Goal: Task Accomplishment & Management: Complete application form

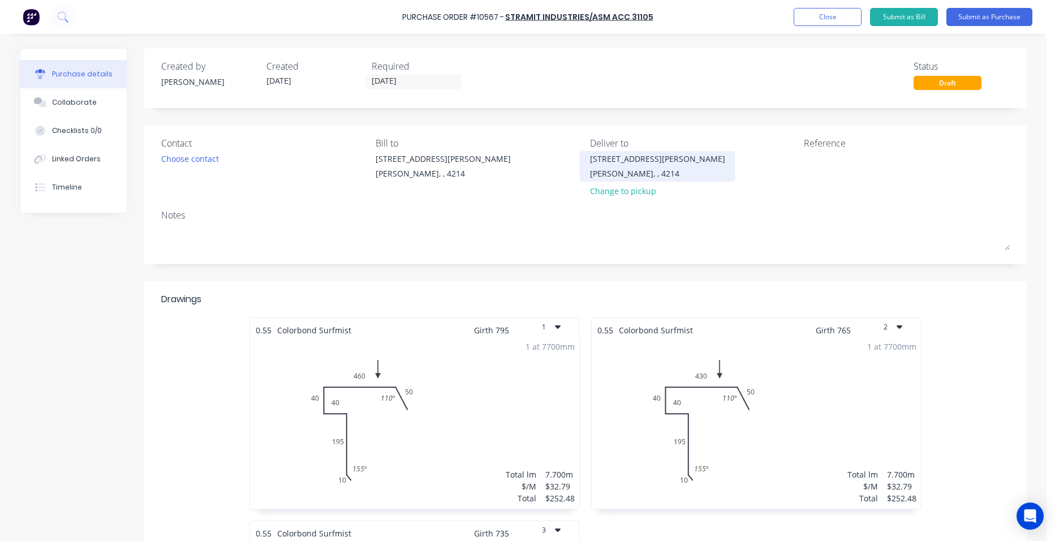
click at [614, 171] on div "Ashmore, , 4214" at bounding box center [657, 173] width 135 height 12
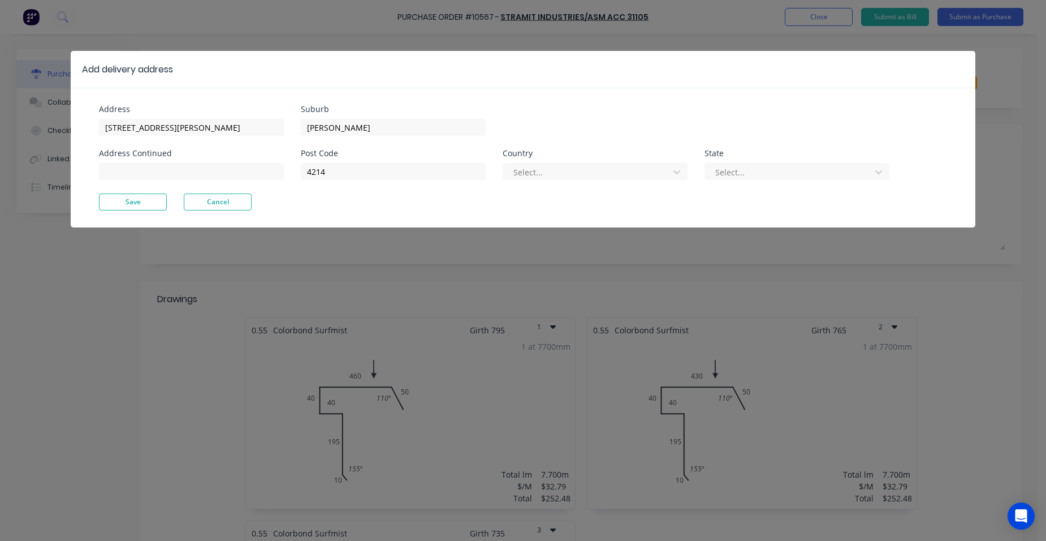
click at [982, 93] on div "Add delivery address Address 513 Olsen Ave Address Continued Suburb Ashmore Pos…" at bounding box center [523, 270] width 1046 height 541
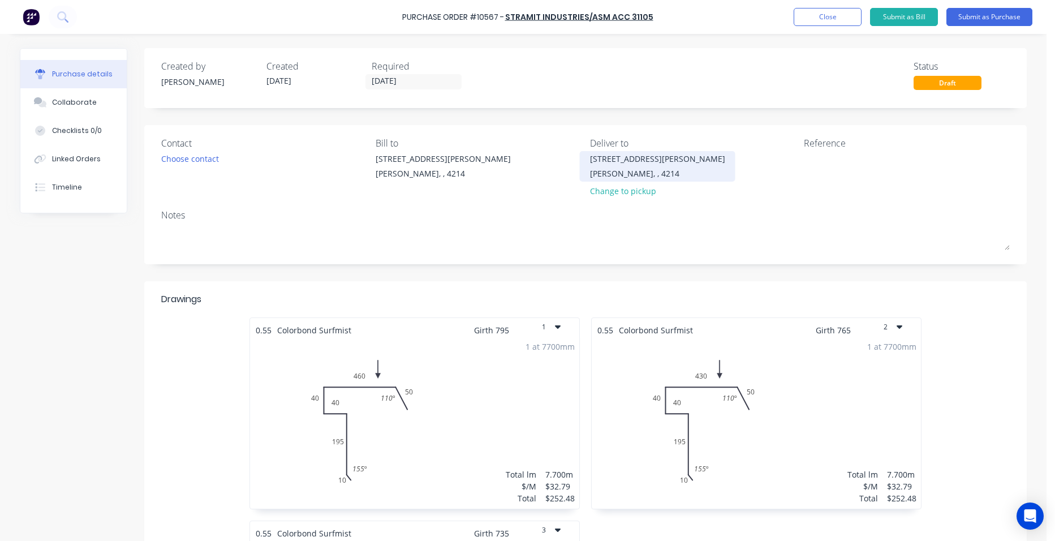
click at [631, 154] on div "[STREET_ADDRESS][PERSON_NAME]" at bounding box center [657, 159] width 135 height 12
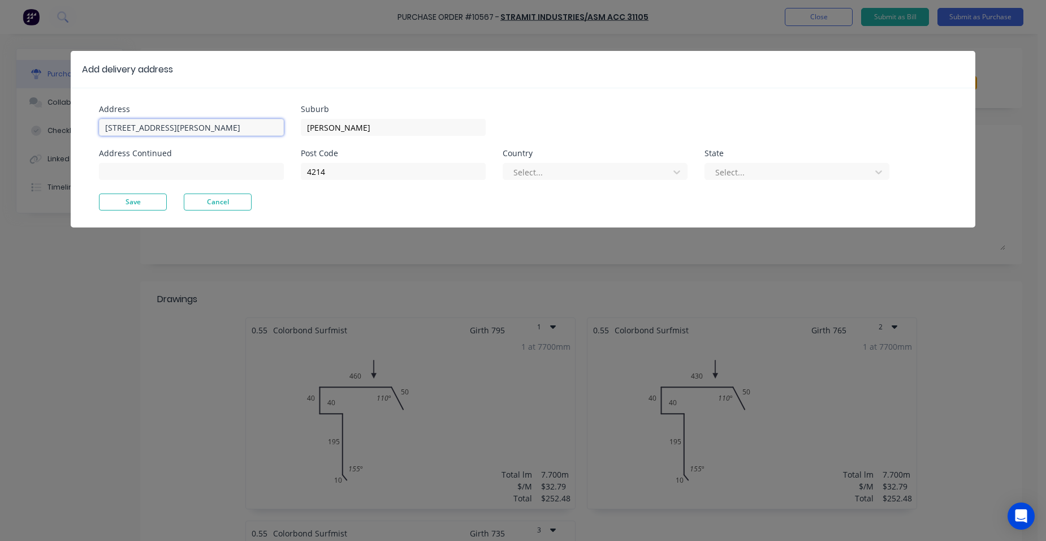
drag, startPoint x: 169, startPoint y: 127, endPoint x: 94, endPoint y: 131, distance: 75.3
click at [94, 131] on div "Address 513 Olsen Ave Address Continued Suburb Ashmore Post Code 4214 Country S…" at bounding box center [523, 158] width 905 height 140
type input "27-81 Augusta street"
drag, startPoint x: 365, startPoint y: 126, endPoint x: 298, endPoint y: 123, distance: 67.4
click at [298, 123] on div "Address 27-81 Augusta street Address Continued Suburb Ashmore Post Code 4214 Co…" at bounding box center [311, 149] width 424 height 88
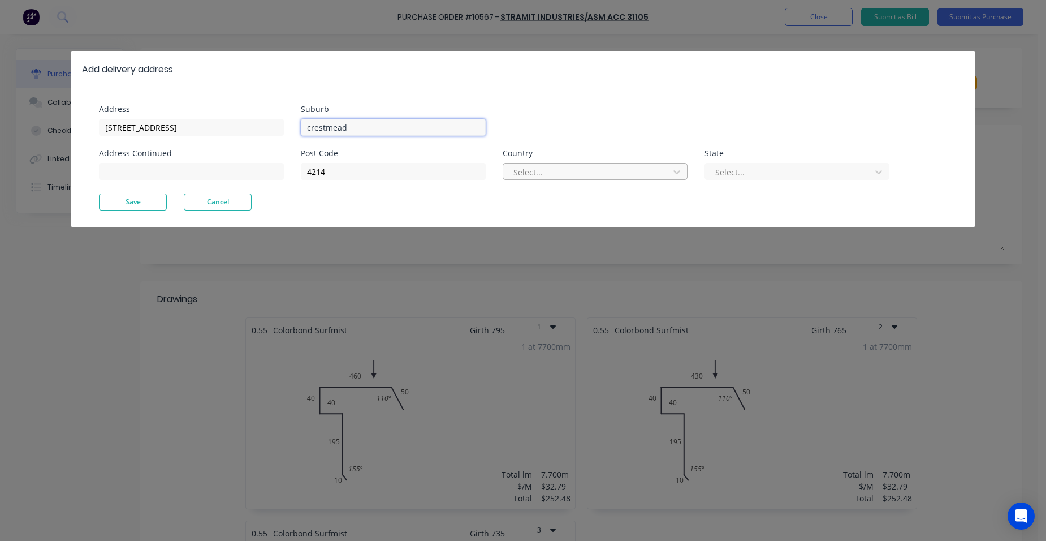
type input "crestmead"
click at [602, 173] on div at bounding box center [587, 172] width 151 height 14
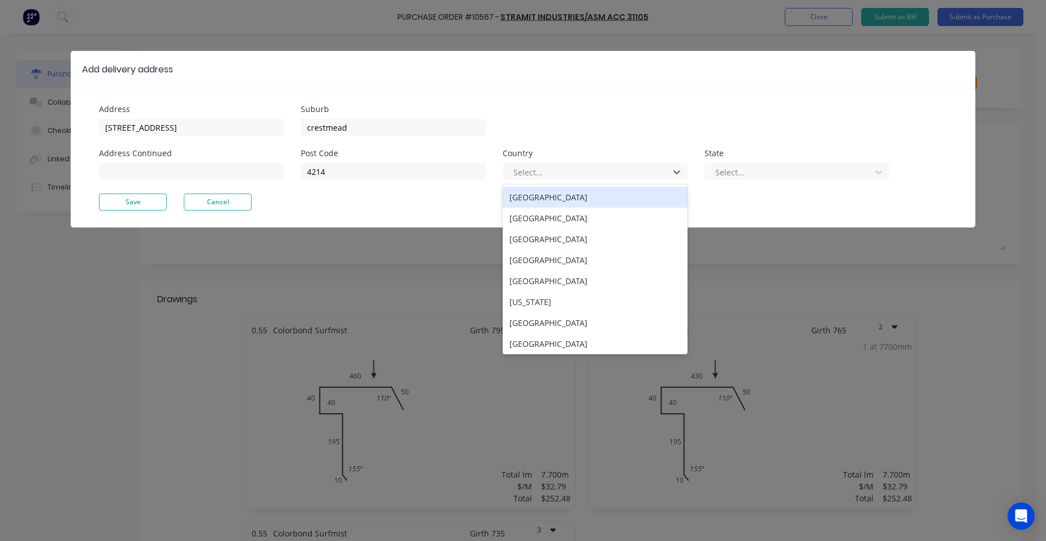
click at [567, 195] on div "Australia" at bounding box center [595, 197] width 185 height 21
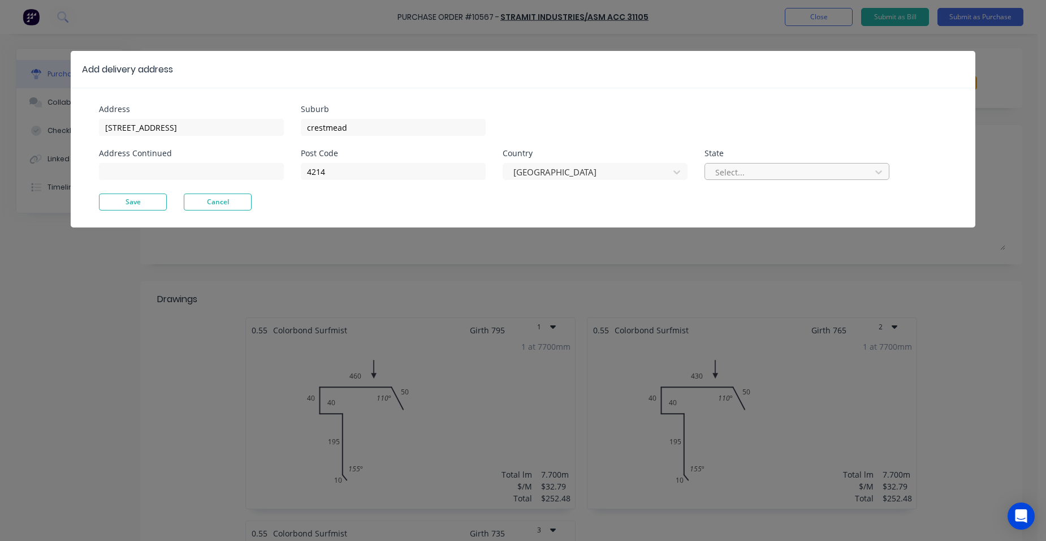
click at [804, 169] on div at bounding box center [789, 172] width 151 height 14
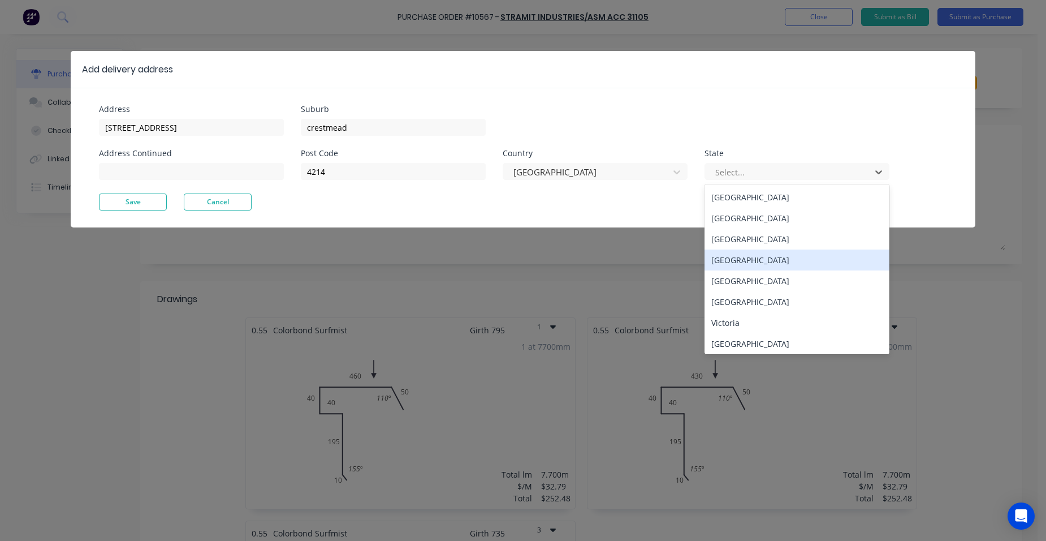
click at [761, 256] on div "Queensland" at bounding box center [797, 259] width 185 height 21
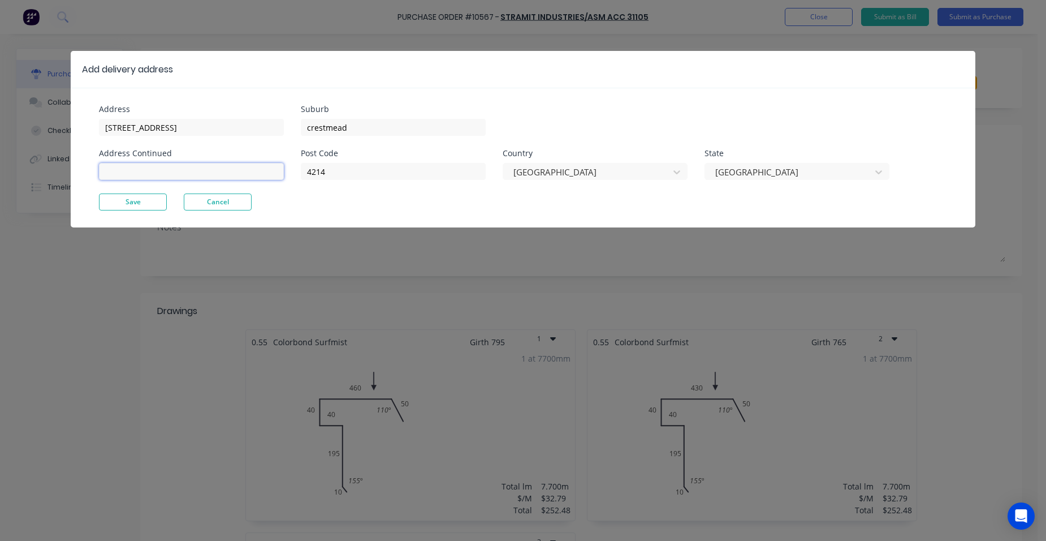
click at [140, 176] on input at bounding box center [191, 171] width 185 height 17
type input "crestmead shs site contacts shane 0415 454 282 and nathan 0431 454 282"
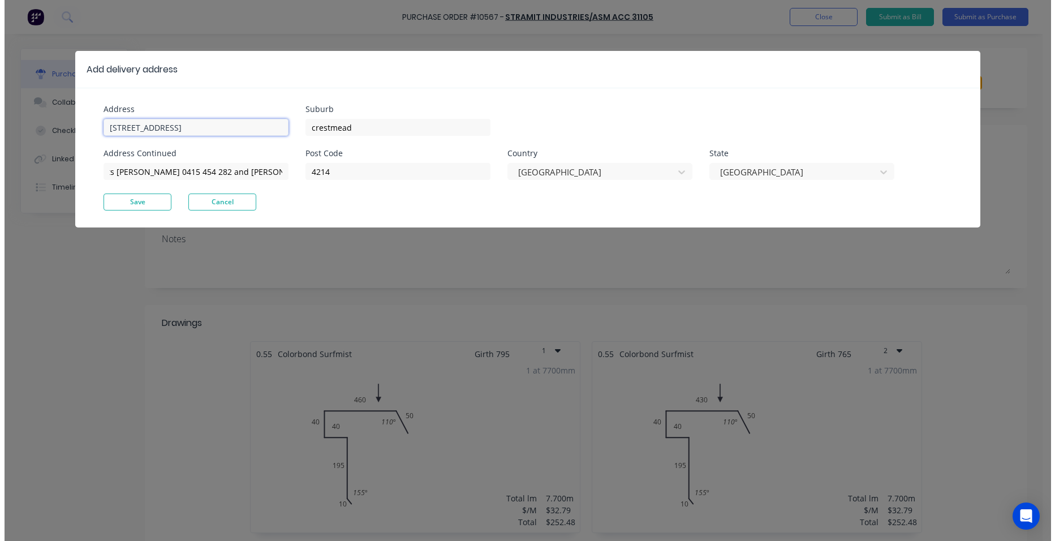
scroll to position [0, 0]
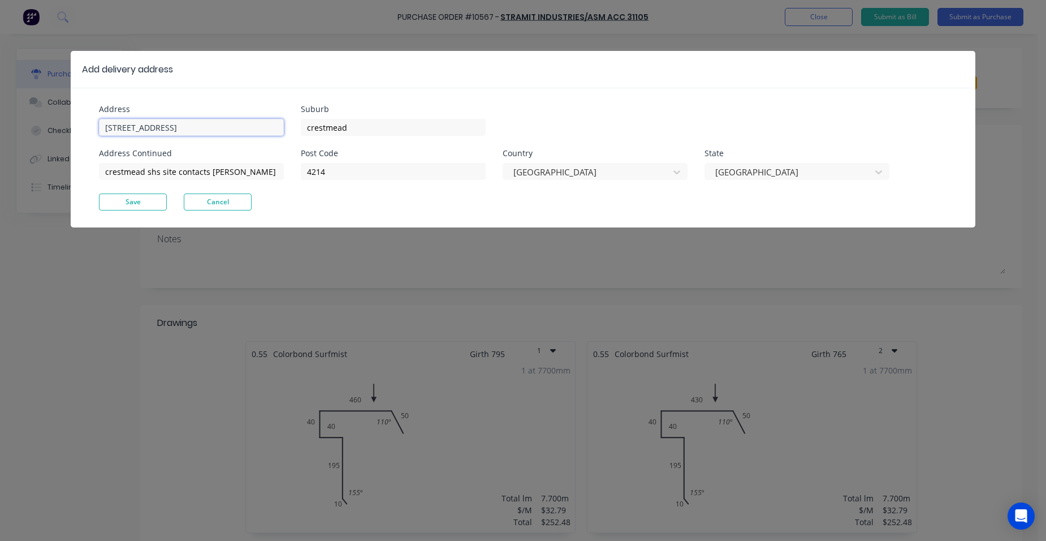
click at [205, 129] on input "27-81 Augusta street" at bounding box center [191, 127] width 185 height 17
type input "27-81 Augusta street crestmead shs"
click at [157, 171] on input "crestmead shs site contacts shane 0415 454 282 and nathan 0431 454 282" at bounding box center [191, 171] width 185 height 17
type input "site contacts shane 0415 454 282 and nathan 0431 454 282"
click at [117, 203] on button "Save" at bounding box center [133, 201] width 68 height 17
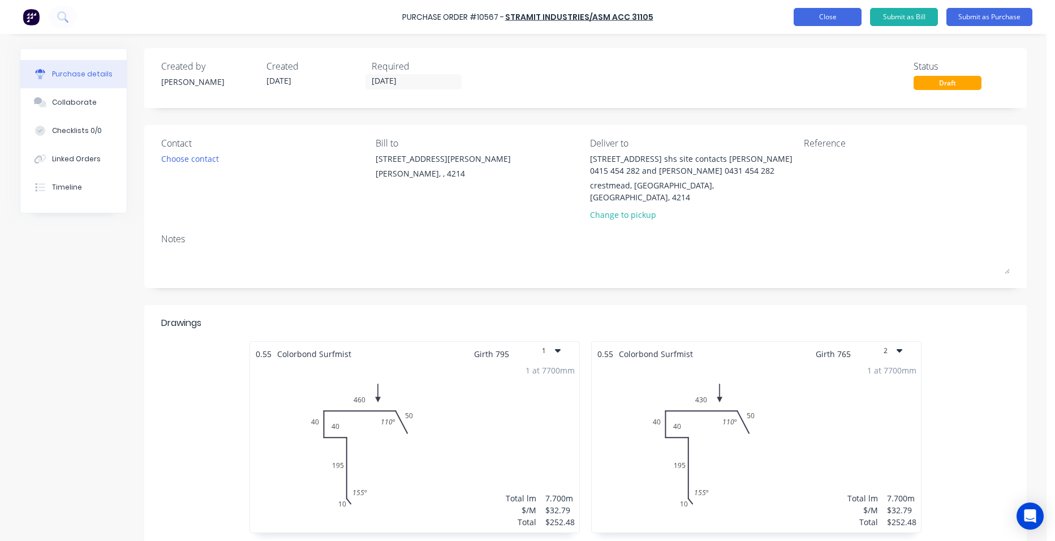
click at [804, 15] on button "Close" at bounding box center [827, 17] width 68 height 18
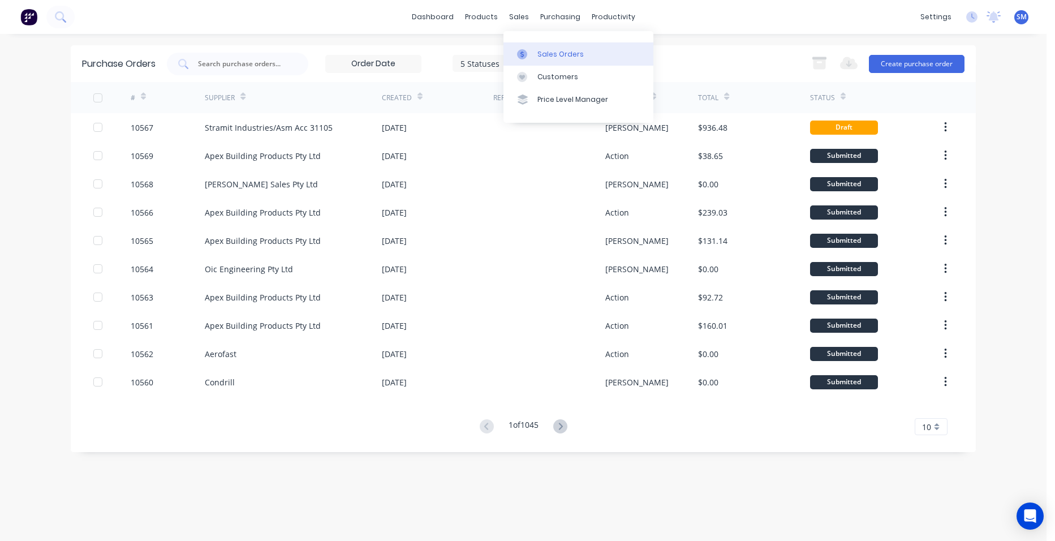
click at [545, 57] on div "Sales Orders" at bounding box center [560, 54] width 46 height 10
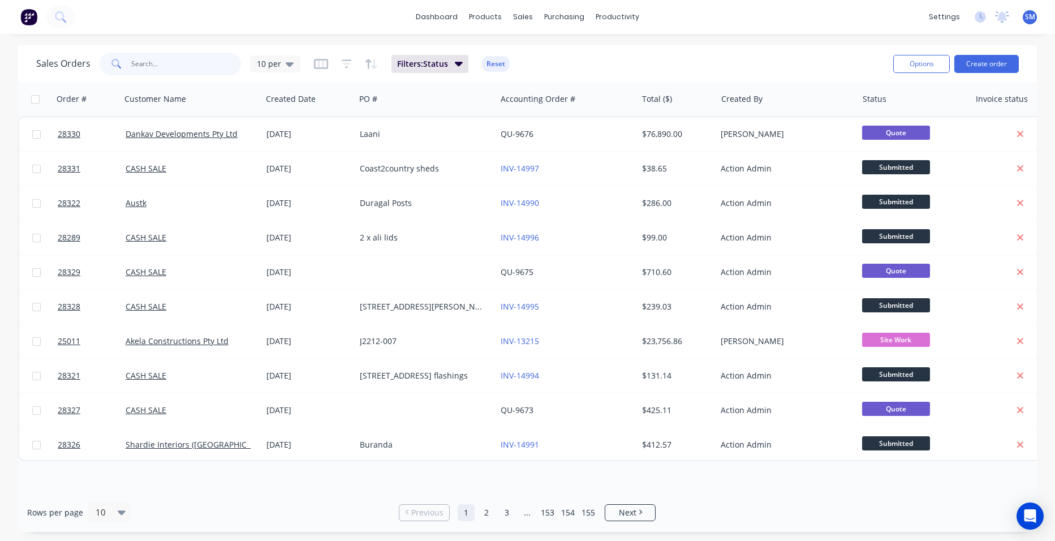
click at [166, 69] on input "text" at bounding box center [186, 64] width 110 height 23
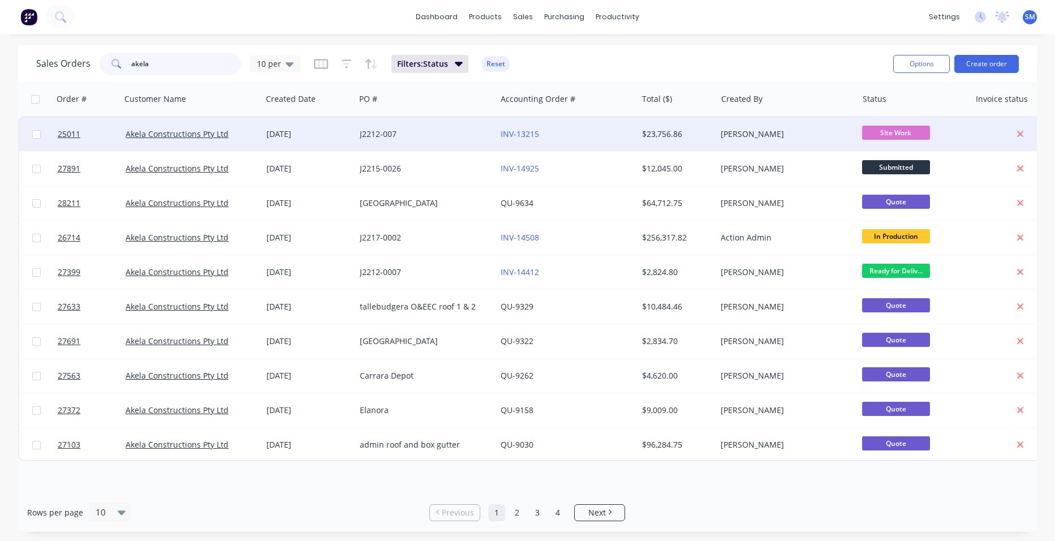
type input "akela"
click at [579, 125] on div "INV-13215" at bounding box center [566, 134] width 141 height 34
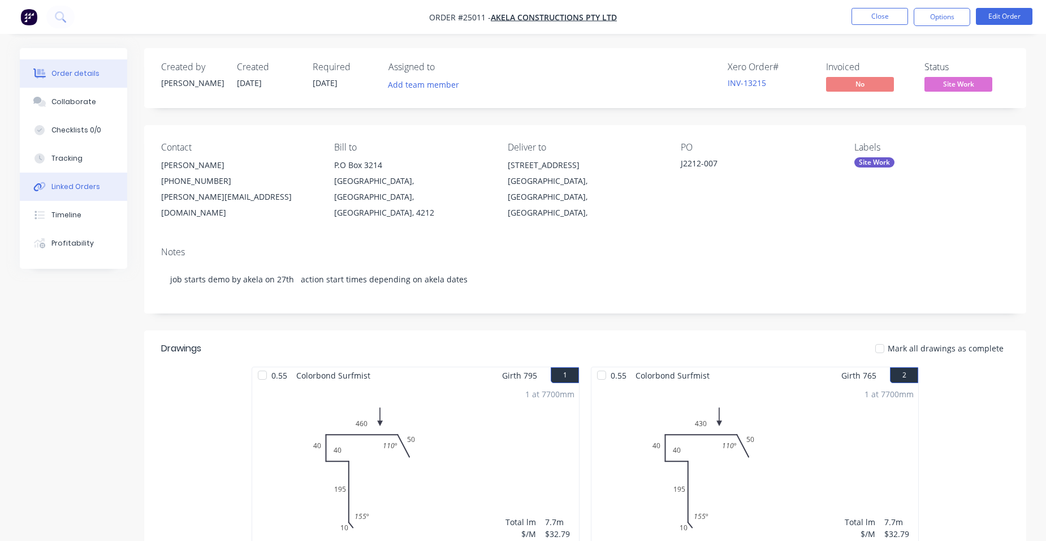
click at [88, 187] on div "Linked Orders" at bounding box center [75, 187] width 49 height 10
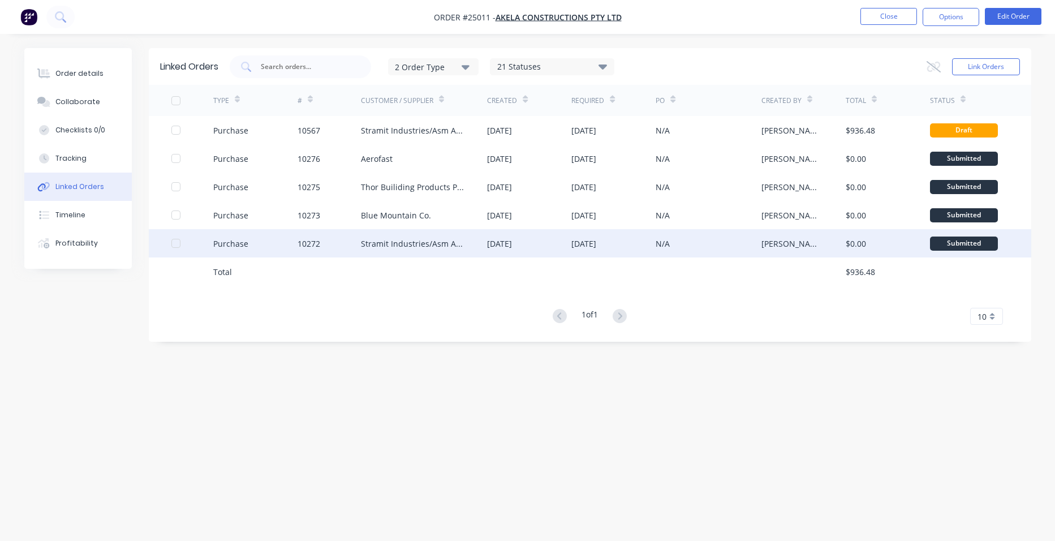
click at [503, 235] on div "[DATE]" at bounding box center [529, 243] width 84 height 28
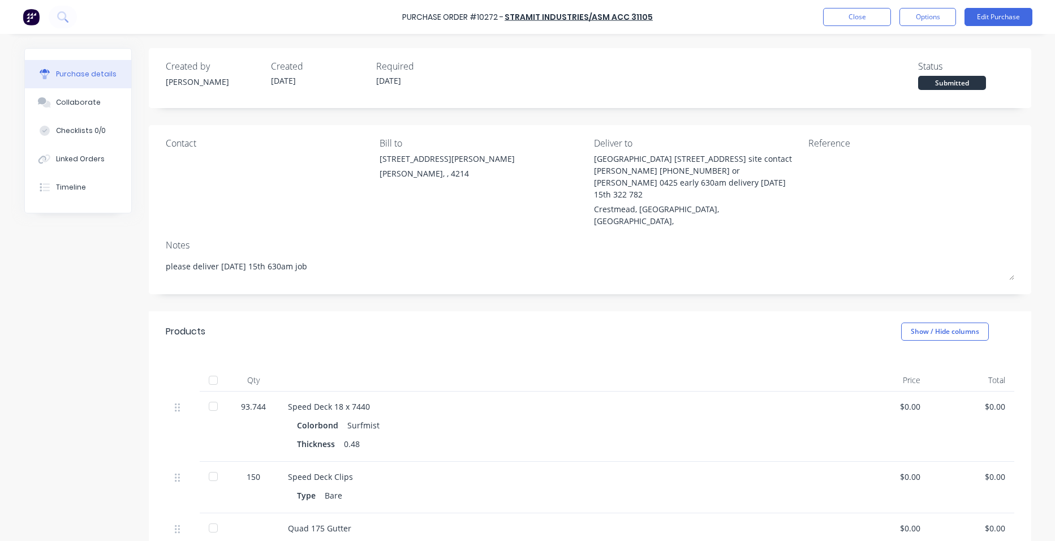
type textarea "x"
click at [831, 19] on button "Close" at bounding box center [857, 17] width 68 height 18
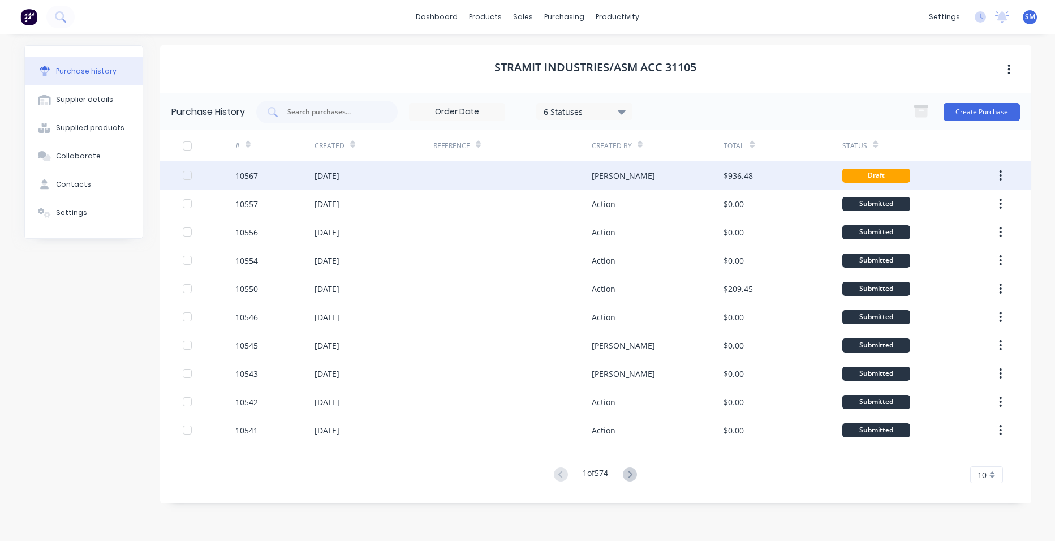
click at [537, 161] on div at bounding box center [512, 175] width 158 height 28
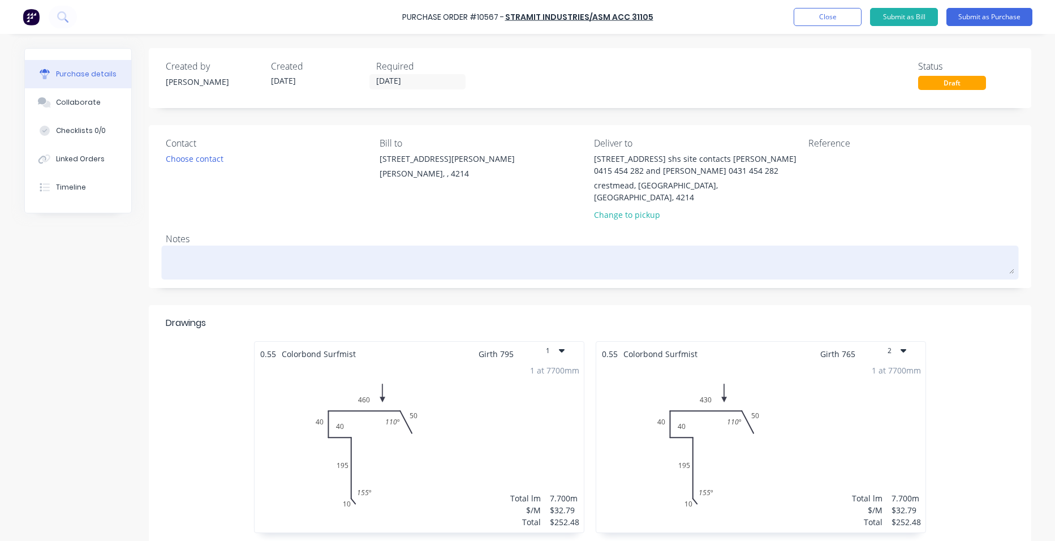
click at [261, 248] on textarea at bounding box center [590, 260] width 848 height 25
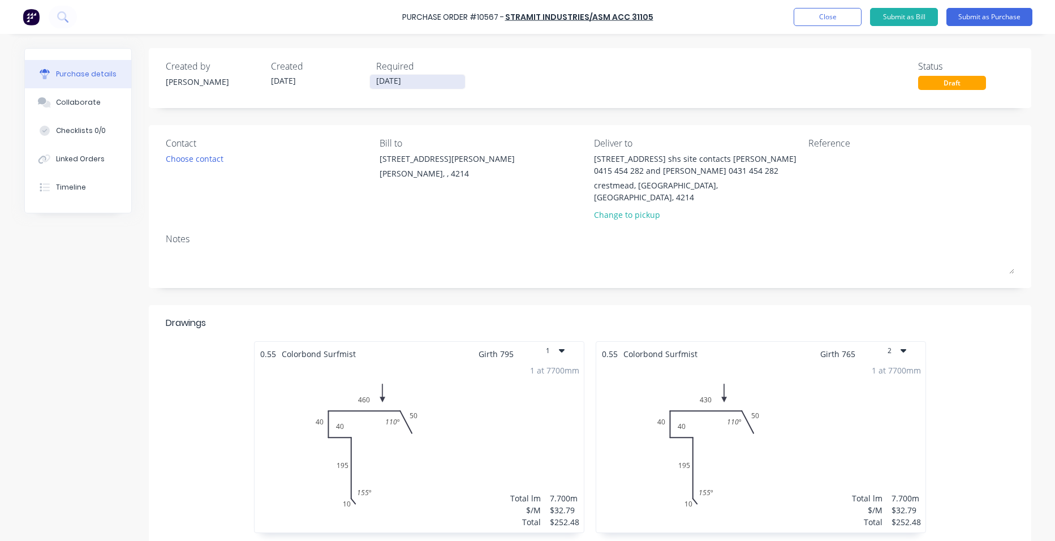
click at [399, 81] on input "[DATE]" at bounding box center [417, 82] width 95 height 14
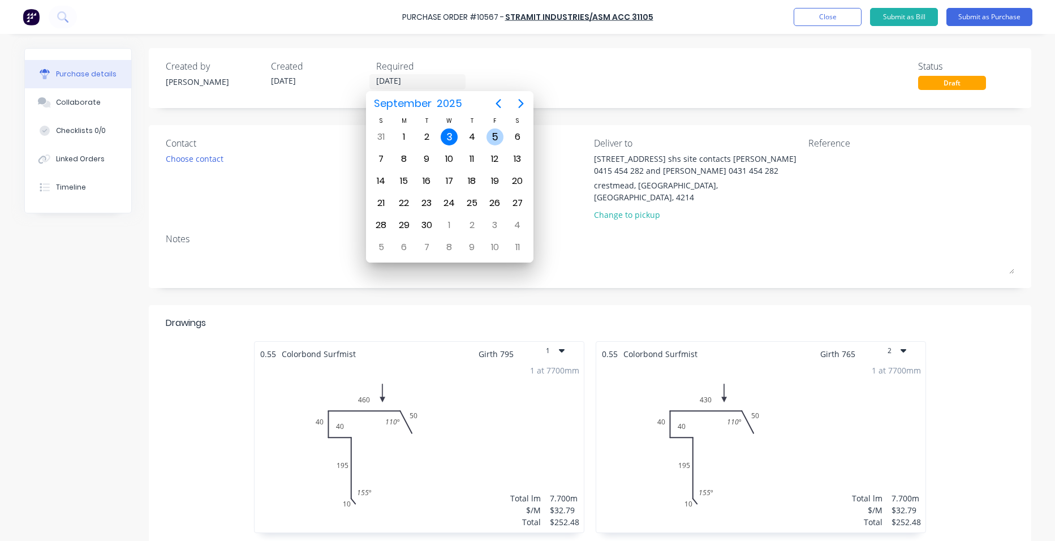
click at [499, 132] on div "5" at bounding box center [494, 136] width 17 height 17
type input "05/09/25"
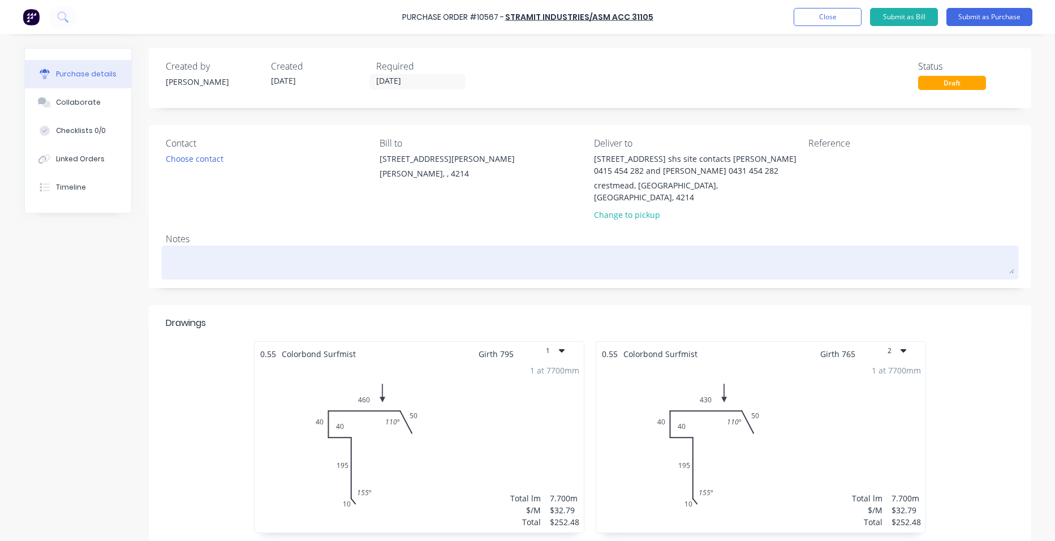
click at [193, 248] on textarea at bounding box center [590, 260] width 848 height 25
type textarea "x"
type textarea "d"
type textarea "x"
type textarea "de"
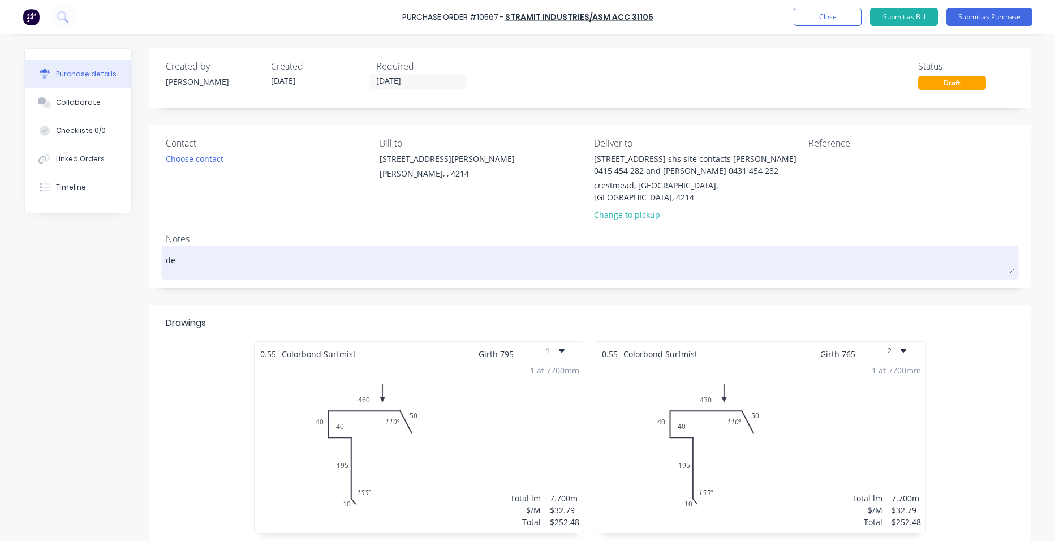
type textarea "x"
type textarea "del"
type textarea "x"
type textarea "deli"
type textarea "x"
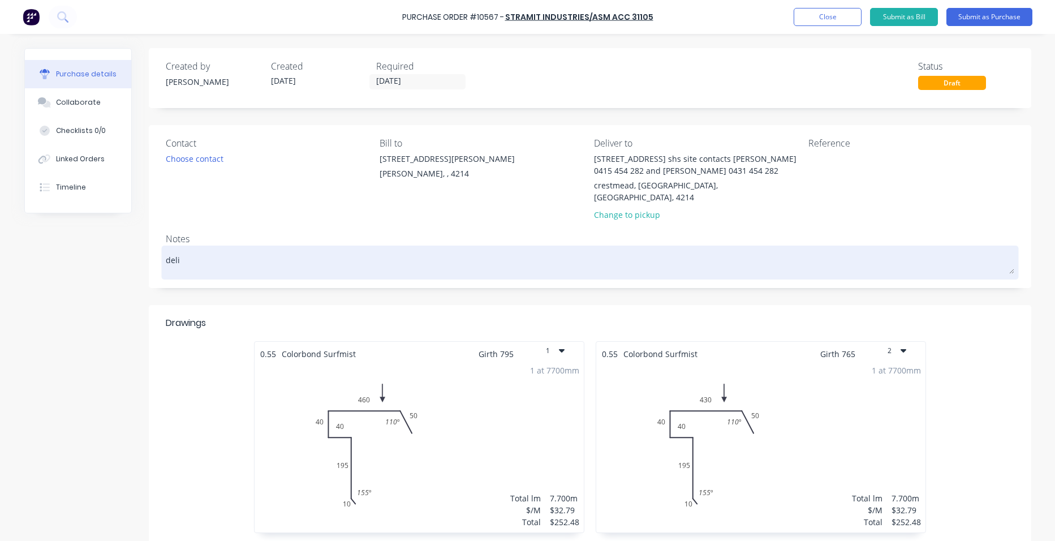
type textarea "deliv"
type textarea "x"
type textarea "delive"
type textarea "x"
type textarea "deliver"
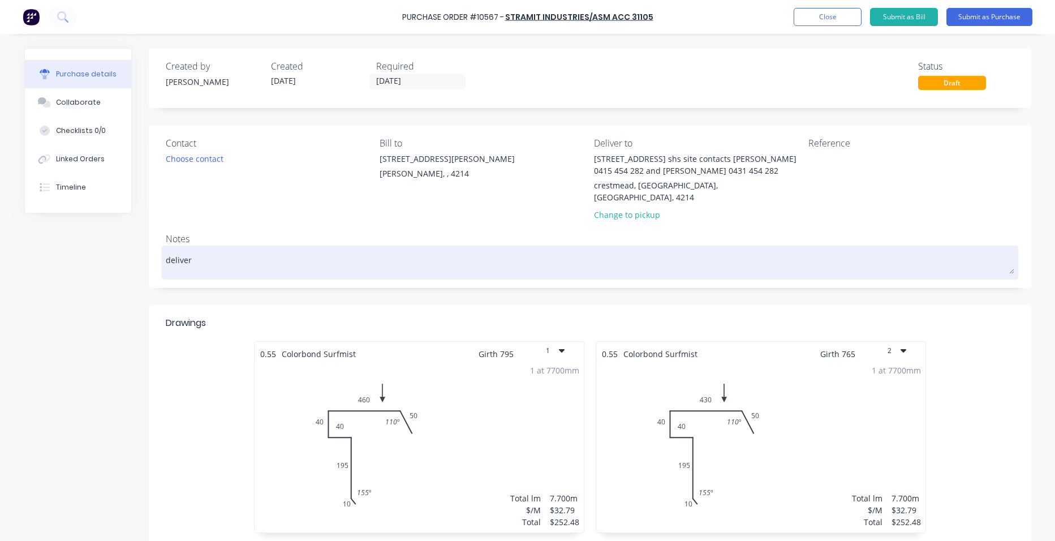
type textarea "x"
type textarea "deliver"
type textarea "x"
type textarea "deliver f"
type textarea "x"
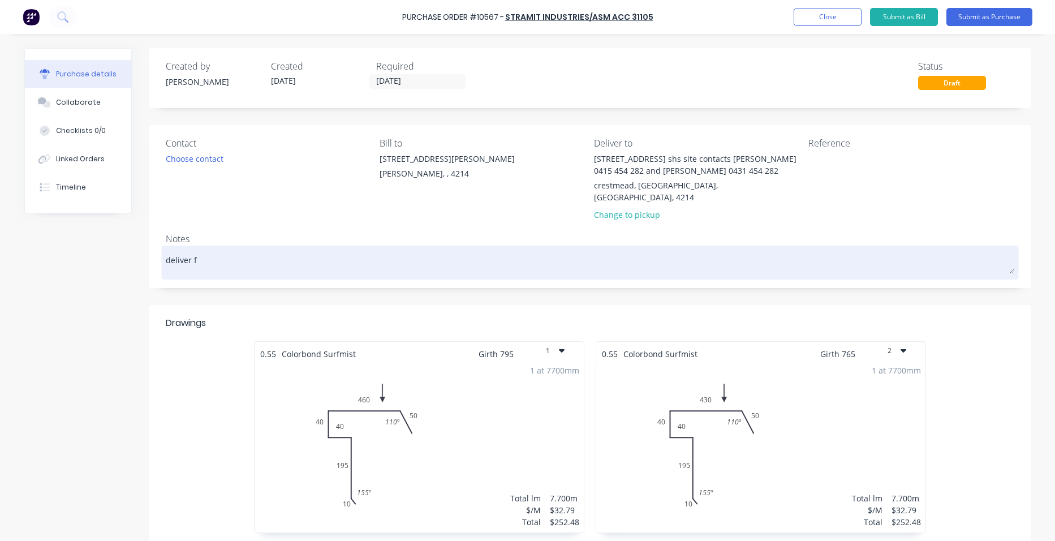
type textarea "deliver fr"
type textarea "x"
type textarea "deliver fri"
type textarea "x"
type textarea "deliver frid"
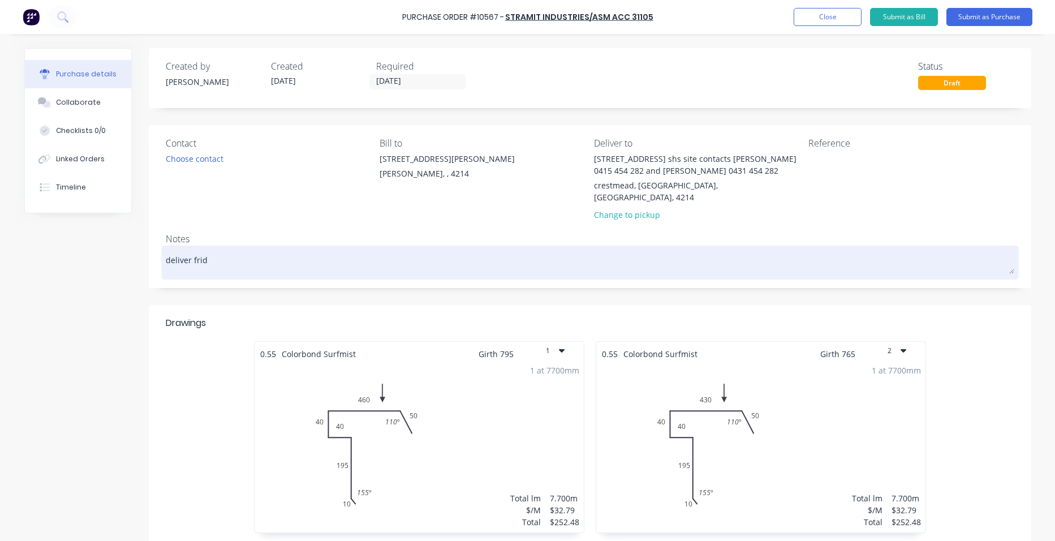
type textarea "x"
type textarea "deliver frida"
type textarea "x"
type textarea "deliver friday"
type textarea "x"
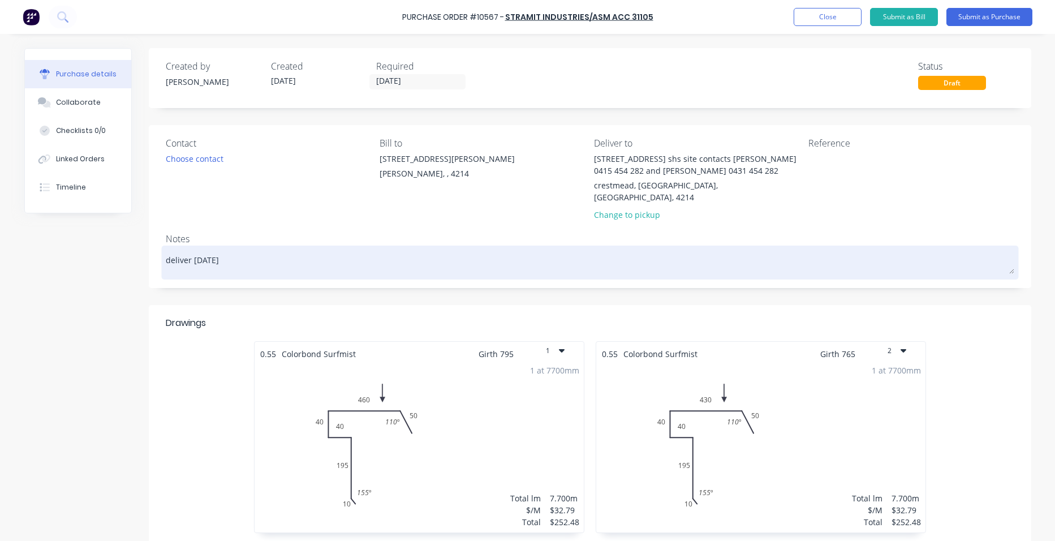
type textarea "deliver friday"
type textarea "x"
type textarea "deliver friday o"
type textarea "x"
type textarea "deliver friday or"
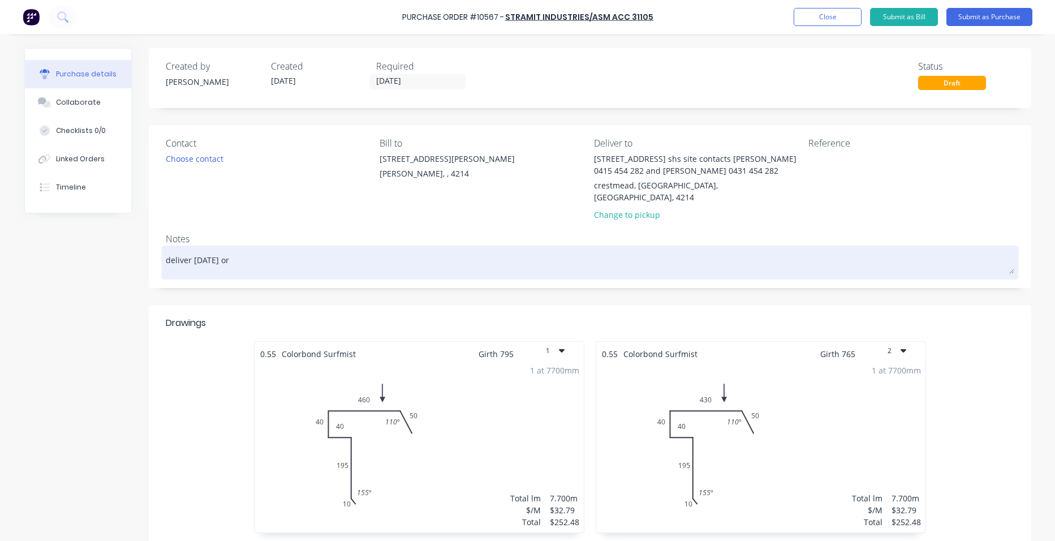
type textarea "x"
type textarea "deliver friday or"
type textarea "x"
type textarea "deliver friday or m"
type textarea "x"
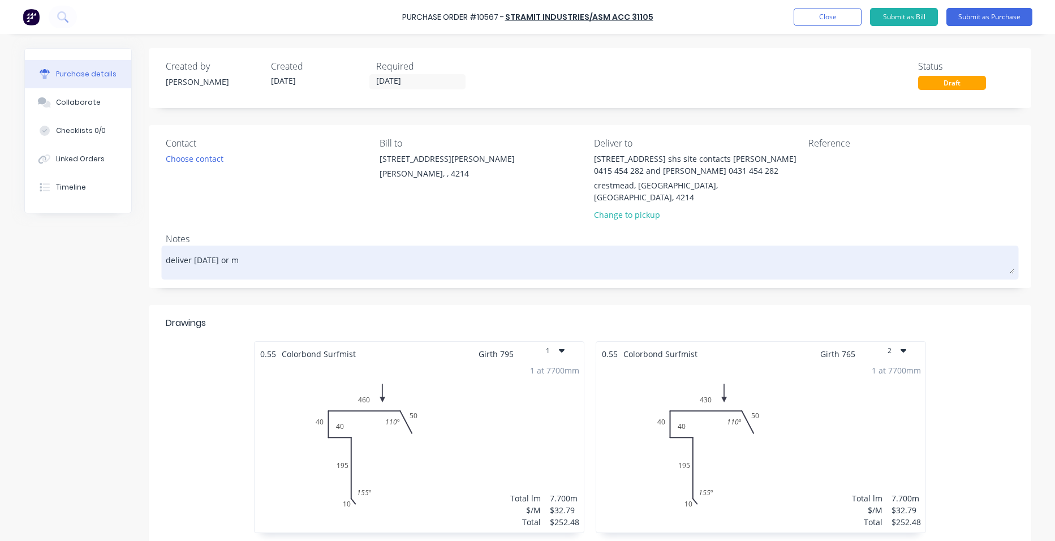
type textarea "deliver friday or mo"
type textarea "x"
type textarea "deliver friday or mon"
type textarea "x"
type textarea "deliver friday or mond"
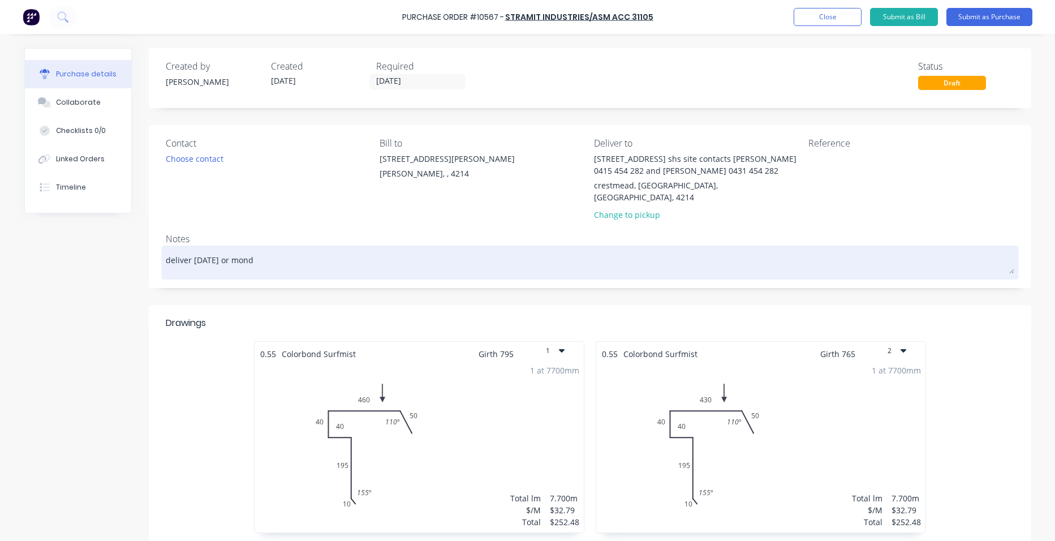
type textarea "x"
type textarea "deliver friday or monda"
type textarea "x"
type textarea "deliver friday or monday"
type textarea "x"
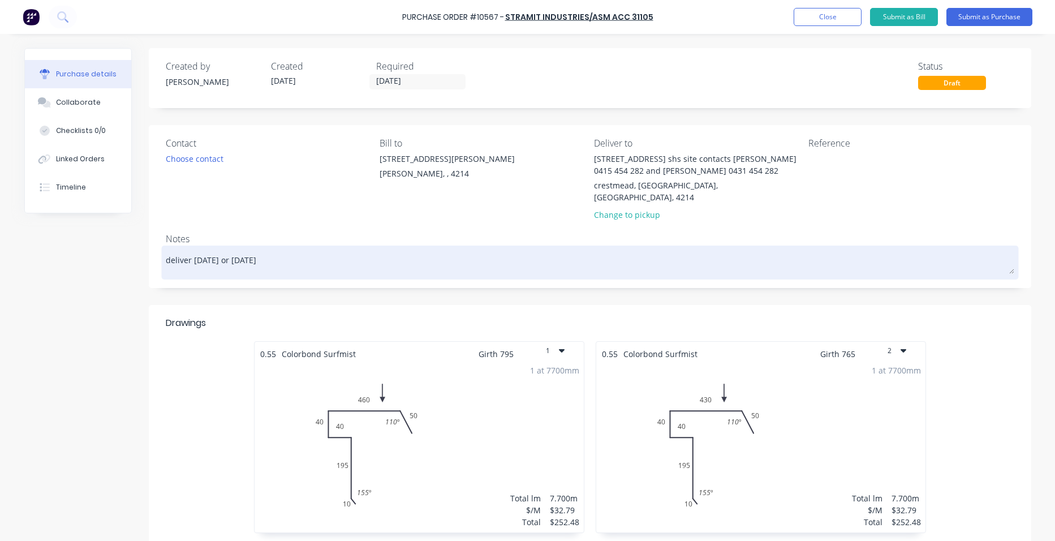
type textarea "deliver friday or monday a"
type textarea "x"
type textarea "deliver friday or monday am"
type textarea "x"
type textarea "deliver friday or monday am"
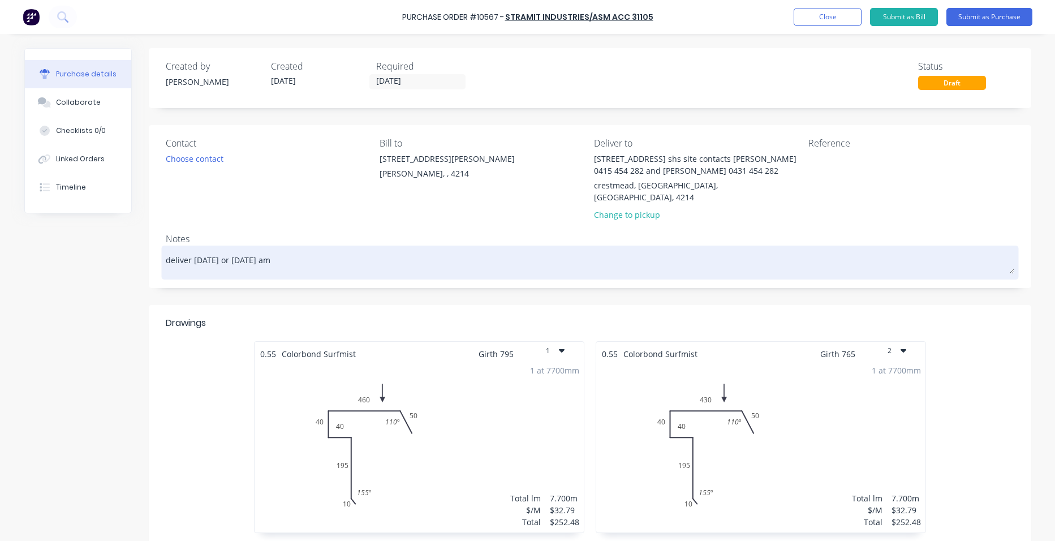
type textarea "x"
type textarea "deliver friday or monday am d"
type textarea "x"
type textarea "deliver friday or monday am de"
type textarea "x"
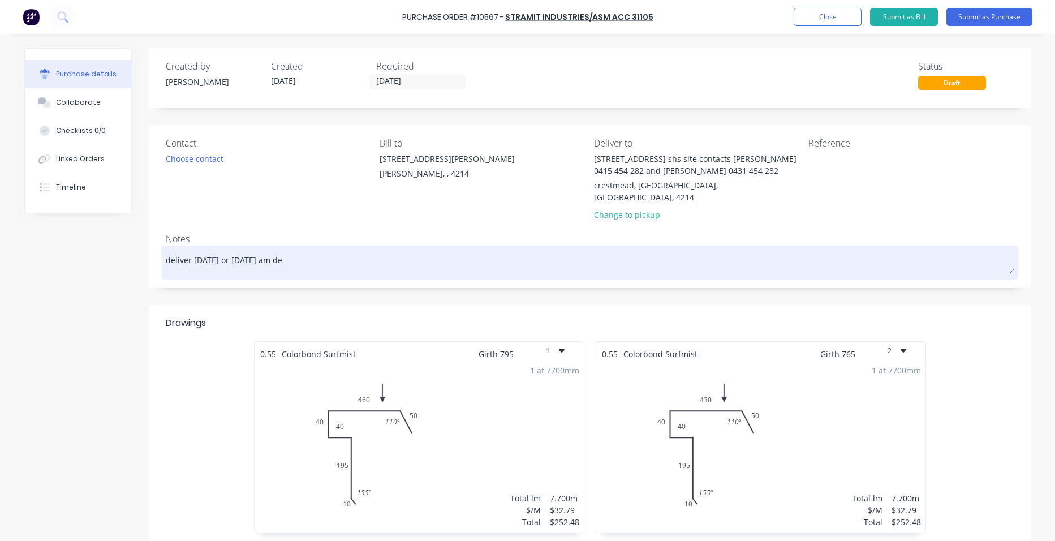
type textarea "deliver friday or monday am del"
type textarea "x"
type textarea "deliver friday or monday am deli"
type textarea "x"
type textarea "deliver friday or monday am deliv"
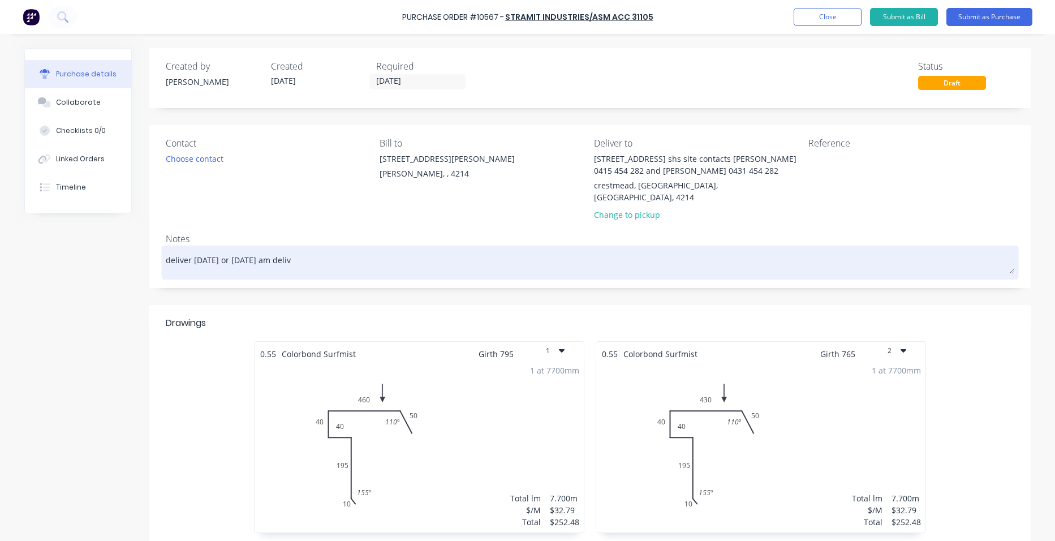
type textarea "x"
type textarea "deliver friday or monday am delive"
type textarea "x"
type textarea "deliver friday or monday am deliver"
type textarea "x"
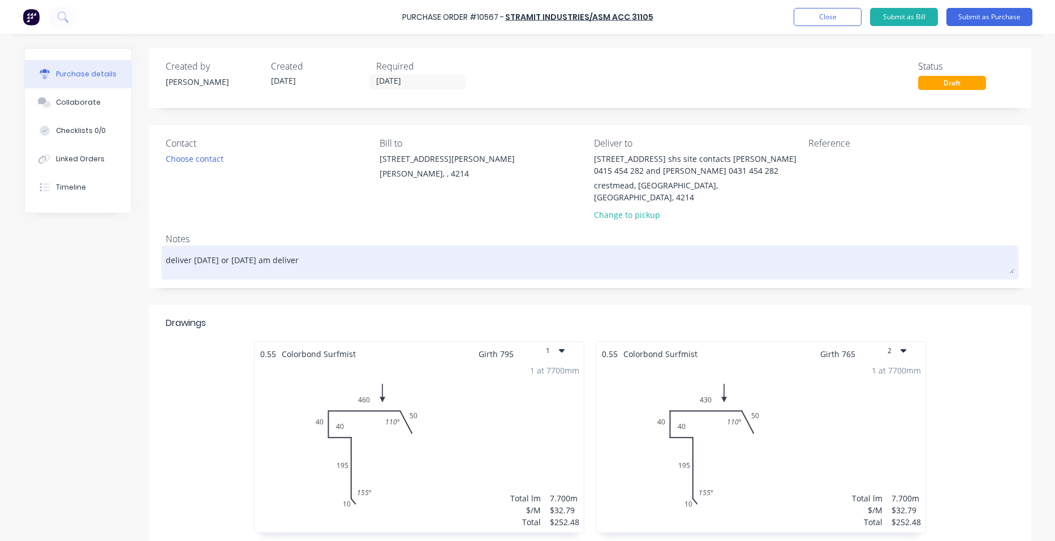
type textarea "deliver friday or monday am delivery"
type textarea "x"
type textarea "deliver friday or monday am delivery"
type textarea "x"
type textarea "deliver friday or monday am delivery"
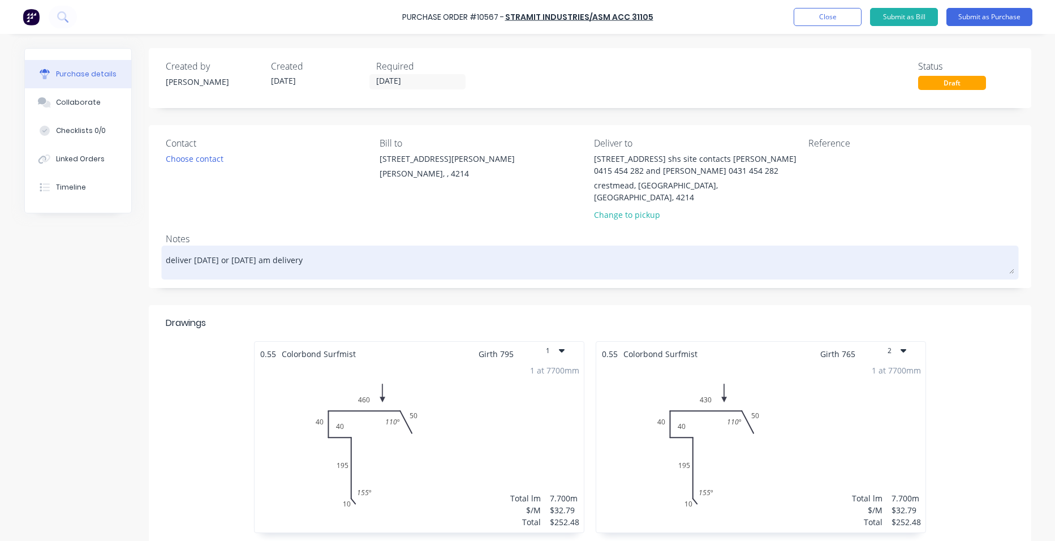
type textarea "x"
type textarea "deliver friday or monday am delivery b"
type textarea "x"
type textarea "deliver friday or monday am delivery by"
type textarea "x"
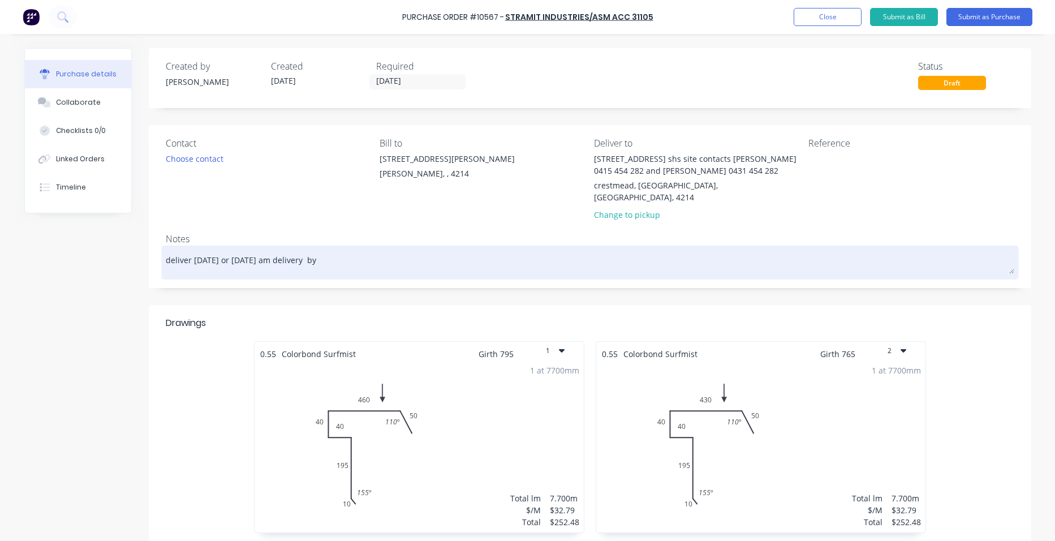
type textarea "deliver friday or monday am delivery by"
type textarea "x"
type textarea "deliver friday or monday am delivery by 7"
type textarea "x"
type textarea "deliver friday or monday am delivery by 73"
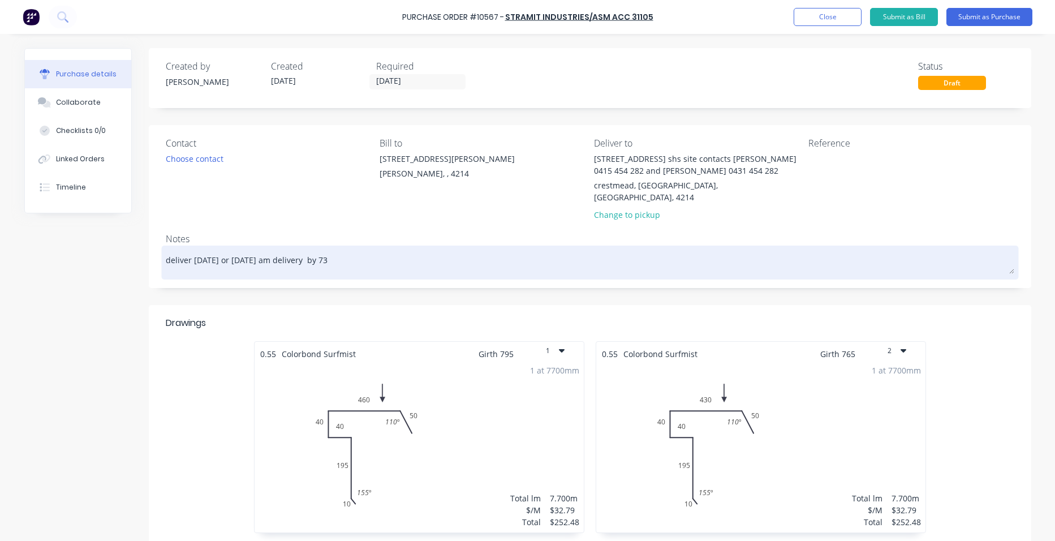
type textarea "x"
type textarea "deliver friday or monday am delivery by 730"
type textarea "x"
type textarea "deliver friday or monday am delivery by 730"
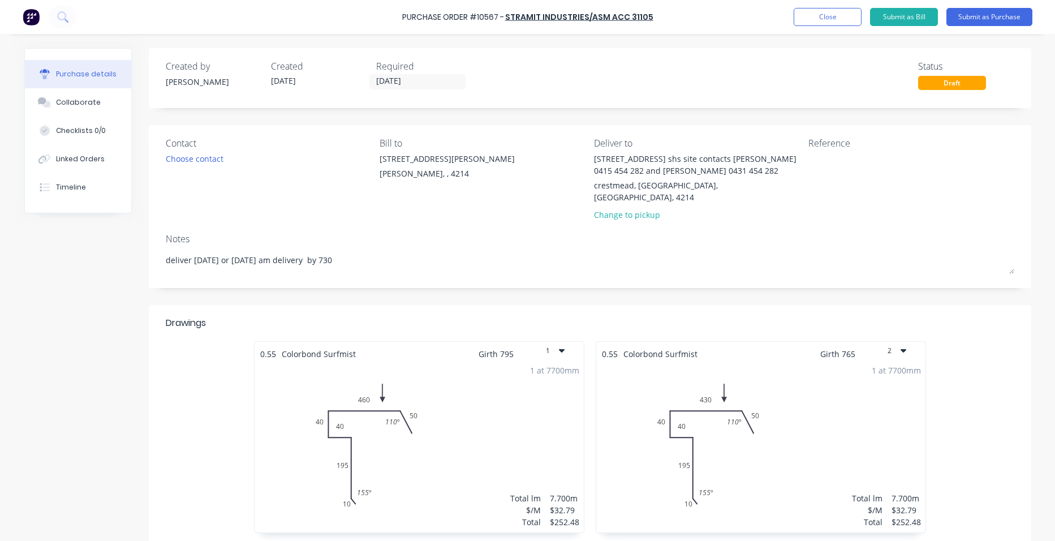
type textarea "x"
type textarea "deliver friday or monday am delivery by 730 a"
type textarea "x"
type textarea "deliver friday or monday am delivery by 730 am"
type textarea "x"
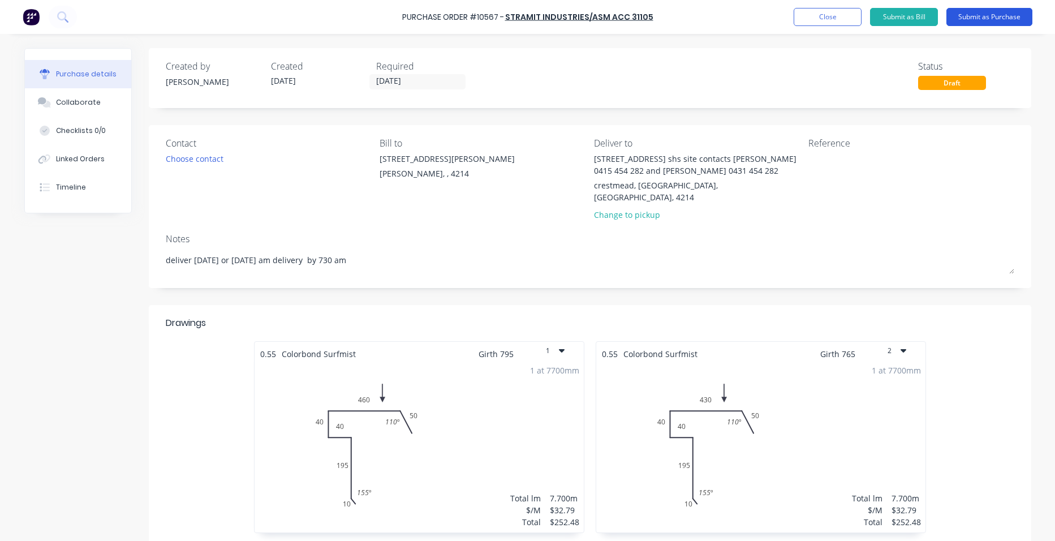
type textarea "deliver friday or monday am delivery by 730 am"
click at [1013, 21] on button "Submit as Purchase" at bounding box center [989, 17] width 86 height 18
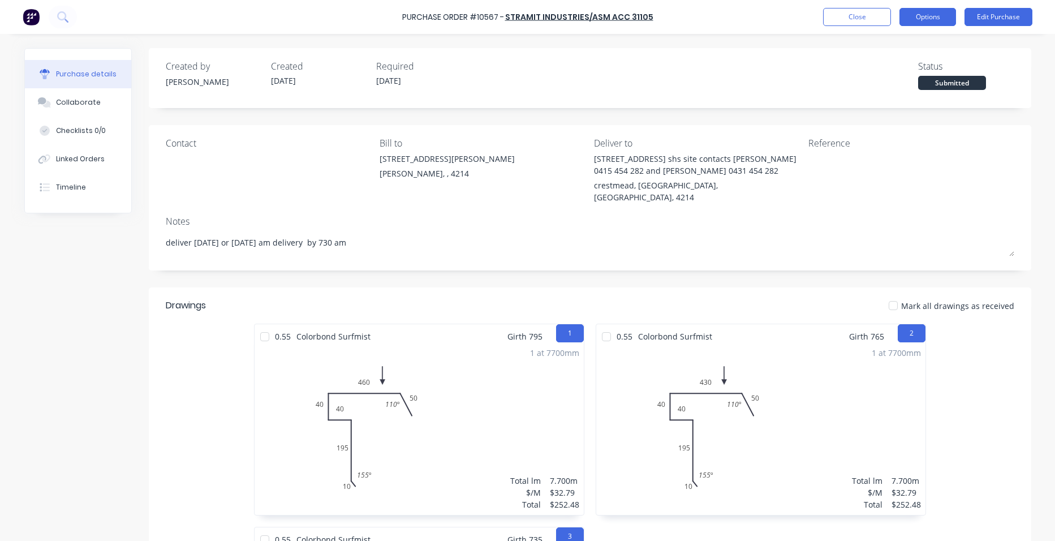
click at [938, 21] on button "Options" at bounding box center [927, 17] width 57 height 18
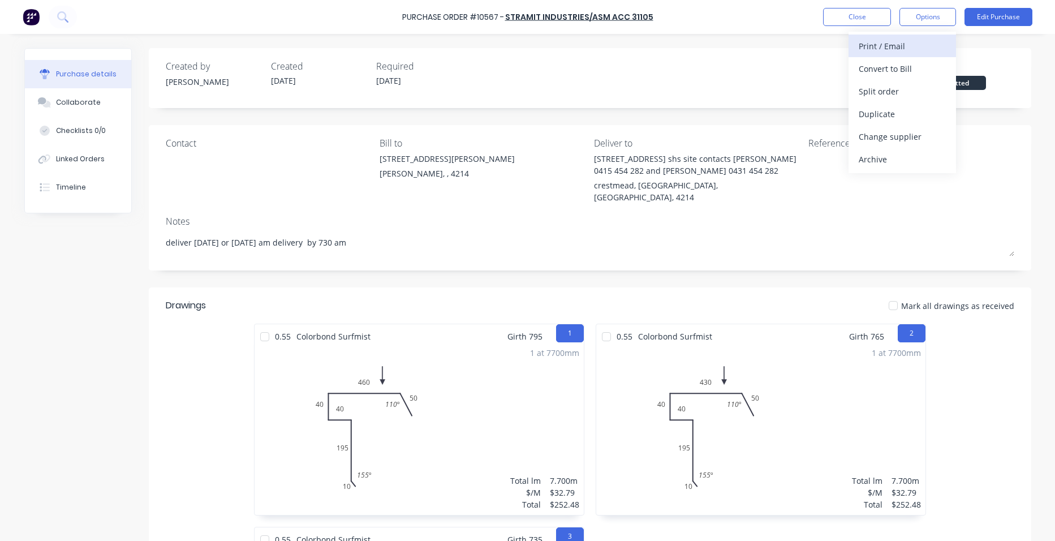
click at [907, 46] on div "Print / Email" at bounding box center [902, 46] width 87 height 16
click at [906, 93] on div "Without pricing" at bounding box center [902, 91] width 87 height 16
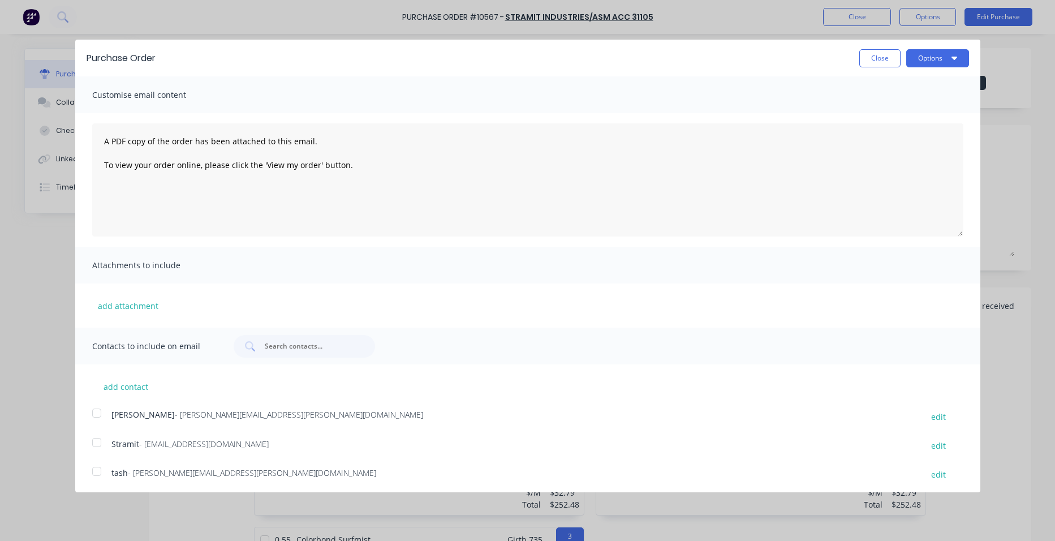
click at [102, 439] on div at bounding box center [96, 442] width 23 height 23
click at [930, 62] on button "Options" at bounding box center [937, 58] width 63 height 18
click at [922, 103] on div "Email" at bounding box center [915, 109] width 87 height 16
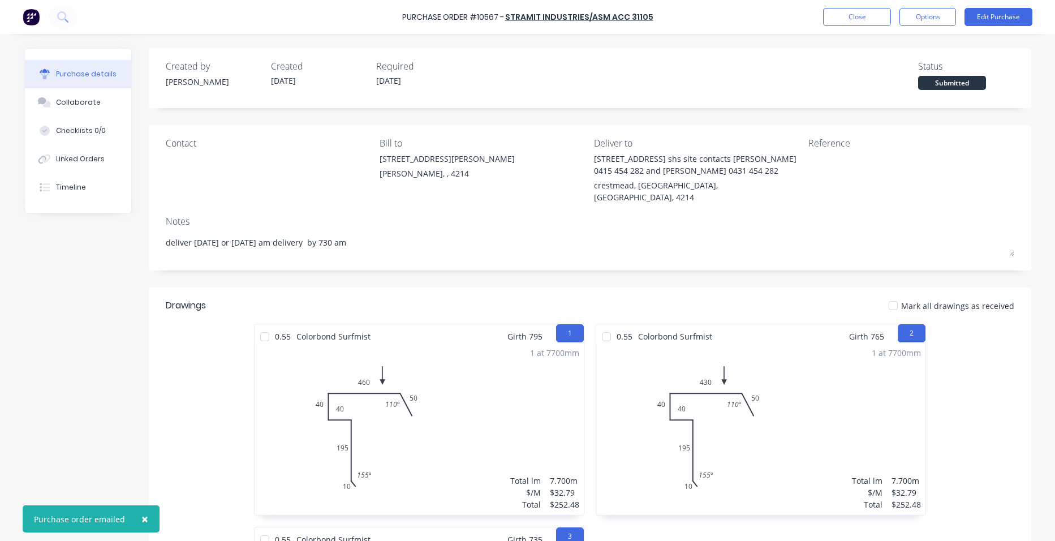
type textarea "x"
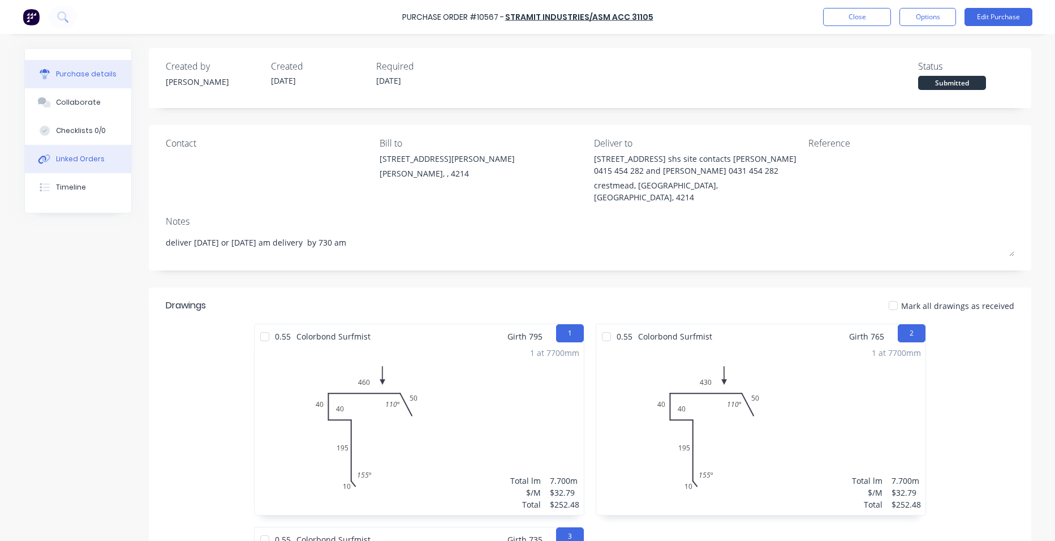
click at [87, 162] on div "Linked Orders" at bounding box center [80, 159] width 49 height 10
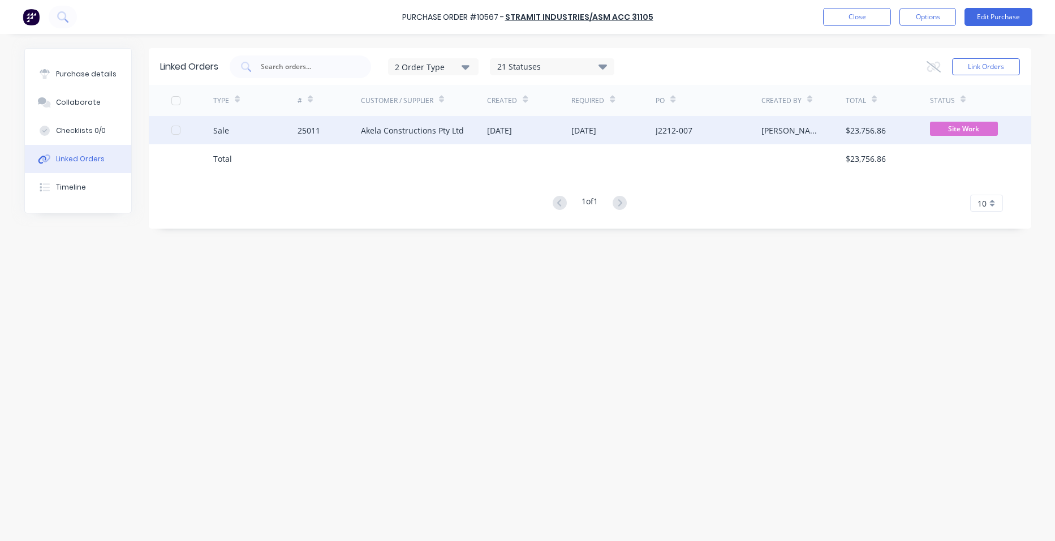
click at [300, 135] on div "25011" at bounding box center [308, 130] width 23 height 12
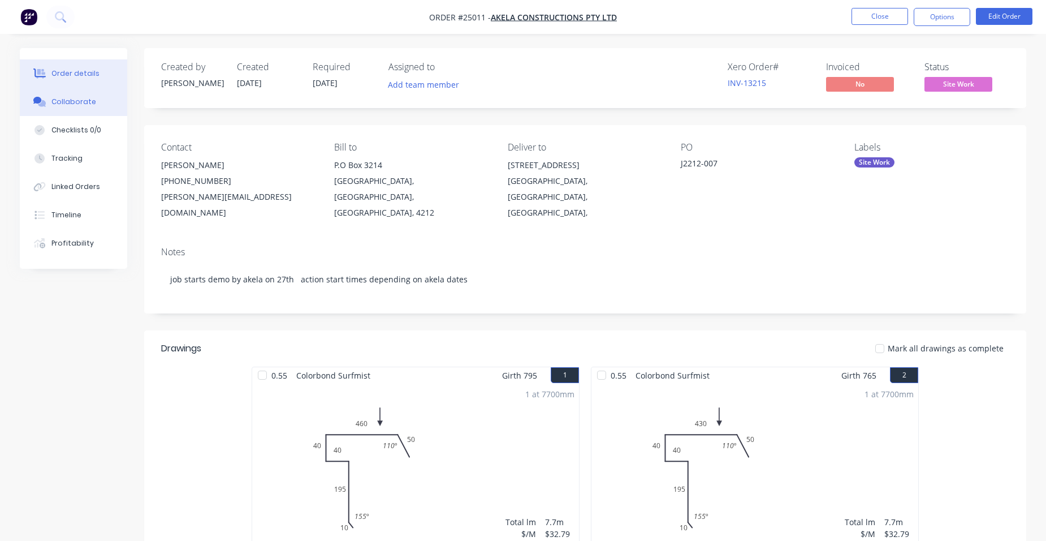
click at [90, 103] on div "Collaborate" at bounding box center [73, 102] width 45 height 10
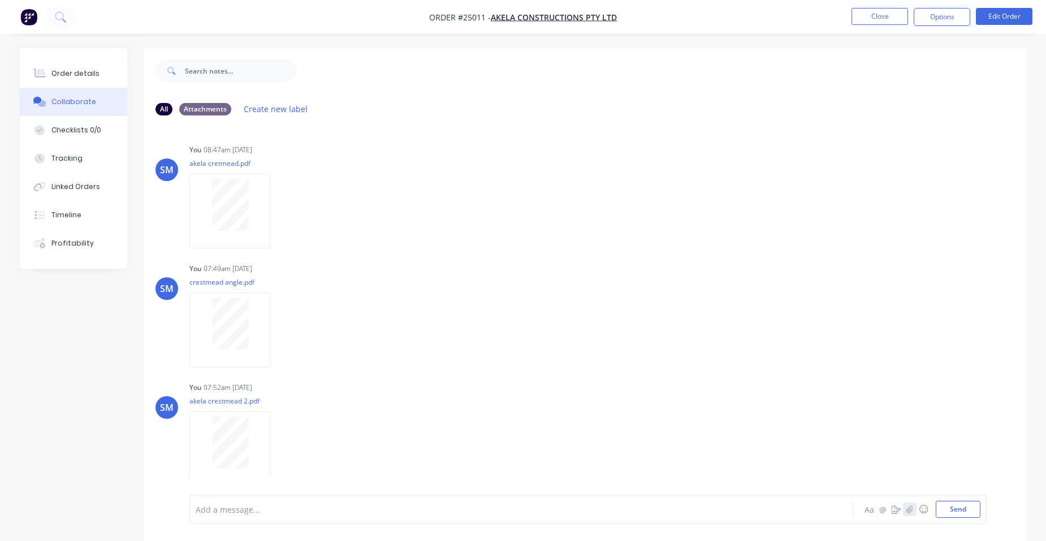
click at [904, 504] on button "button" at bounding box center [910, 509] width 14 height 14
click at [959, 512] on button "Send" at bounding box center [958, 509] width 45 height 17
click at [88, 66] on button "Order details" at bounding box center [73, 73] width 107 height 28
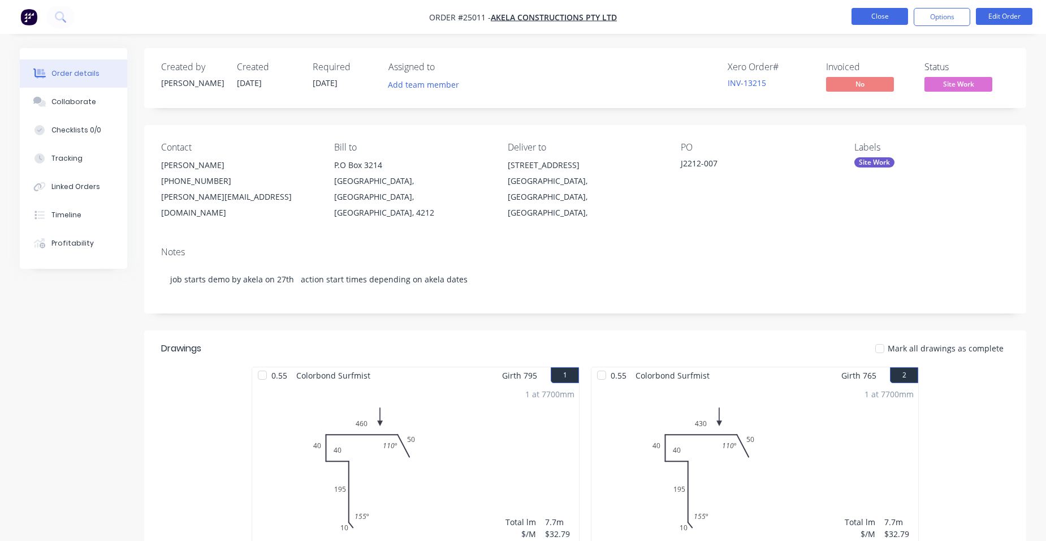
click at [879, 17] on button "Close" at bounding box center [880, 16] width 57 height 17
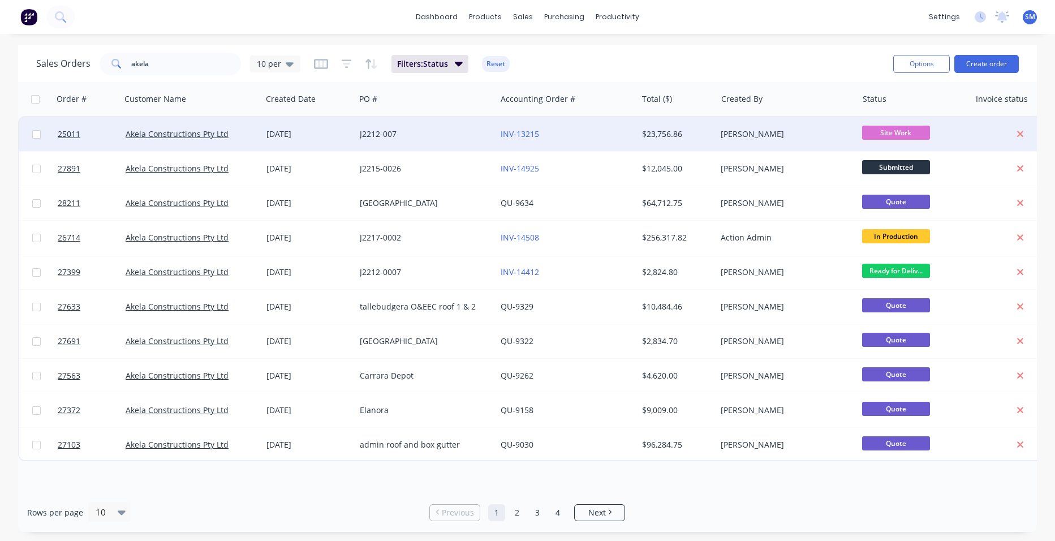
click at [577, 132] on div "INV-13215" at bounding box center [564, 133] width 126 height 11
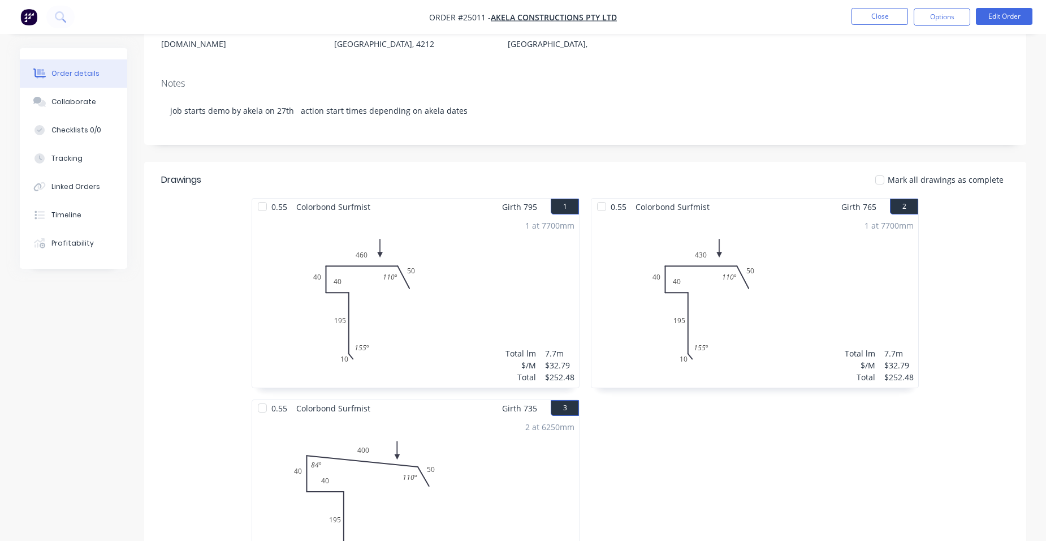
scroll to position [170, 0]
click at [1000, 16] on button "Edit Order" at bounding box center [1004, 16] width 57 height 17
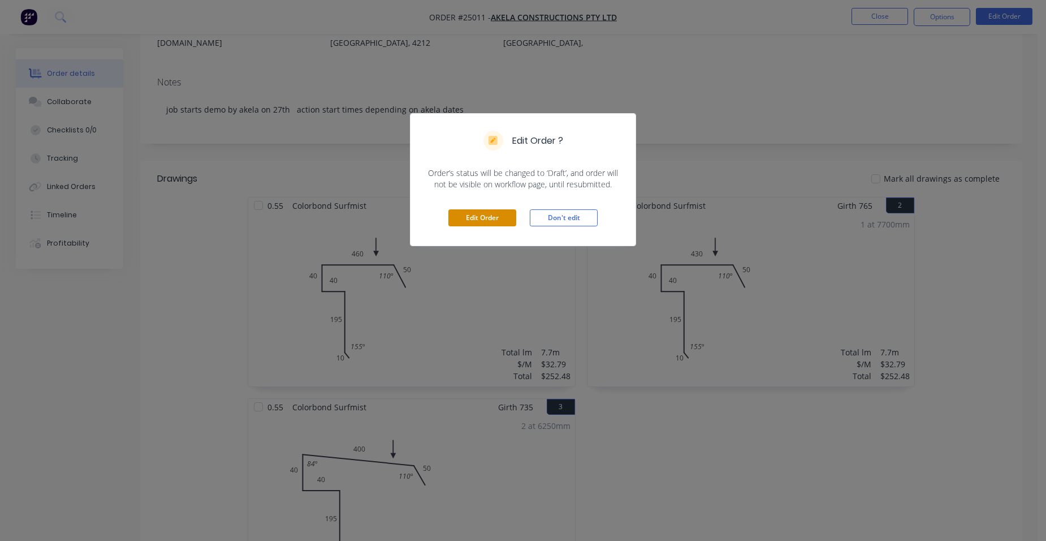
click at [489, 218] on button "Edit Order" at bounding box center [482, 217] width 68 height 17
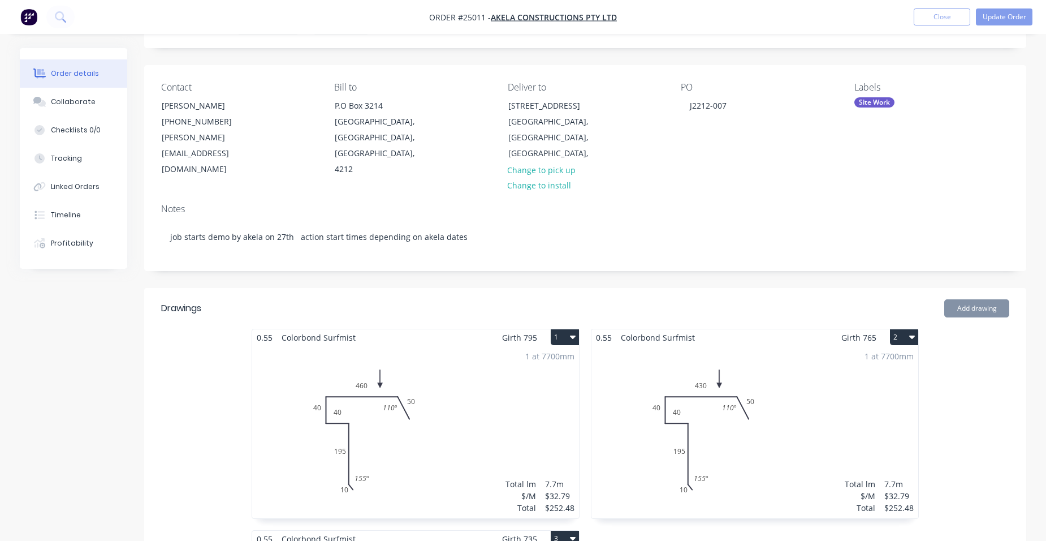
scroll to position [113, 0]
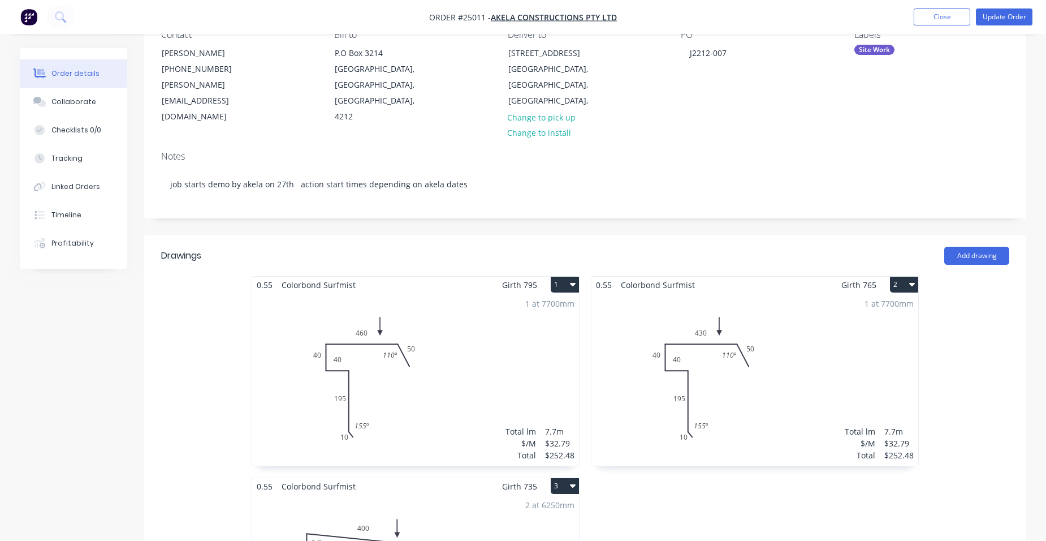
click at [555, 277] on button "1" at bounding box center [565, 285] width 28 height 16
click at [522, 346] on button "Delete" at bounding box center [525, 357] width 107 height 23
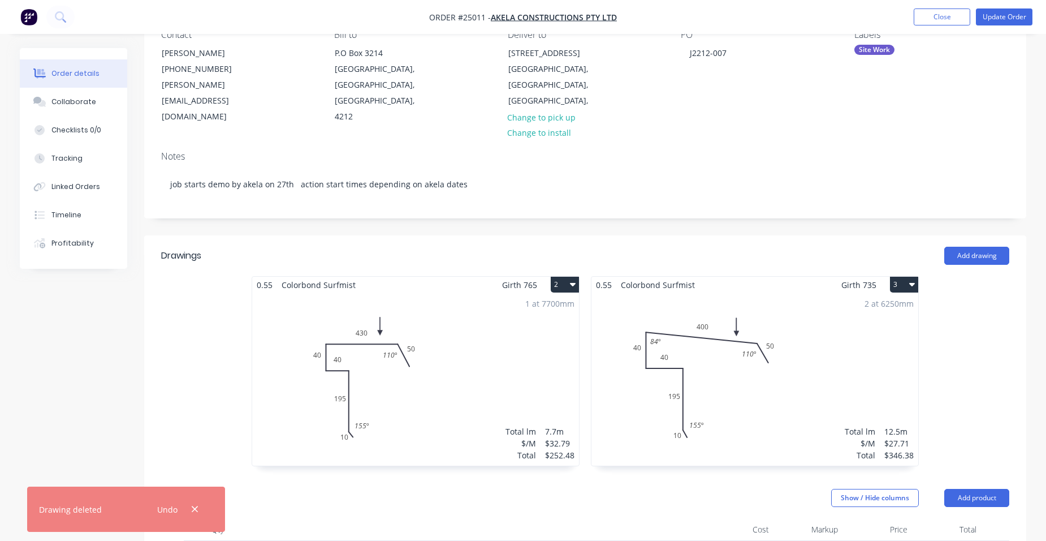
click at [566, 277] on button "2" at bounding box center [565, 285] width 28 height 16
click at [535, 349] on div "Delete" at bounding box center [525, 357] width 87 height 16
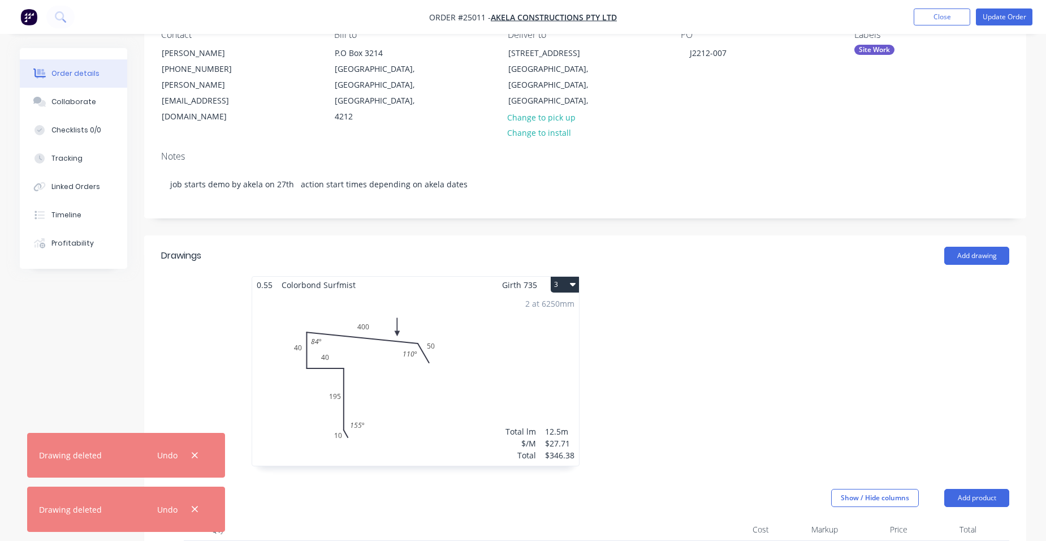
click at [577, 277] on button "3" at bounding box center [565, 285] width 28 height 16
click at [523, 349] on div "Delete" at bounding box center [525, 357] width 87 height 16
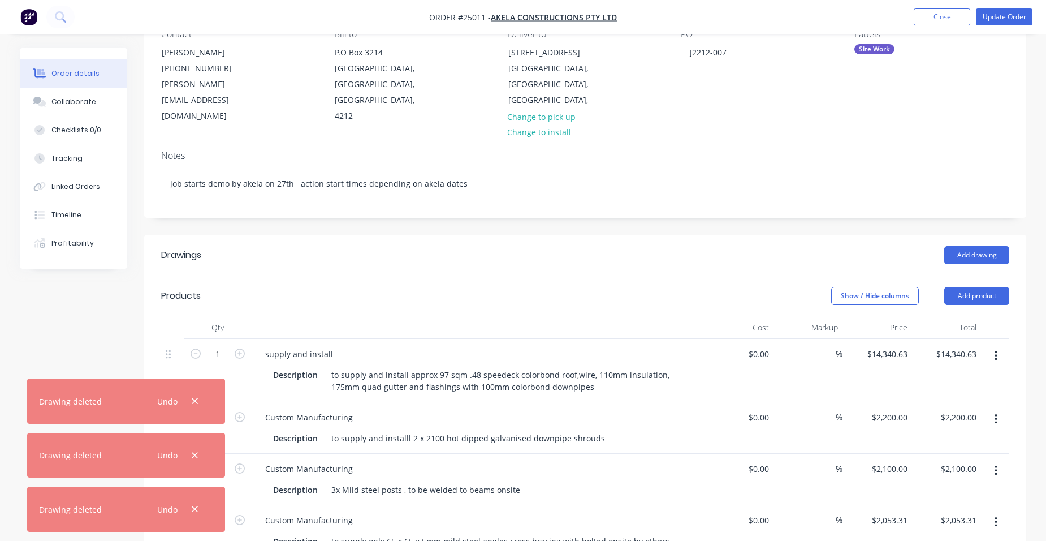
scroll to position [339, 0]
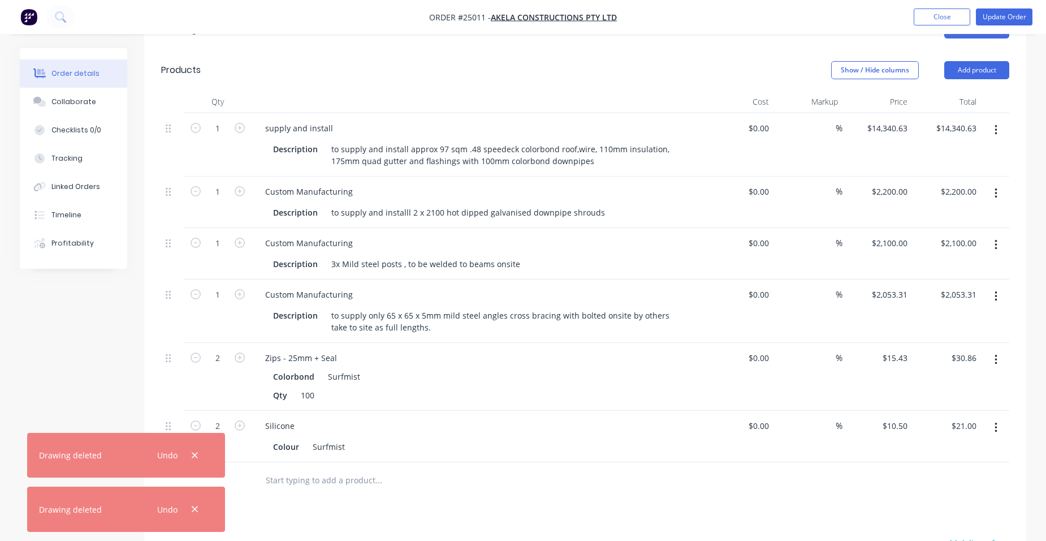
click at [996, 422] on icon "button" at bounding box center [996, 427] width 2 height 10
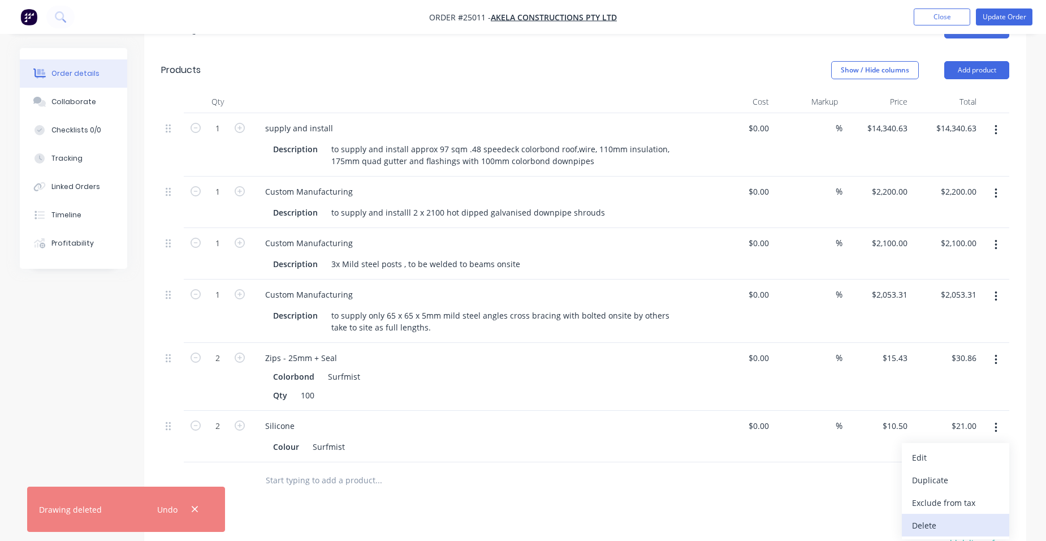
click at [938, 517] on div "Delete" at bounding box center [955, 525] width 87 height 16
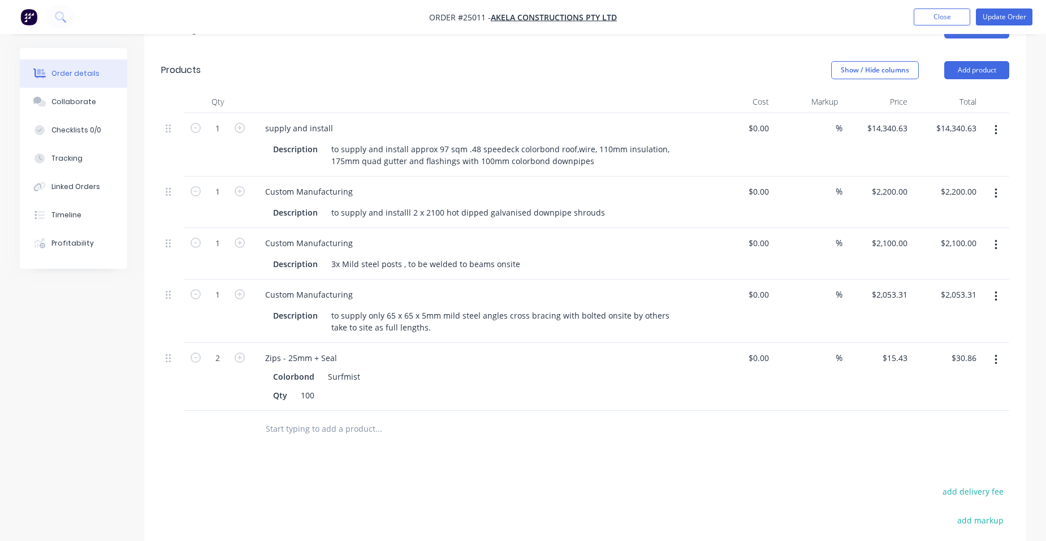
click at [995, 355] on icon "button" at bounding box center [996, 360] width 2 height 10
click at [950, 449] on div "Delete" at bounding box center [955, 457] width 87 height 16
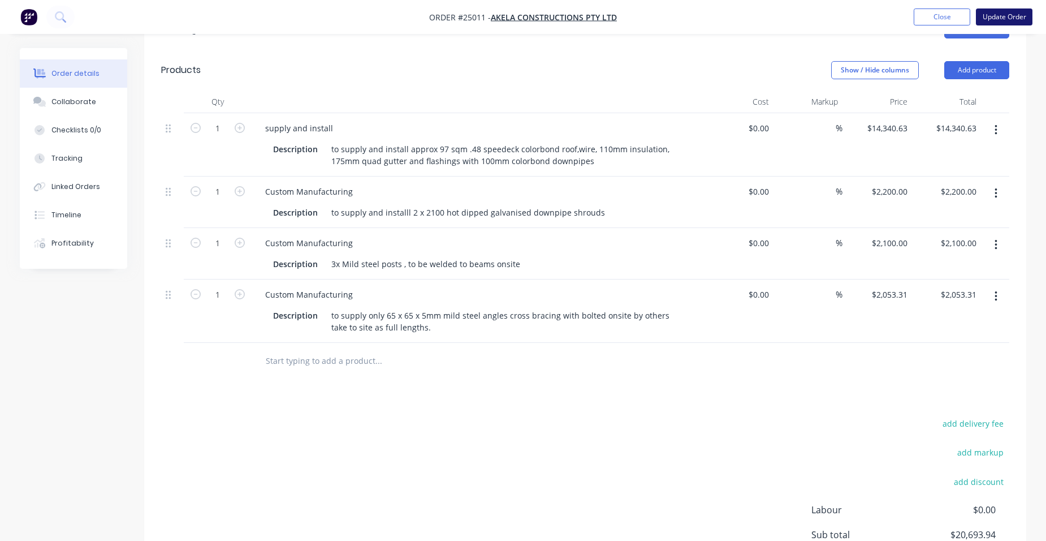
click at [1012, 8] on button "Update Order" at bounding box center [1004, 16] width 57 height 17
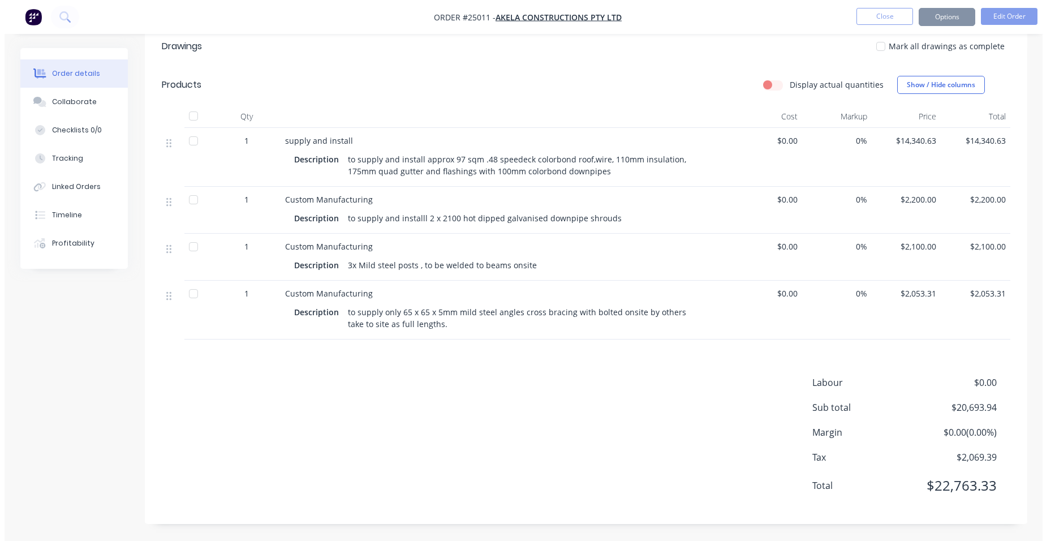
scroll to position [0, 0]
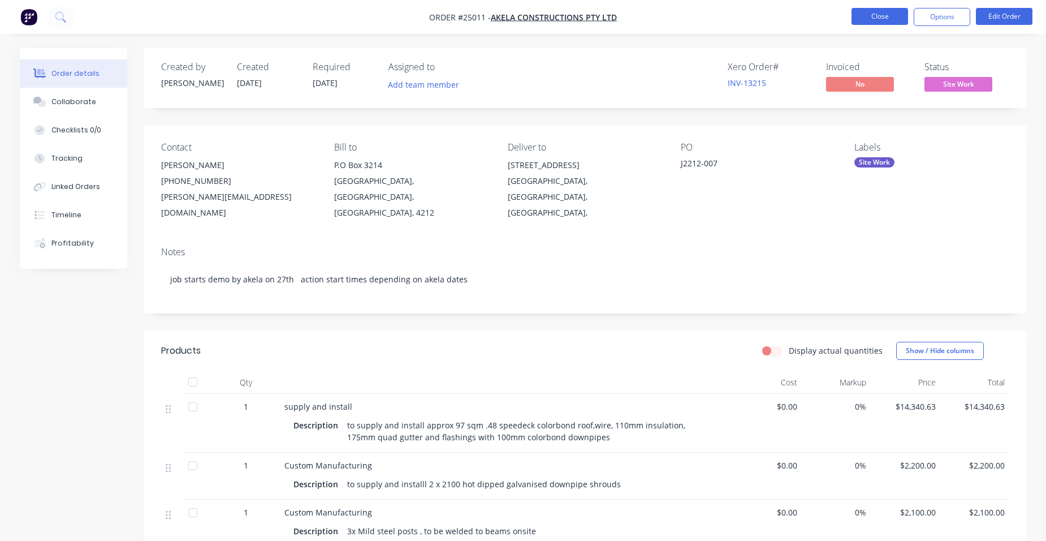
click at [872, 12] on button "Close" at bounding box center [880, 16] width 57 height 17
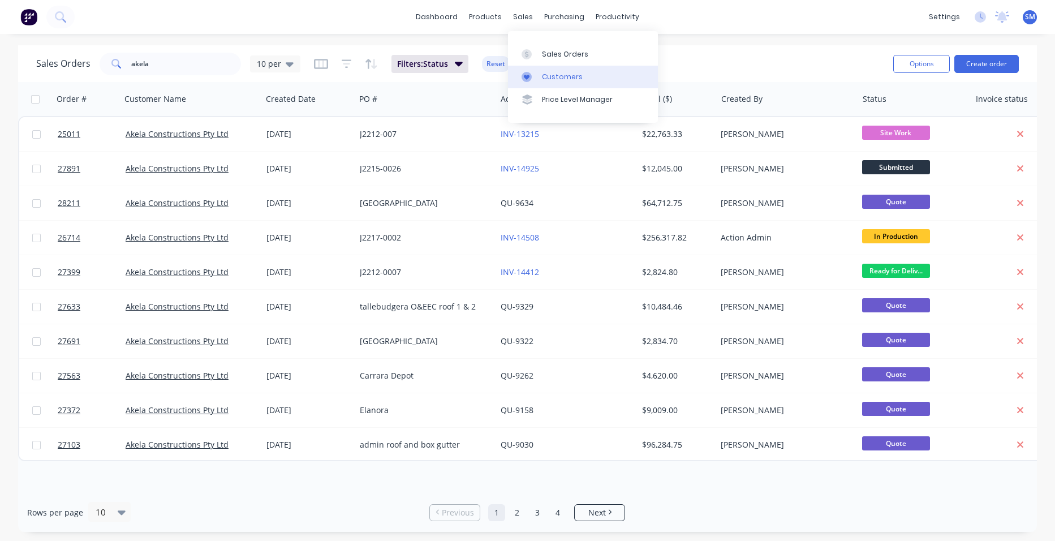
click at [543, 77] on div "Customers" at bounding box center [562, 77] width 41 height 10
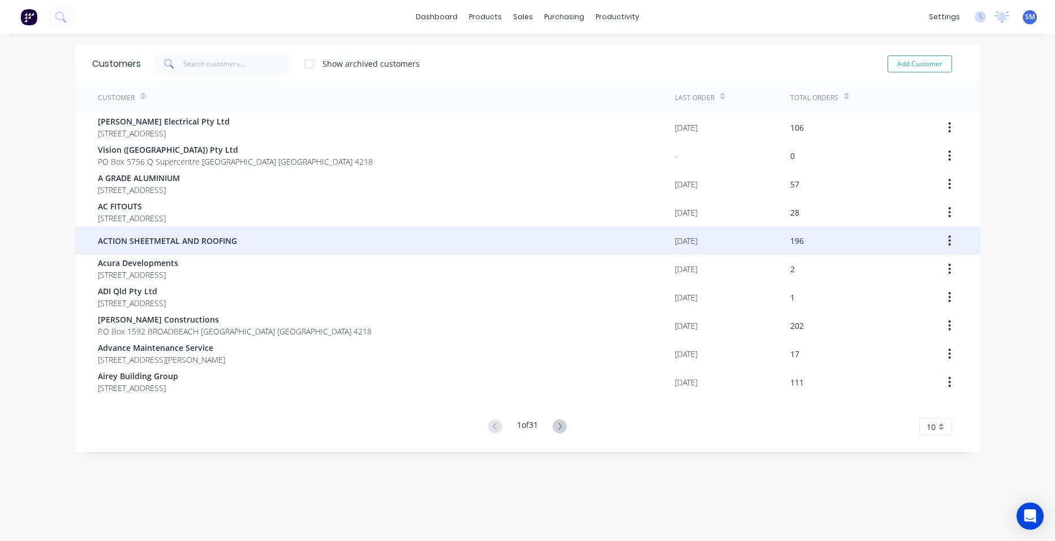
click at [209, 242] on span "ACTION SHEETMETAL AND ROOFING" at bounding box center [167, 241] width 139 height 12
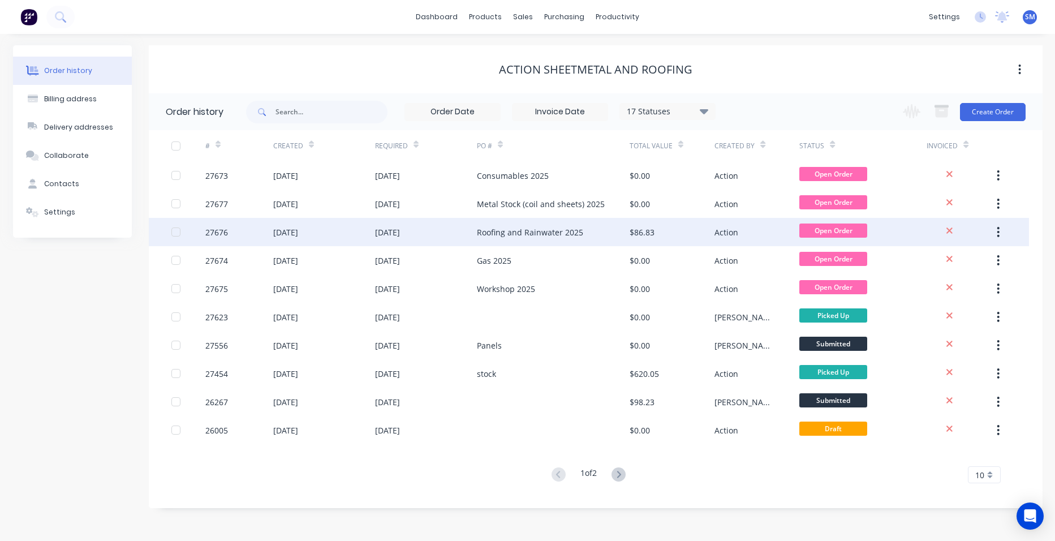
click at [585, 228] on div "Roofing and Rainwater 2025" at bounding box center [553, 232] width 153 height 28
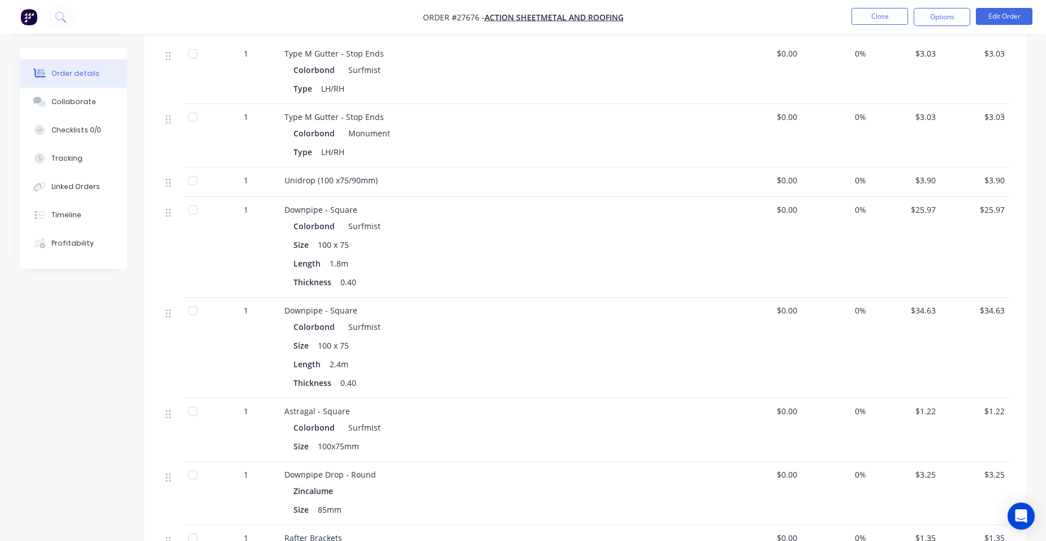
scroll to position [275, 0]
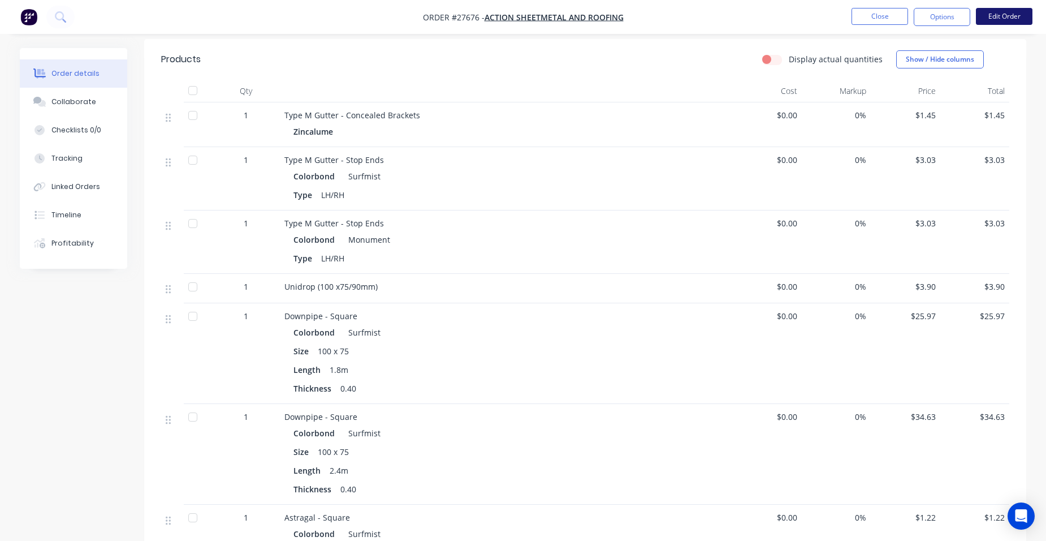
click at [1000, 14] on button "Edit Order" at bounding box center [1004, 16] width 57 height 17
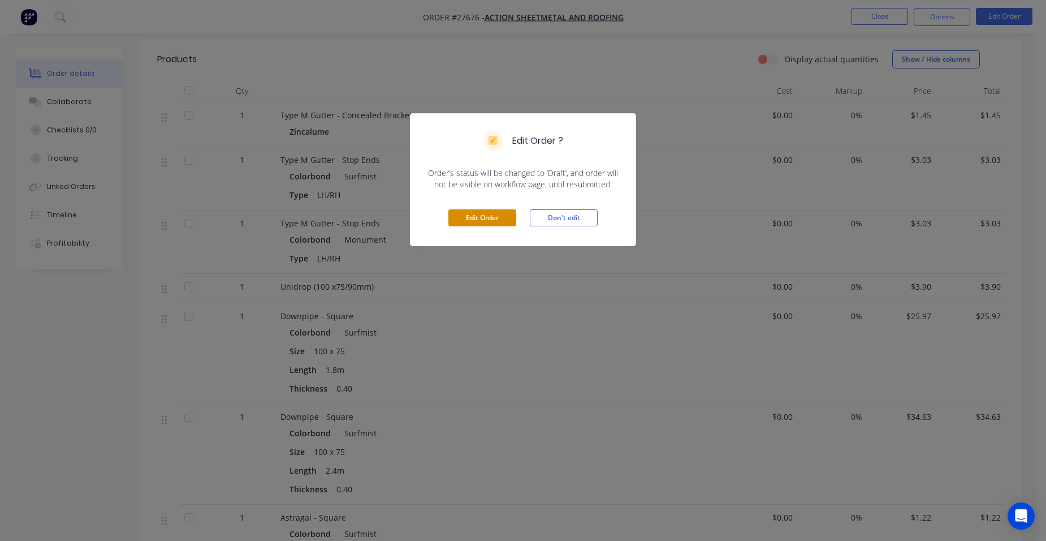
click at [455, 215] on button "Edit Order" at bounding box center [482, 217] width 68 height 17
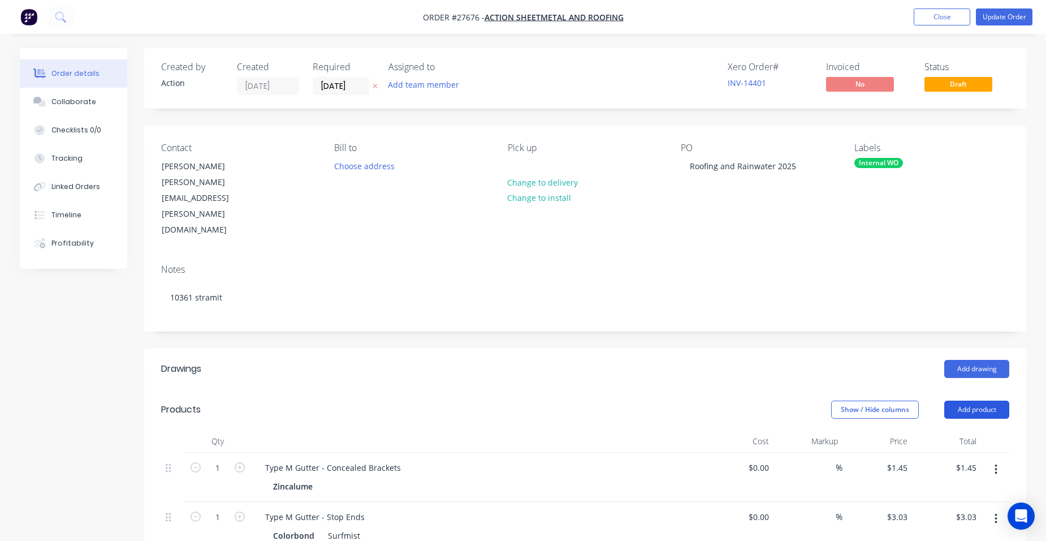
click at [993, 400] on button "Add product" at bounding box center [976, 409] width 65 height 18
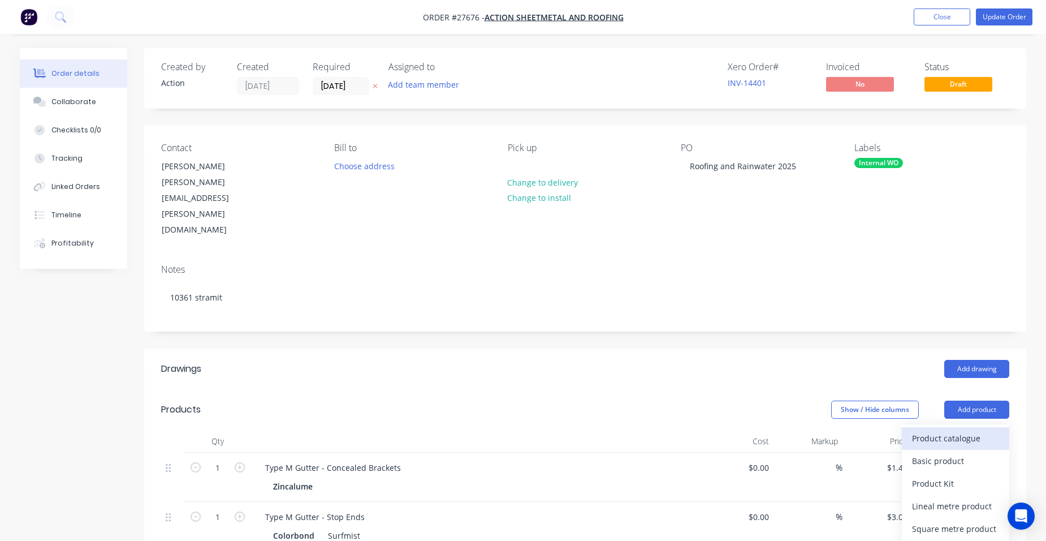
click at [972, 430] on div "Product catalogue" at bounding box center [955, 438] width 87 height 16
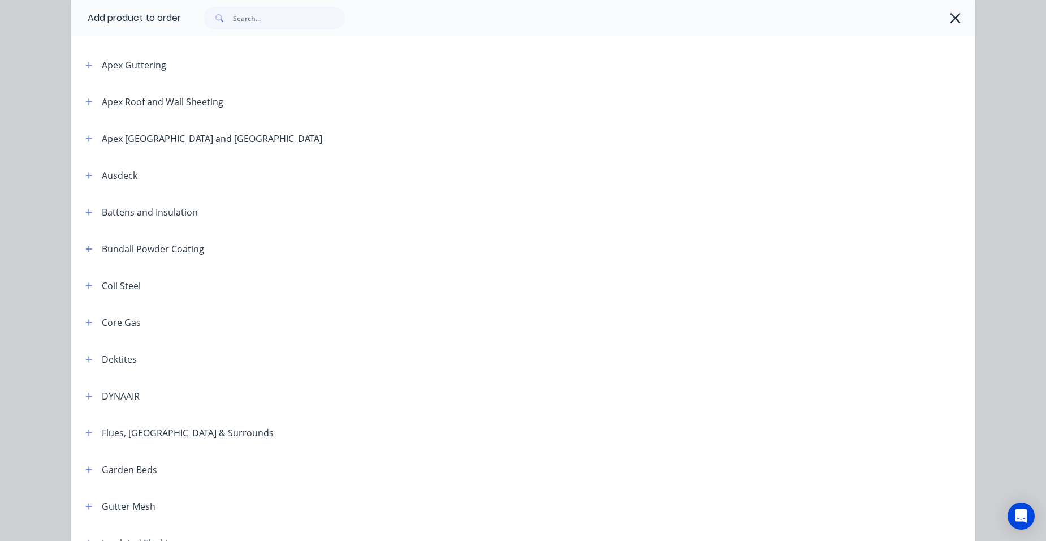
scroll to position [452, 0]
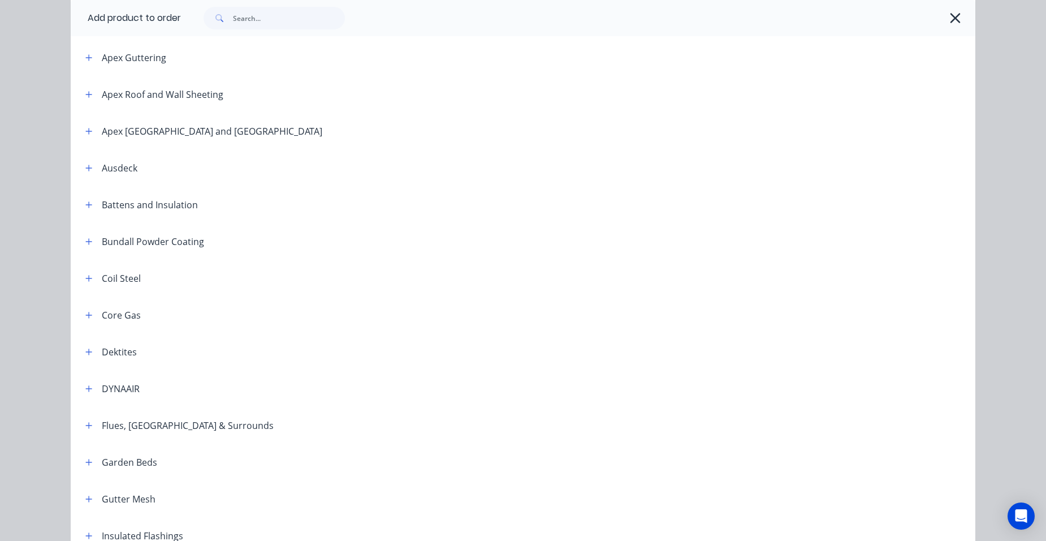
drag, startPoint x: 84, startPoint y: 207, endPoint x: 144, endPoint y: 217, distance: 61.3
click at [85, 206] on icon "button" at bounding box center [88, 205] width 7 height 8
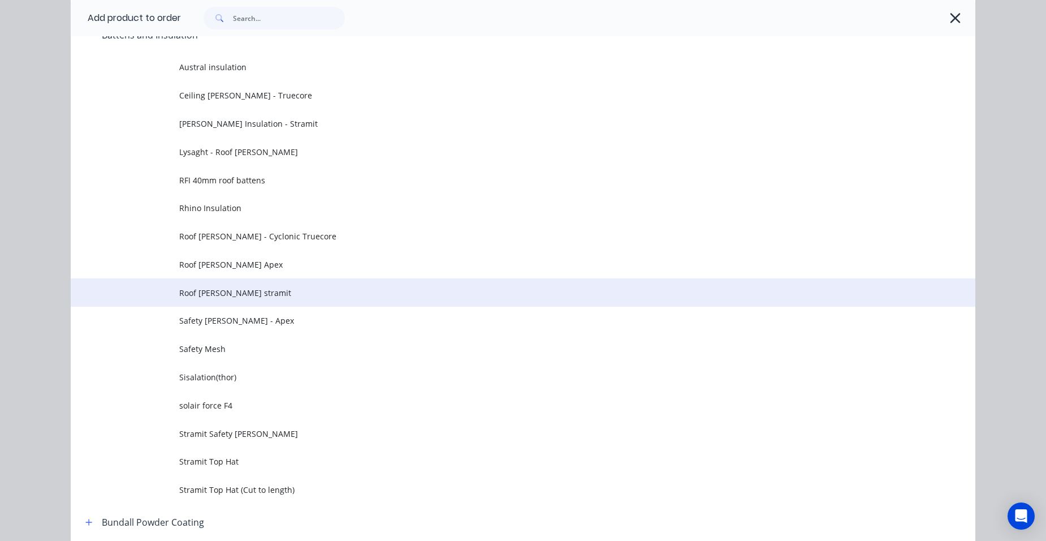
scroll to position [735, 0]
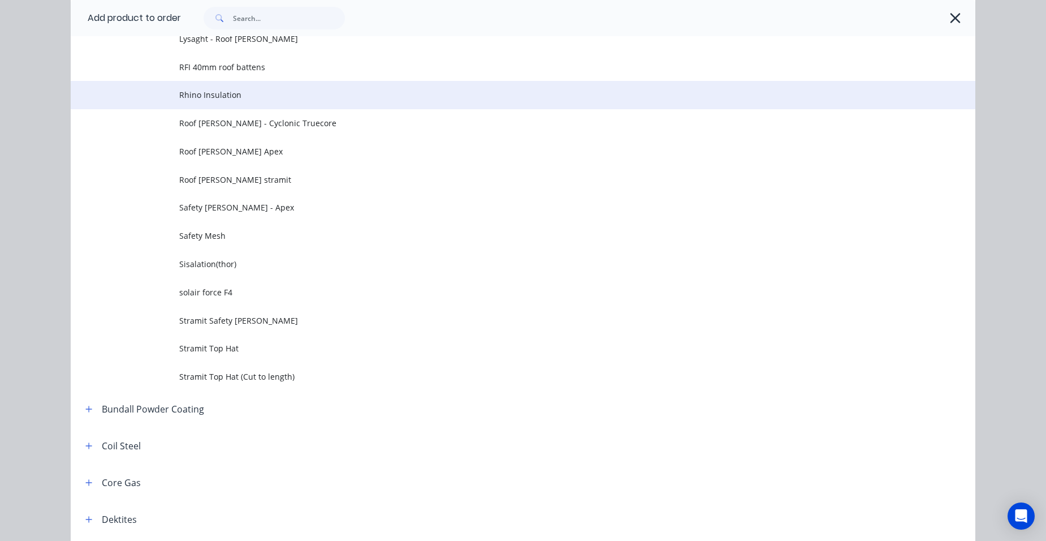
click at [248, 94] on span "Rhino Insulation" at bounding box center [497, 95] width 637 height 12
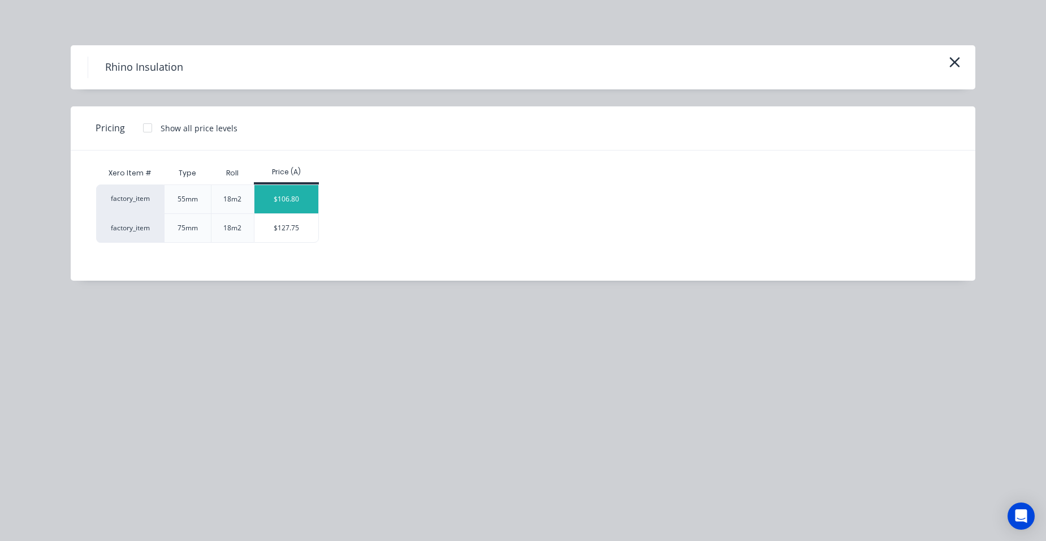
click at [278, 189] on div "$106.80" at bounding box center [286, 199] width 64 height 28
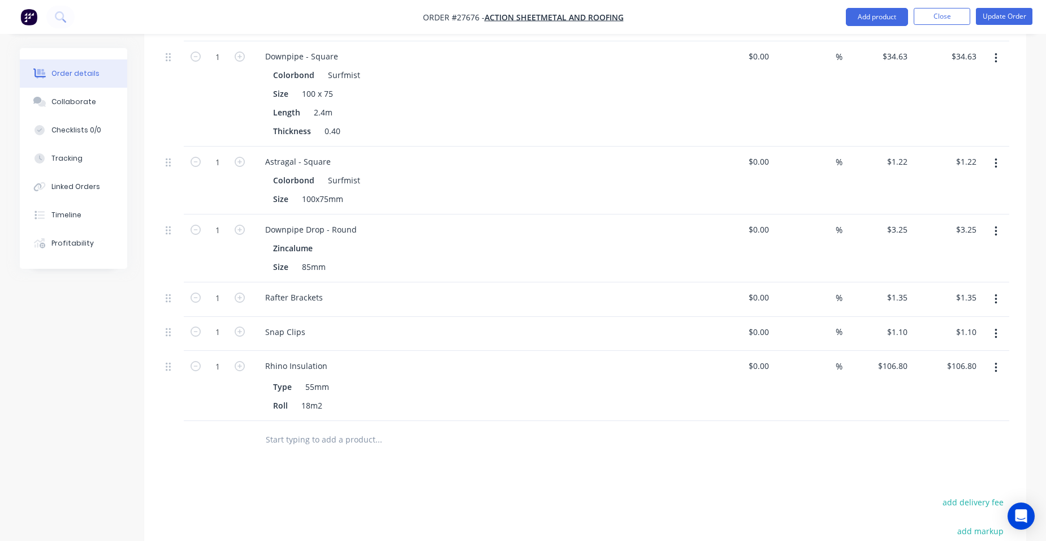
scroll to position [792, 0]
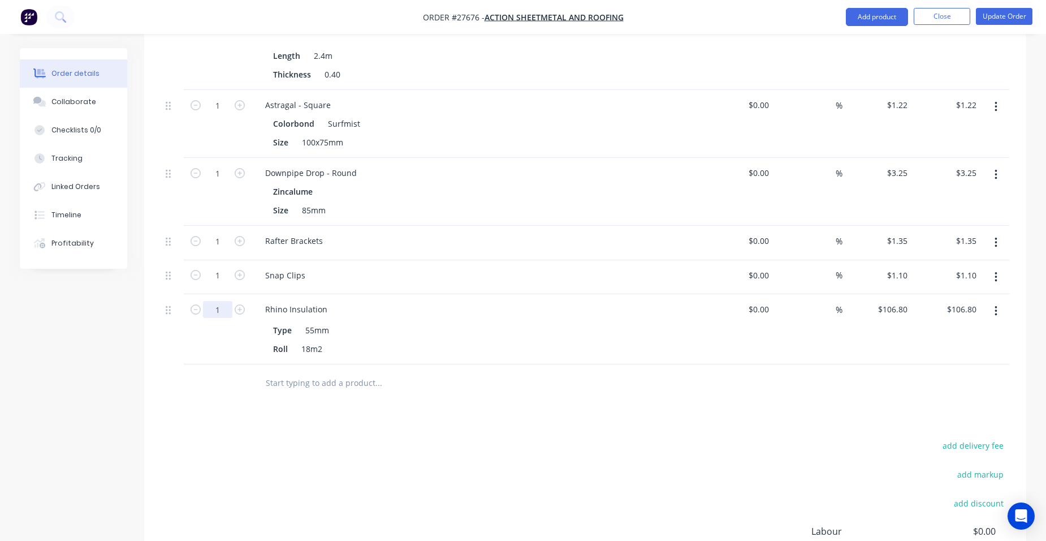
type input "20"
type input "$2,136.00"
click at [447, 301] on div "Rhino Insulation" at bounding box center [477, 309] width 443 height 16
click at [996, 14] on button "Update Order" at bounding box center [1004, 16] width 57 height 17
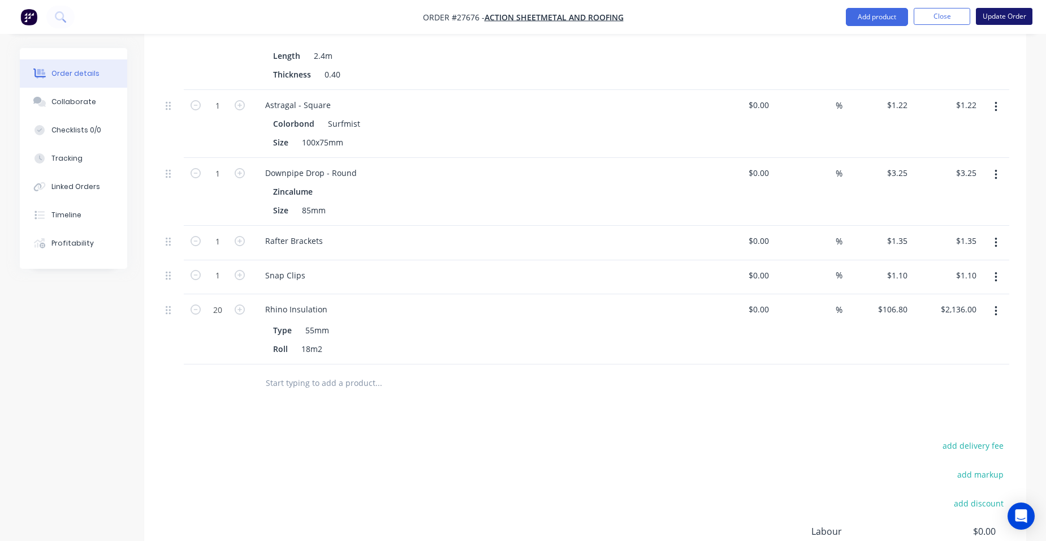
scroll to position [0, 0]
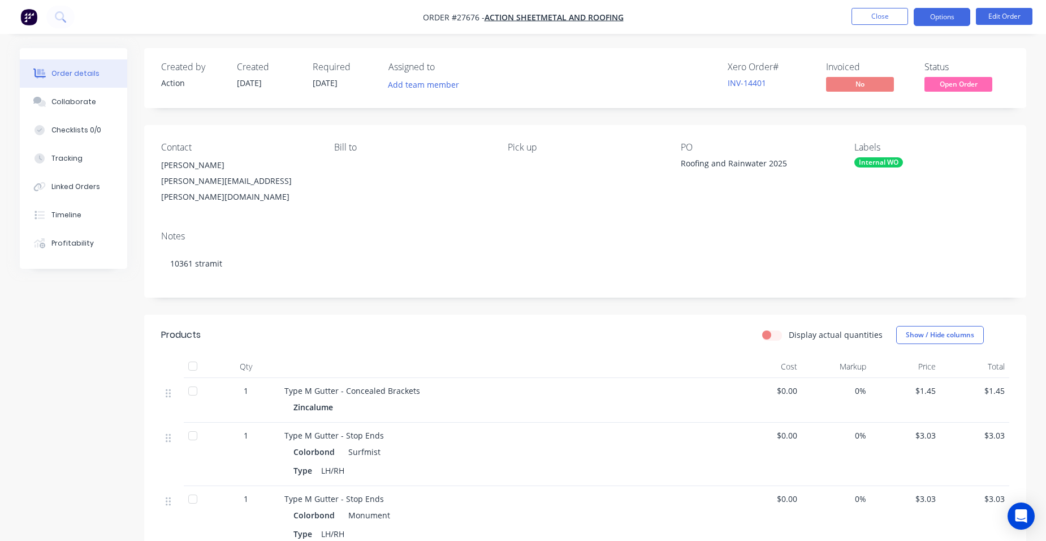
click at [952, 16] on button "Options" at bounding box center [942, 17] width 57 height 18
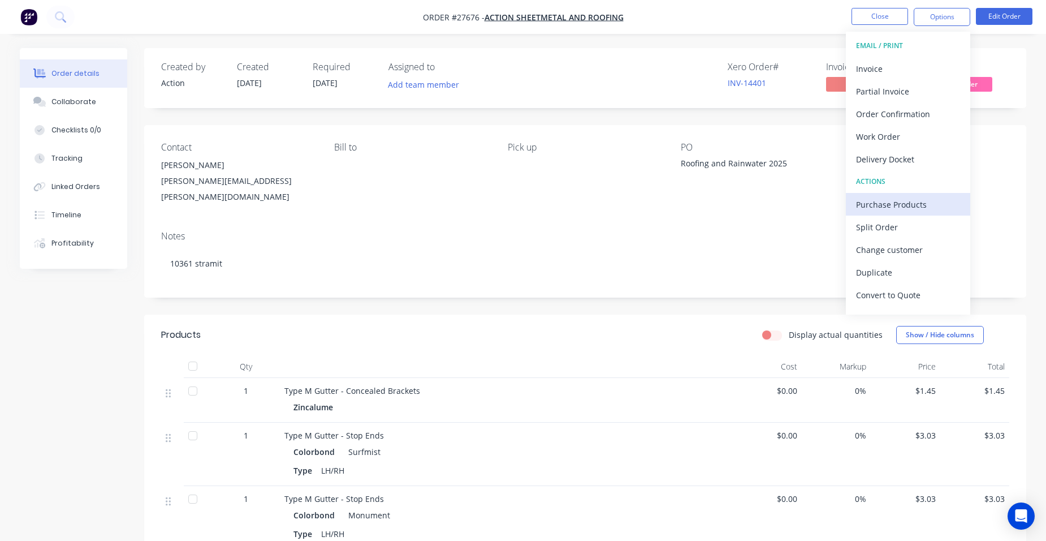
click at [924, 199] on div "Purchase Products" at bounding box center [908, 204] width 104 height 16
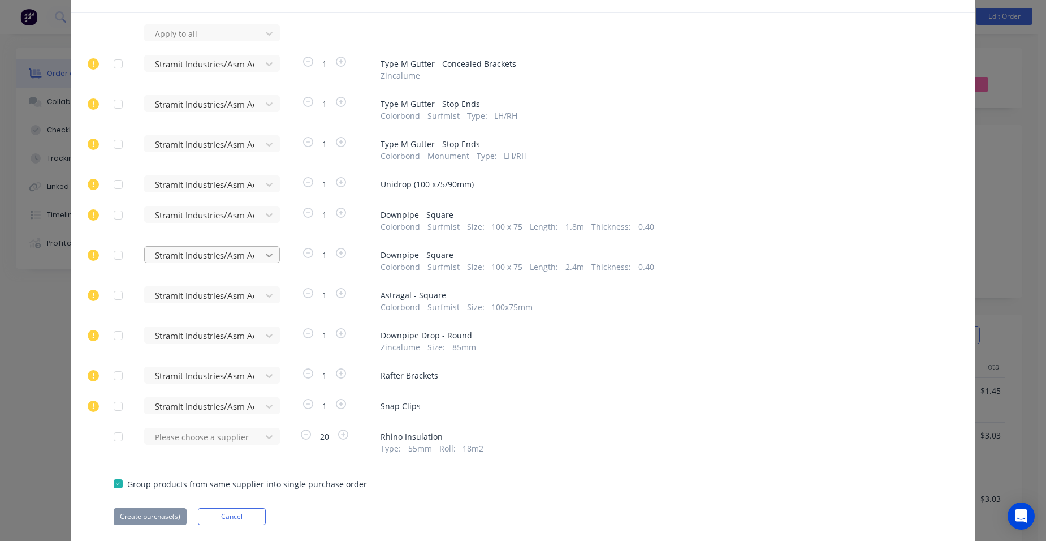
scroll to position [103, 0]
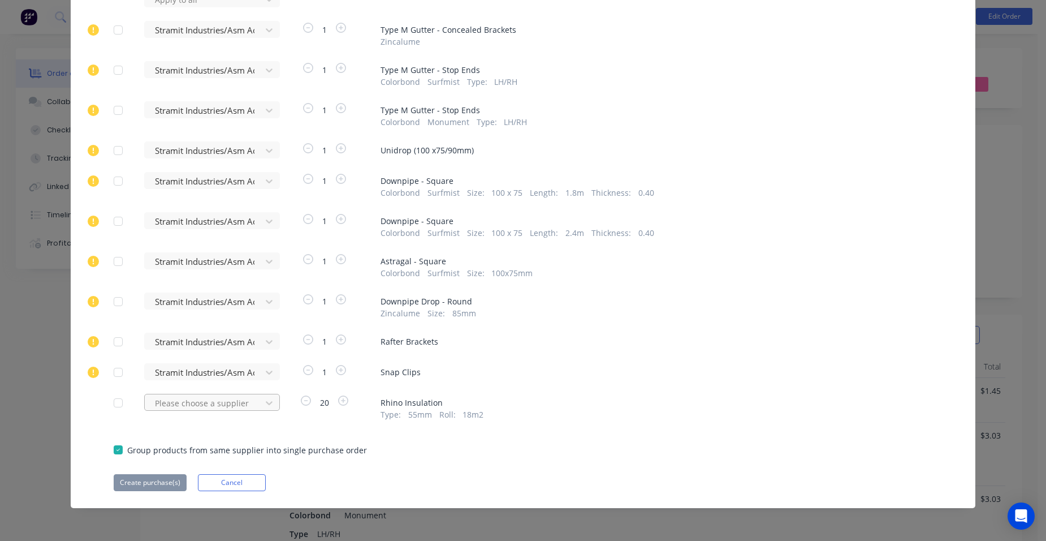
type input "thor"
click at [183, 443] on div "Thor Builiding Products Pty Ltd" at bounding box center [212, 444] width 136 height 21
click at [159, 477] on button "Create purchase(s)" at bounding box center [150, 482] width 73 height 17
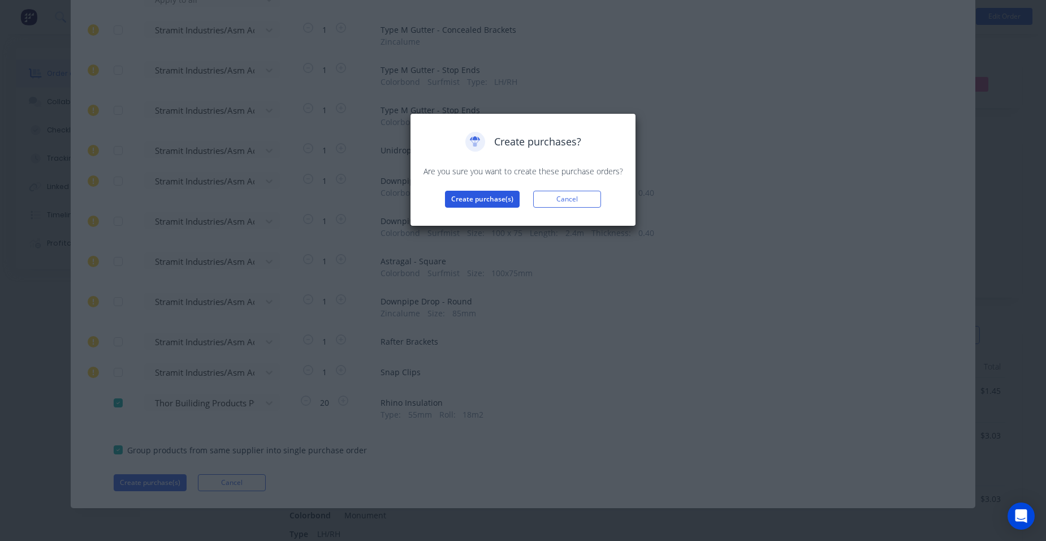
click at [476, 200] on button "Create purchase(s)" at bounding box center [482, 199] width 75 height 17
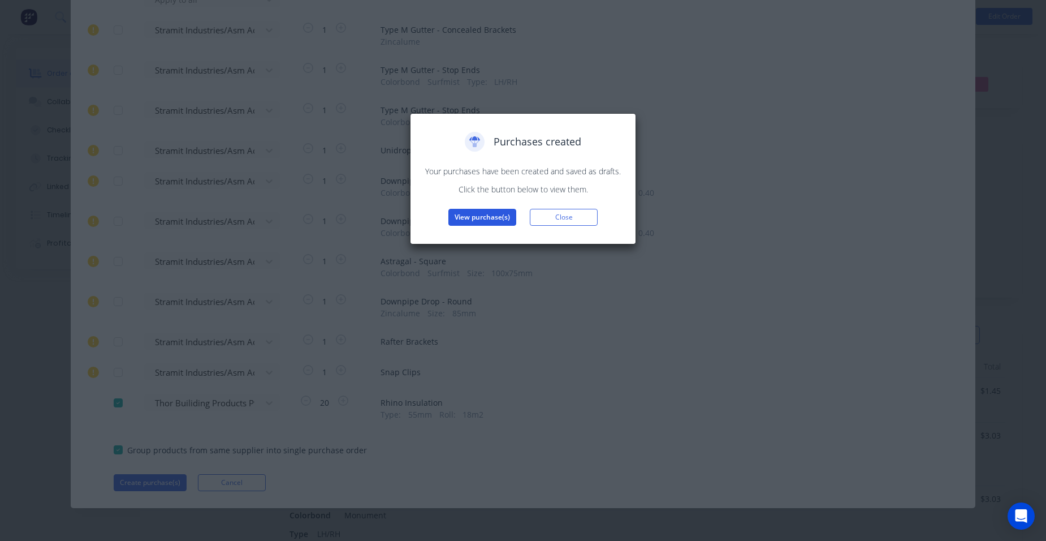
click at [481, 214] on button "View purchase(s)" at bounding box center [482, 217] width 68 height 17
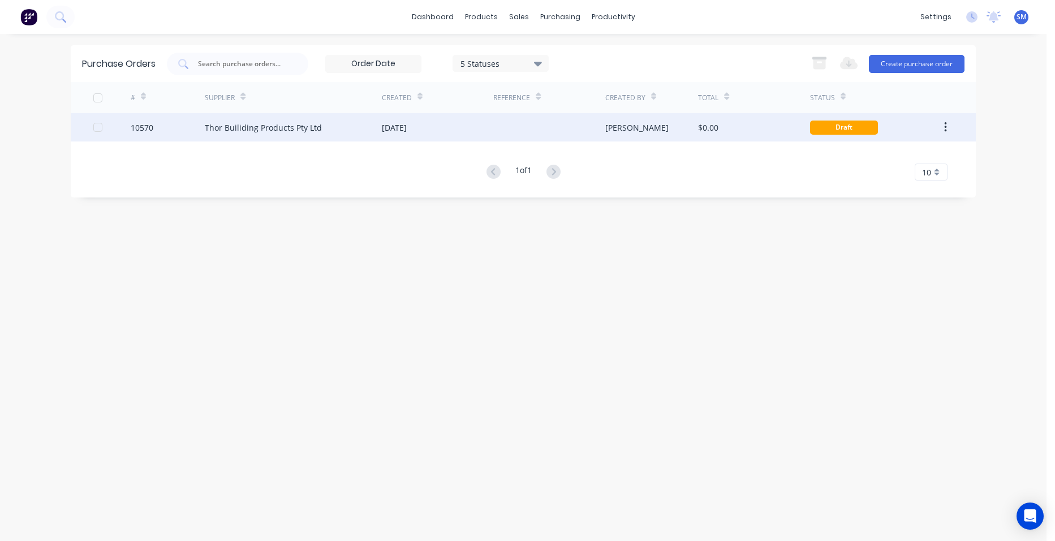
click at [489, 129] on div "[DATE]" at bounding box center [437, 127] width 111 height 28
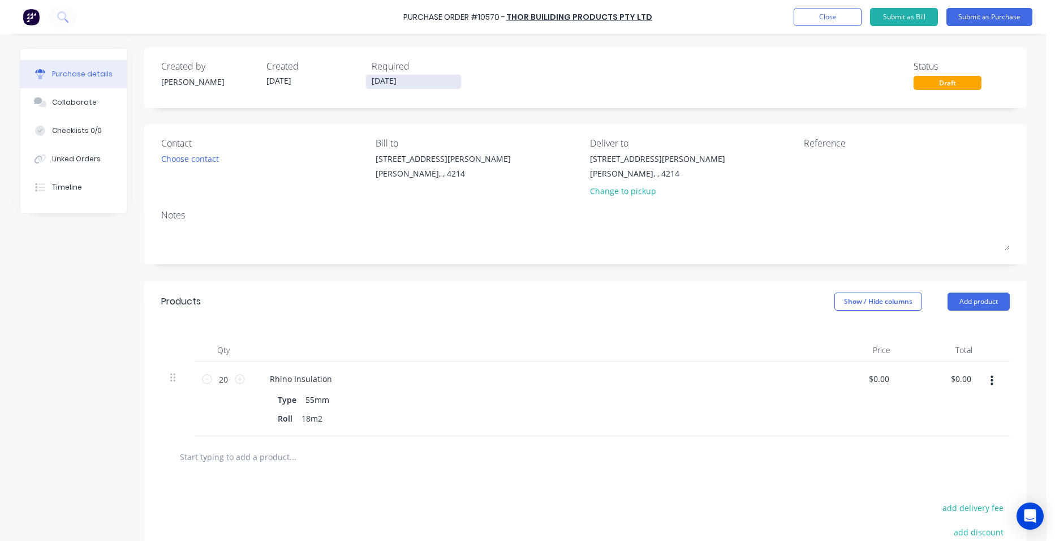
click at [404, 83] on input "[DATE]" at bounding box center [413, 82] width 95 height 14
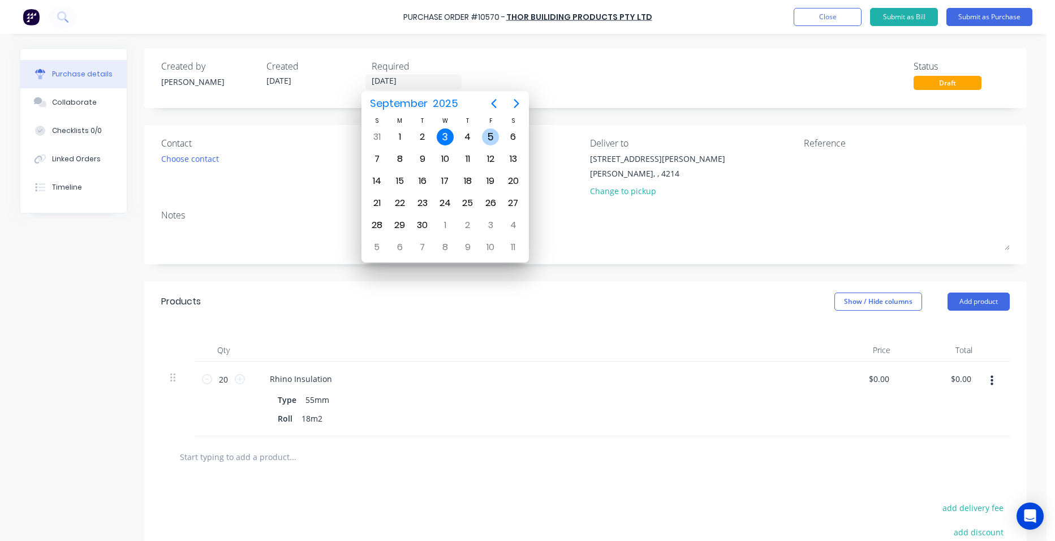
click at [484, 141] on div "5" at bounding box center [490, 136] width 17 height 17
type input "05/09/25"
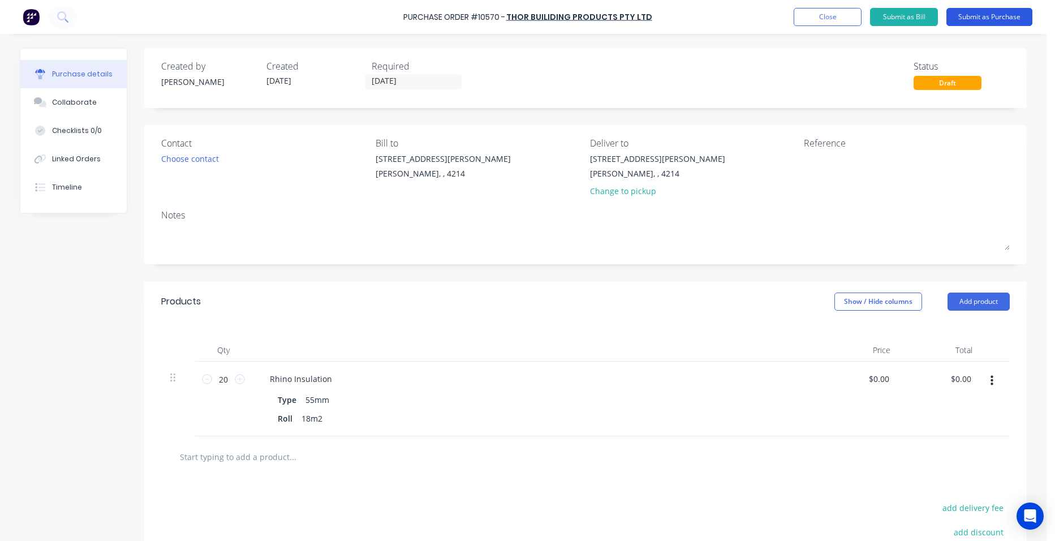
click at [998, 14] on button "Submit as Purchase" at bounding box center [989, 17] width 86 height 18
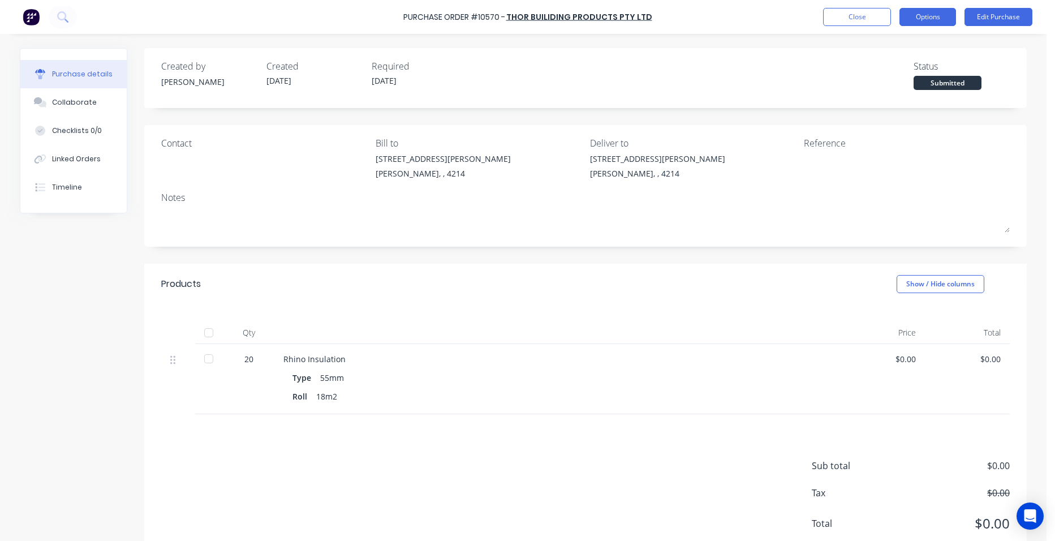
click at [922, 15] on button "Options" at bounding box center [927, 17] width 57 height 18
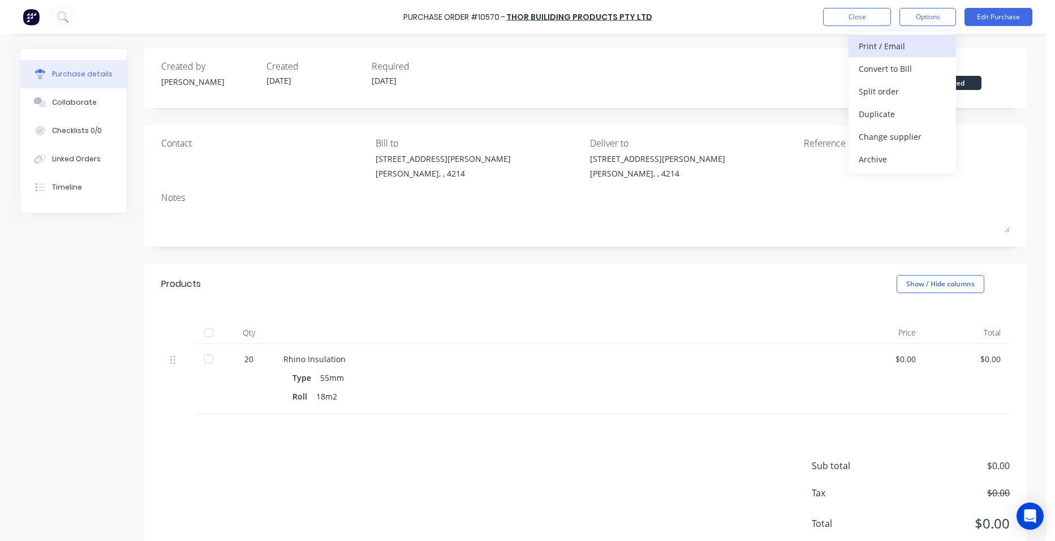
click at [917, 51] on div "Print / Email" at bounding box center [902, 46] width 87 height 16
click at [926, 93] on div "Without pricing" at bounding box center [902, 91] width 87 height 16
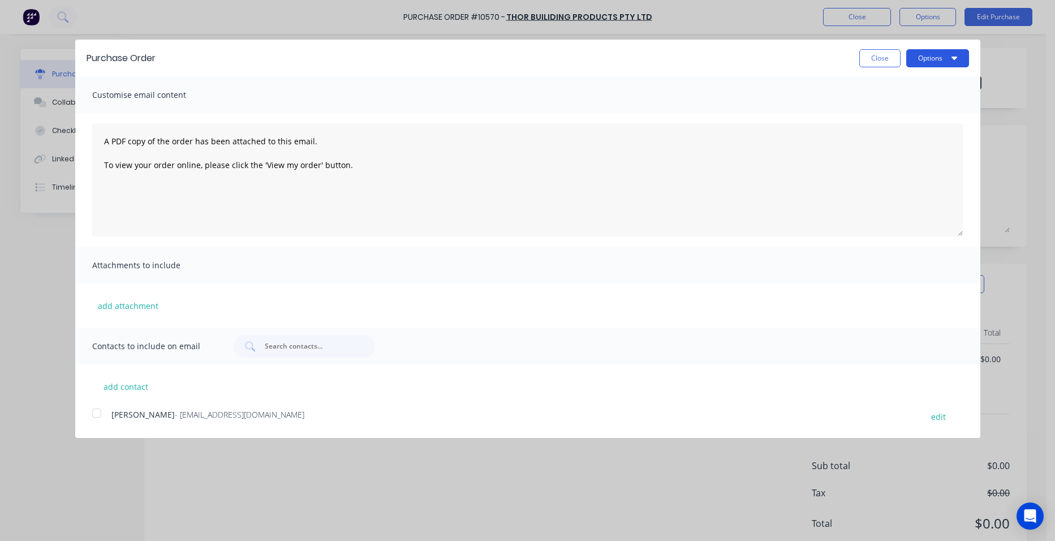
click at [914, 60] on button "Options" at bounding box center [937, 58] width 63 height 18
click at [919, 85] on div "Print" at bounding box center [915, 87] width 87 height 16
click at [873, 61] on button "Close" at bounding box center [879, 58] width 41 height 18
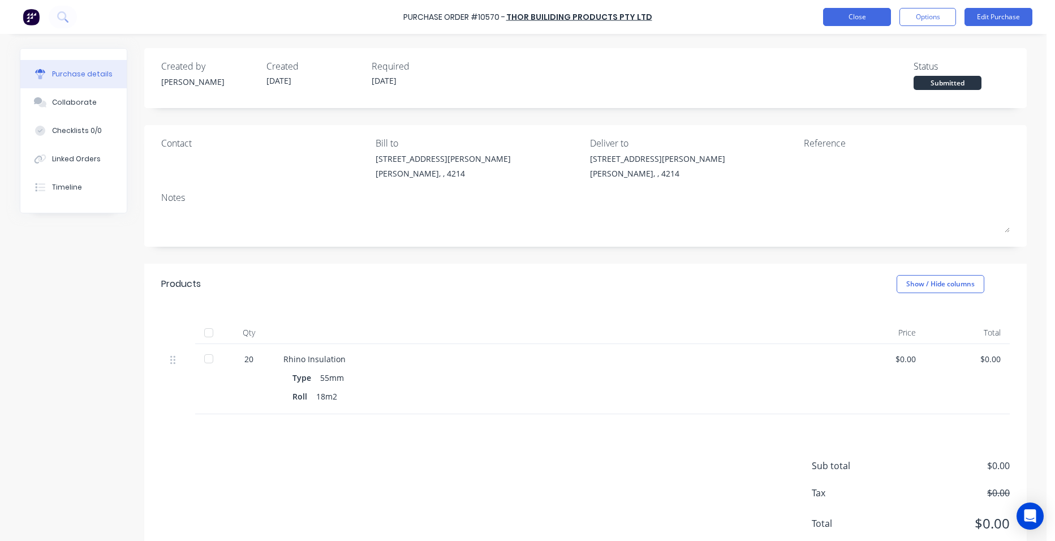
click at [856, 21] on button "Close" at bounding box center [857, 17] width 68 height 18
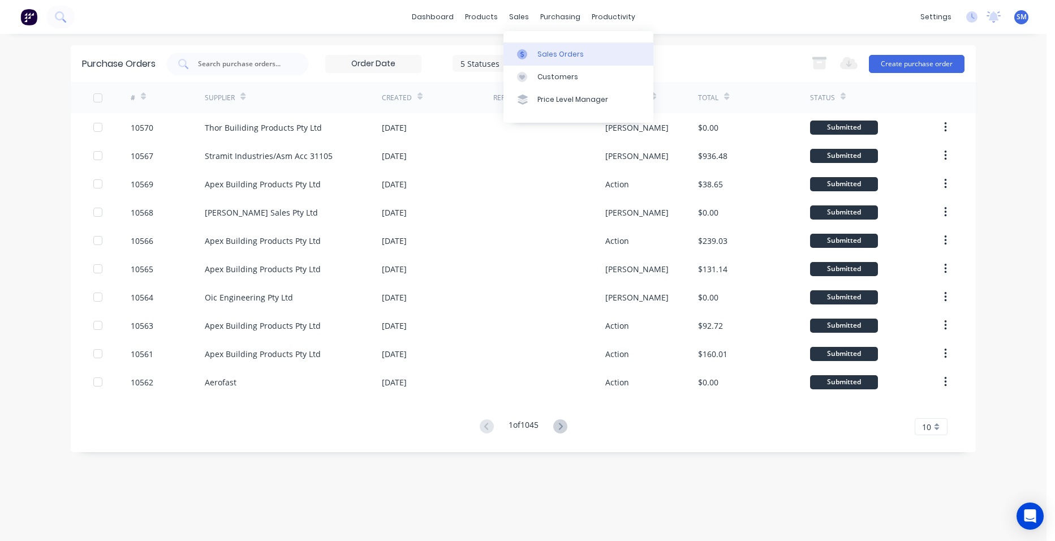
click at [546, 45] on link "Sales Orders" at bounding box center [578, 53] width 150 height 23
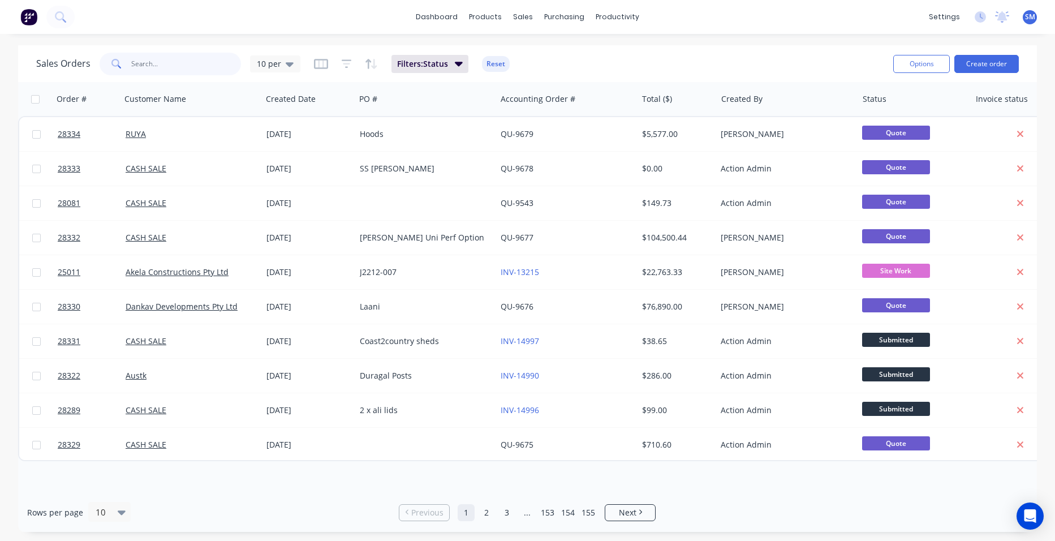
click at [172, 66] on input "text" at bounding box center [186, 64] width 110 height 23
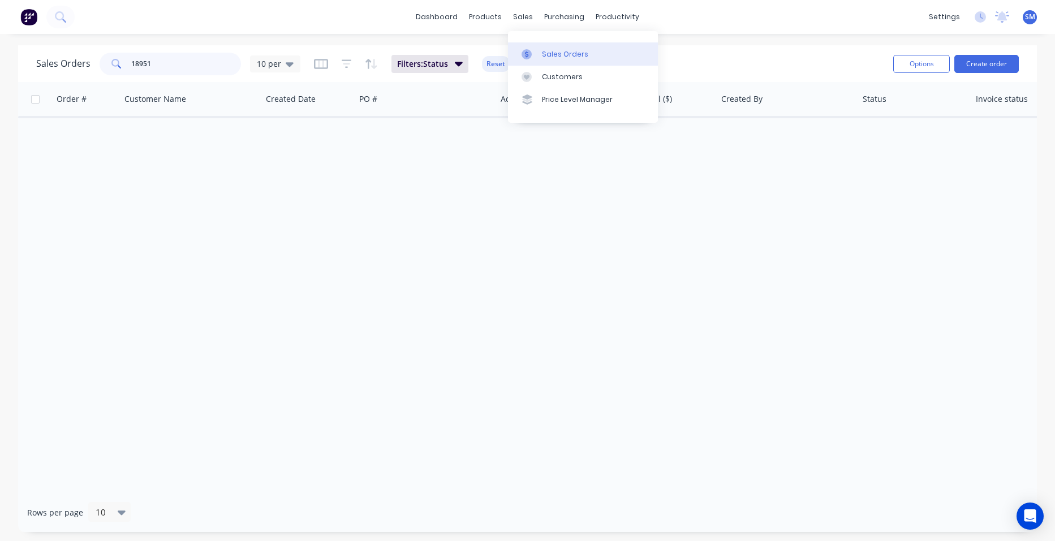
type input "18951"
click at [578, 55] on div "Sales Orders" at bounding box center [565, 54] width 46 height 10
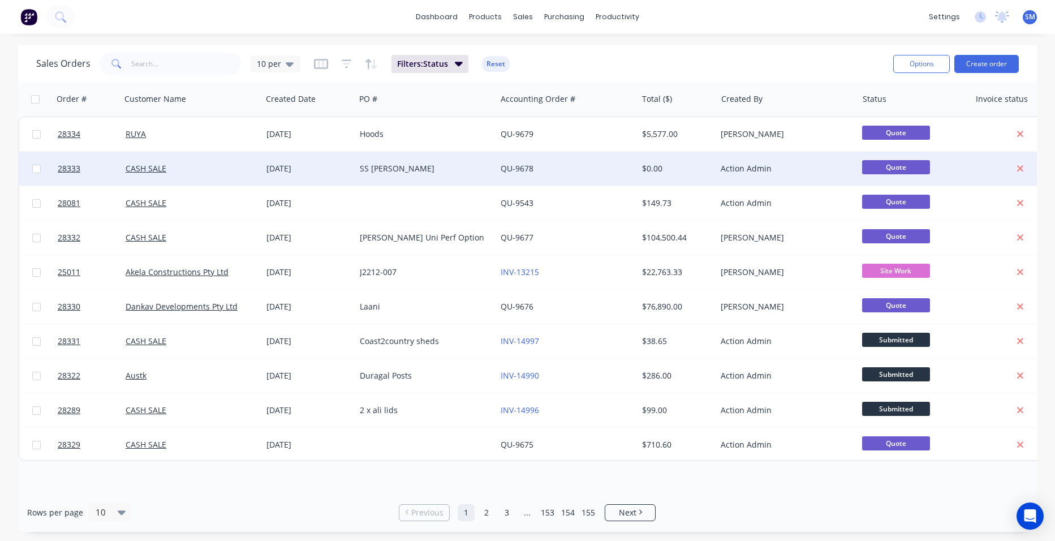
click at [407, 162] on div "SS [PERSON_NAME]" at bounding box center [425, 169] width 141 height 34
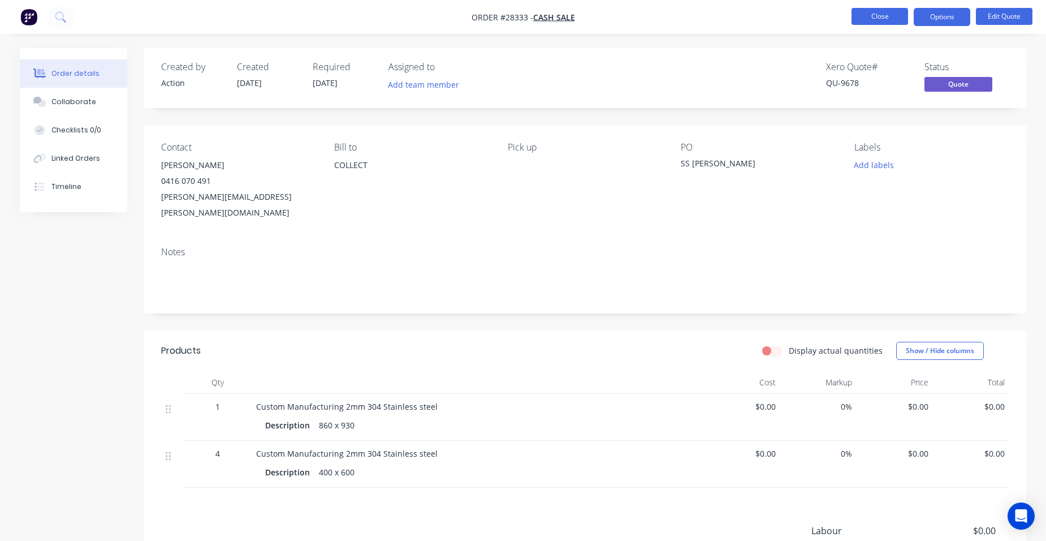
click at [899, 13] on button "Close" at bounding box center [880, 16] width 57 height 17
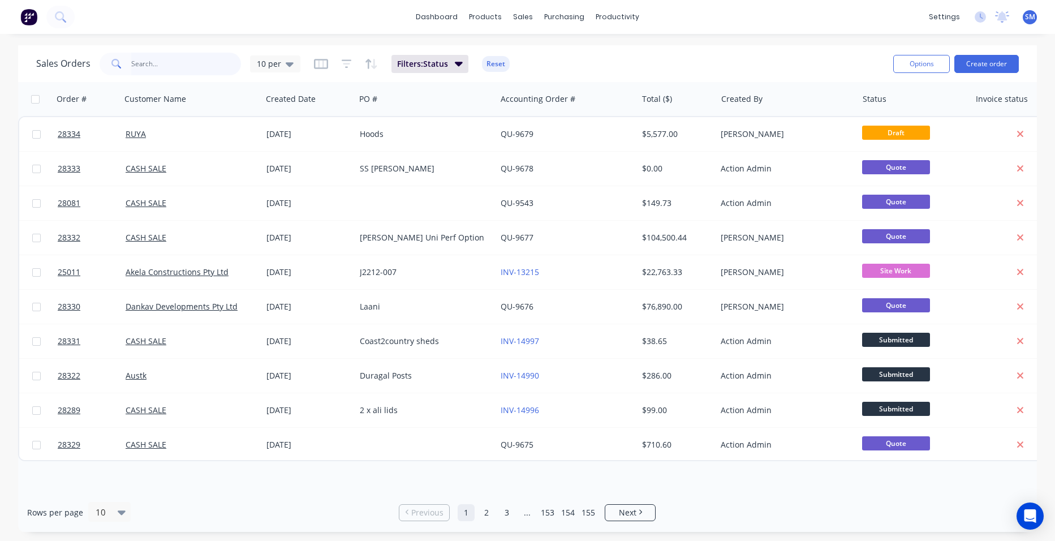
click at [172, 66] on input "text" at bounding box center [186, 64] width 110 height 23
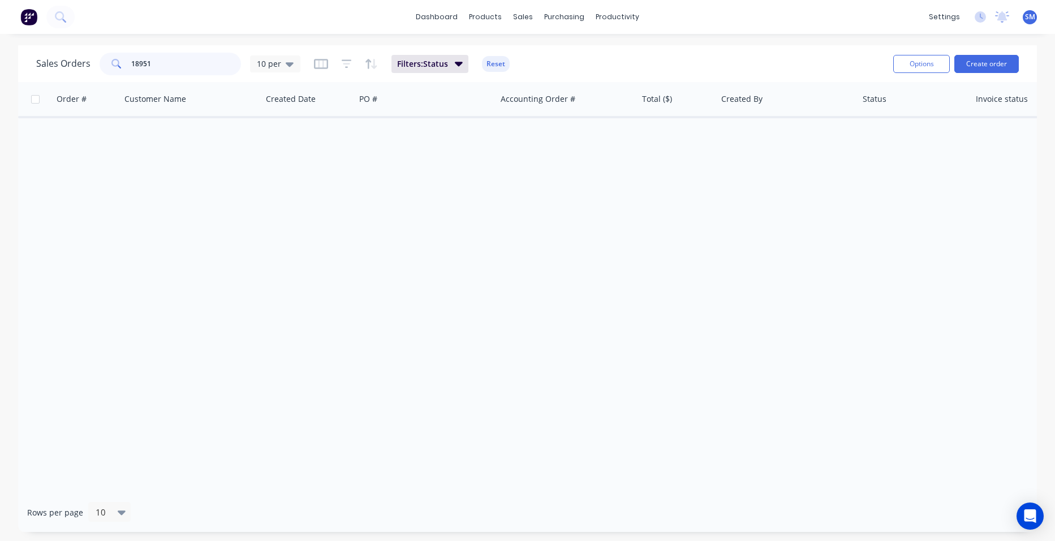
type input "18951"
click at [338, 59] on div "Filters: Status Reset" at bounding box center [412, 64] width 196 height 18
click at [343, 70] on button "button" at bounding box center [347, 64] width 10 height 18
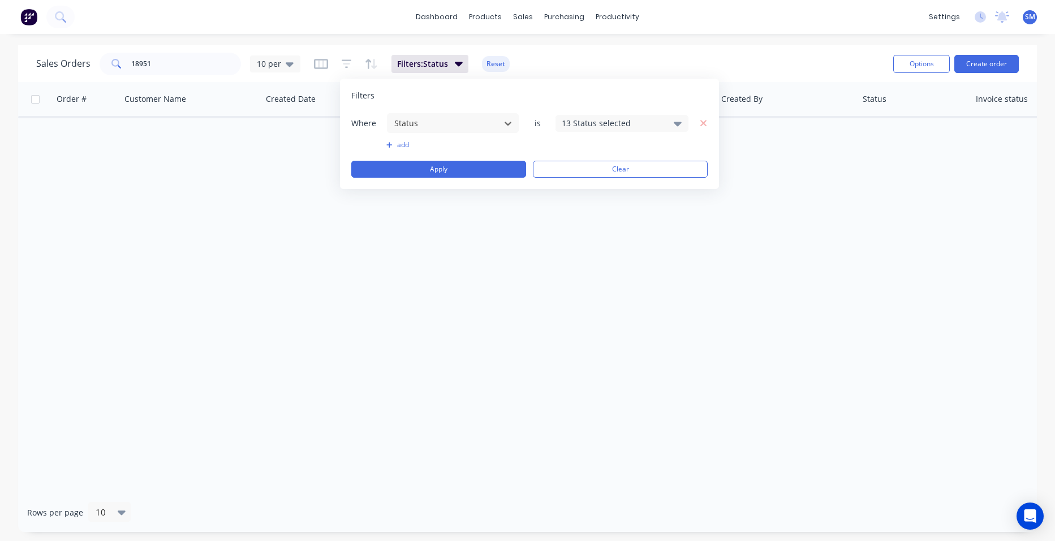
click at [619, 125] on div "13 Status selected" at bounding box center [613, 123] width 102 height 12
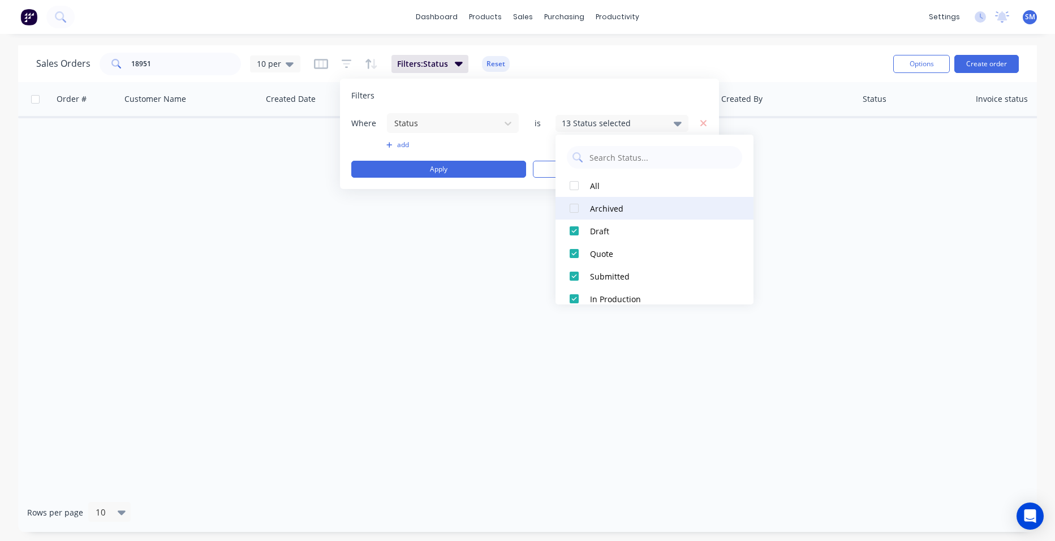
click at [578, 209] on div at bounding box center [574, 208] width 23 height 23
click at [423, 292] on div "Order # Customer Name Created Date PO # Accounting Order # Total ($) Created By…" at bounding box center [527, 287] width 1019 height 411
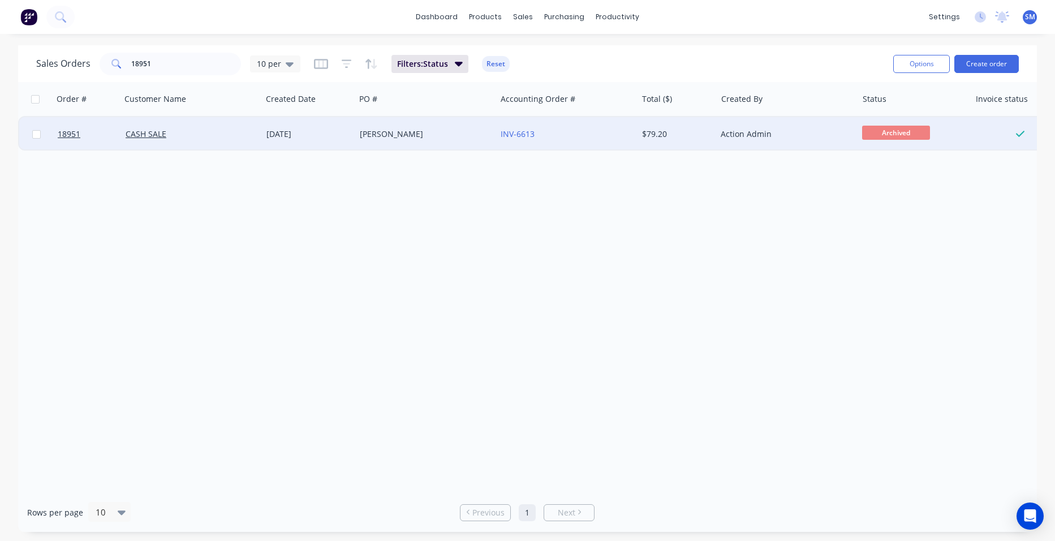
click at [468, 138] on div "[PERSON_NAME]" at bounding box center [423, 133] width 126 height 11
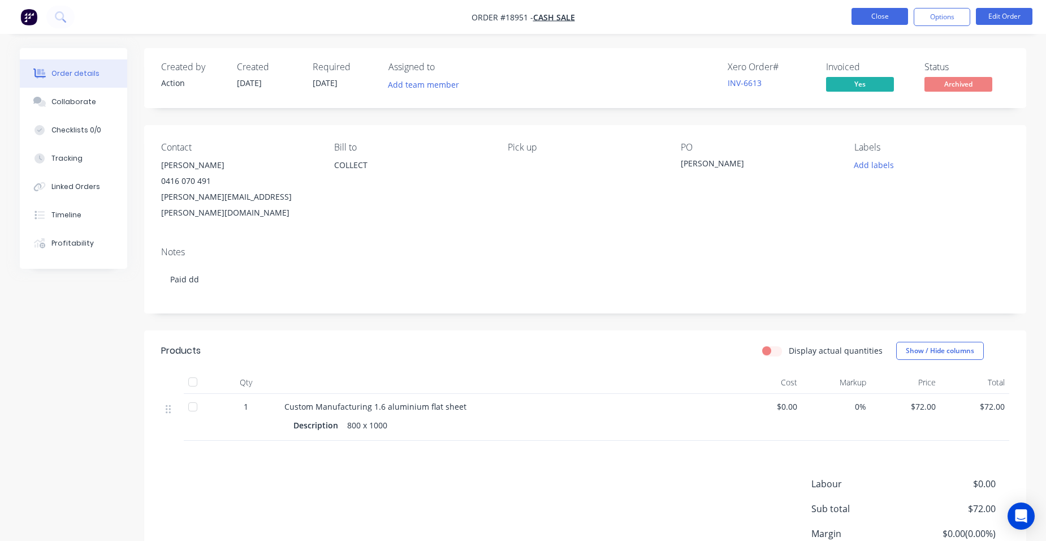
click at [873, 22] on button "Close" at bounding box center [880, 16] width 57 height 17
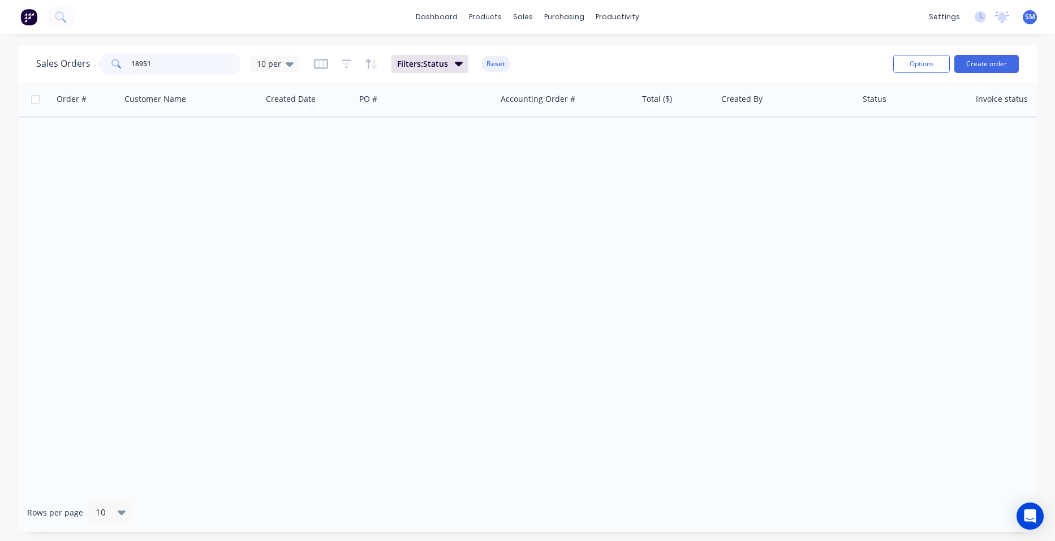
drag, startPoint x: 119, startPoint y: 63, endPoint x: 94, endPoint y: 62, distance: 25.5
click at [94, 62] on div "Sales Orders 18951 10 per" at bounding box center [168, 64] width 264 height 23
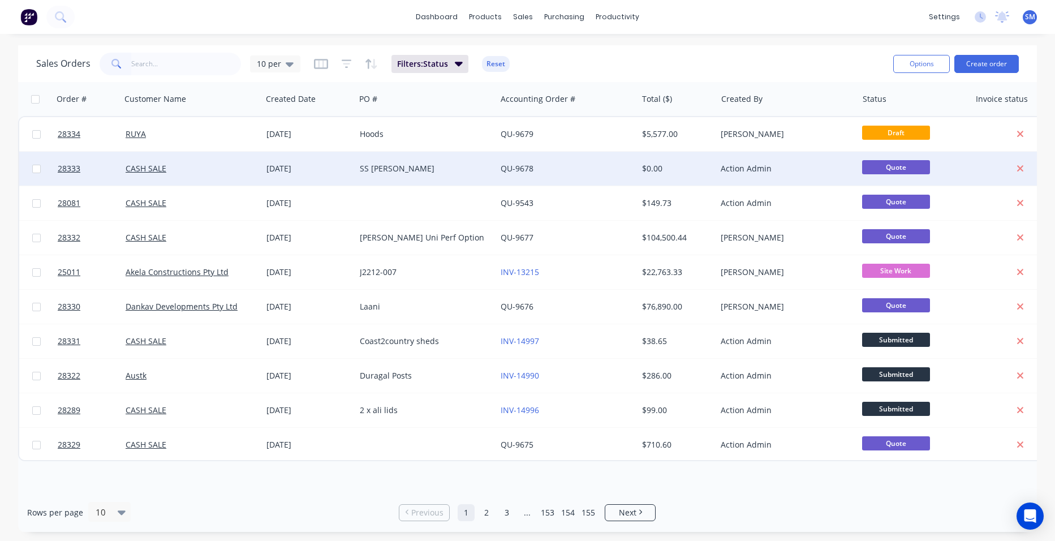
click at [407, 174] on div "SS [PERSON_NAME]" at bounding box center [425, 169] width 141 height 34
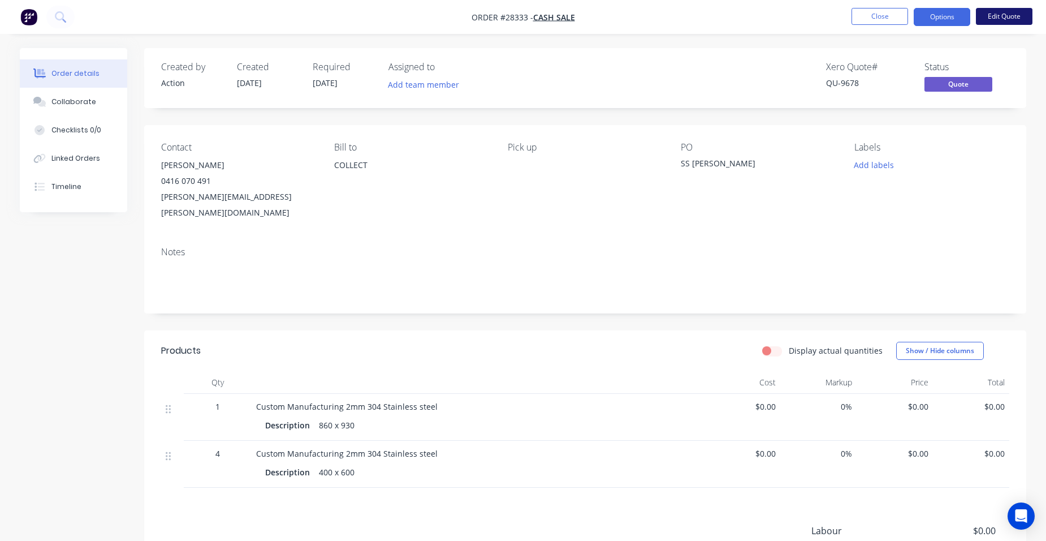
click at [1006, 16] on button "Edit Quote" at bounding box center [1004, 16] width 57 height 17
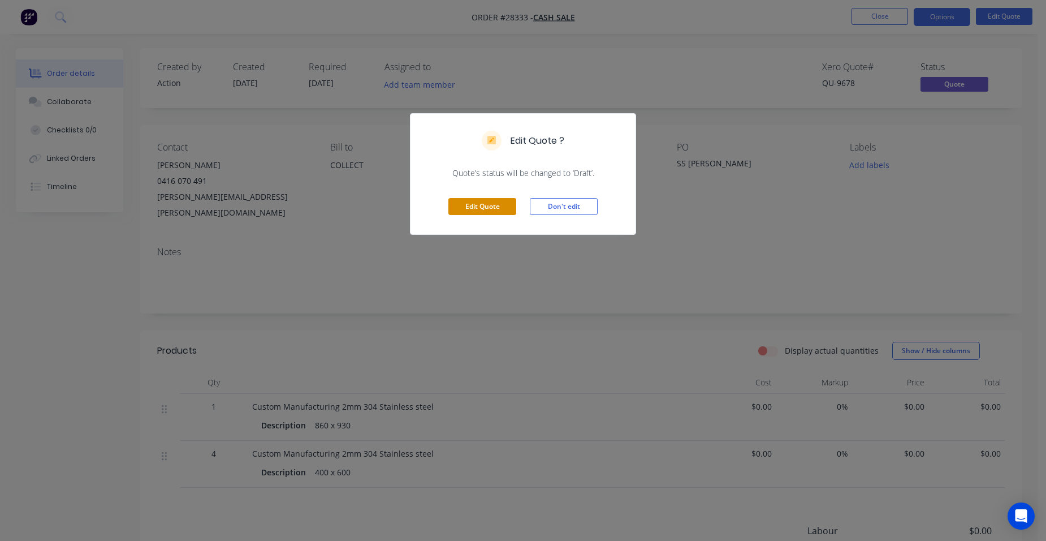
click at [498, 205] on button "Edit Quote" at bounding box center [482, 206] width 68 height 17
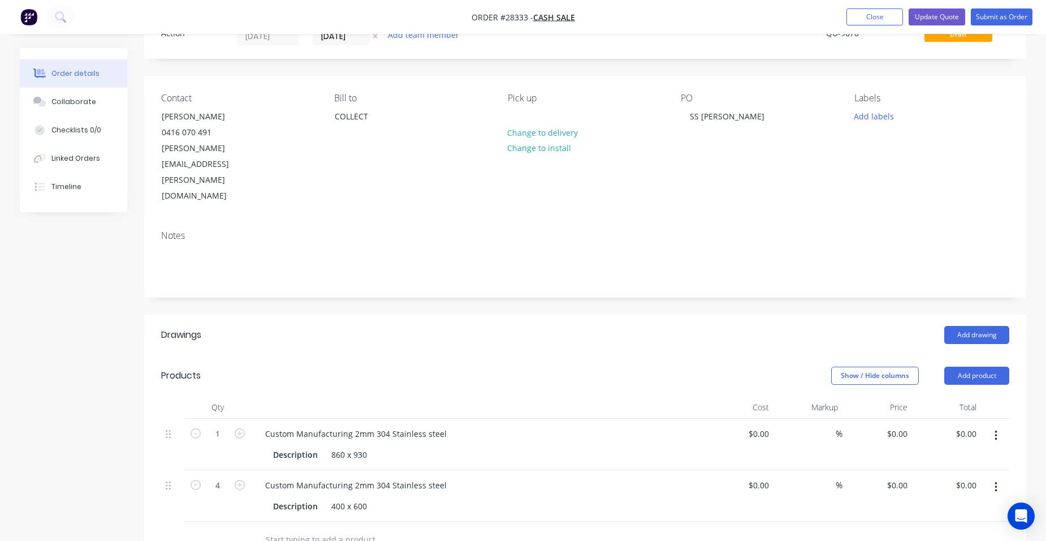
scroll to position [113, 0]
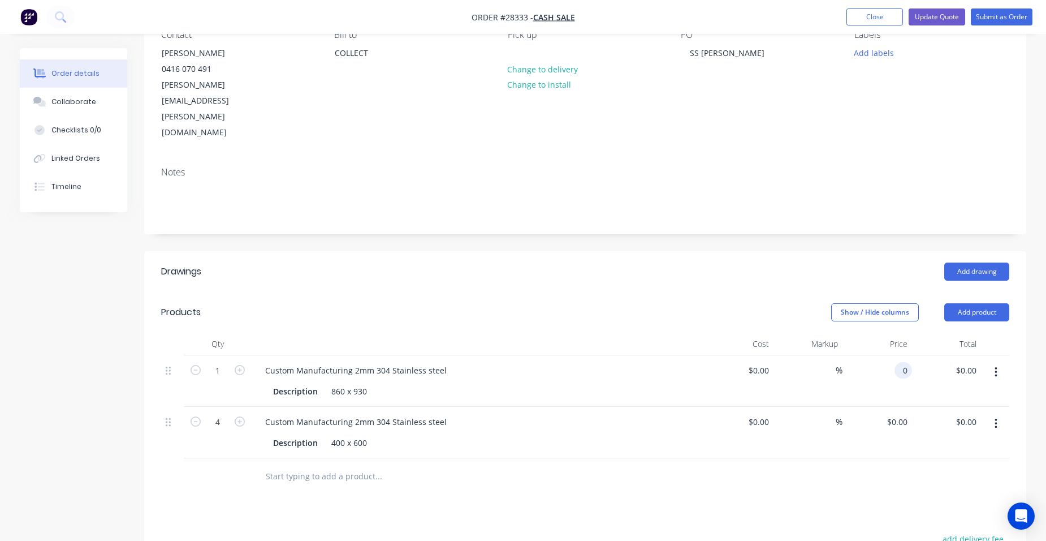
click at [909, 362] on input "0" at bounding box center [905, 370] width 13 height 16
type input "$127.50"
click at [914, 355] on div "$127.50 $127.50" at bounding box center [947, 380] width 70 height 51
click at [909, 413] on input "0" at bounding box center [905, 421] width 13 height 16
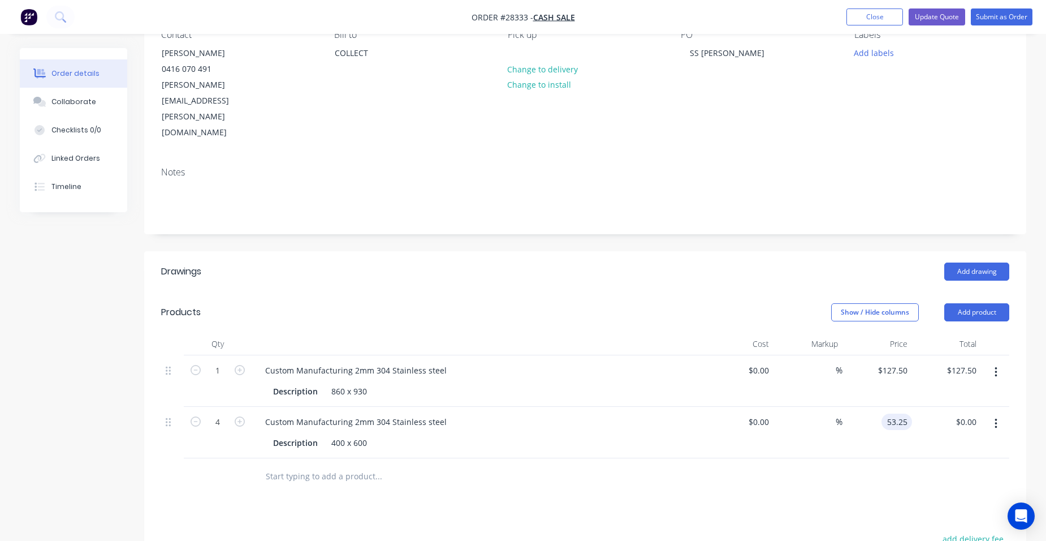
type input "$53.25"
type input "$213.00"
click at [870, 407] on div "$53.25 53.25" at bounding box center [878, 432] width 70 height 51
click at [910, 413] on input "53.25" at bounding box center [899, 421] width 26 height 16
type input "$37.50"
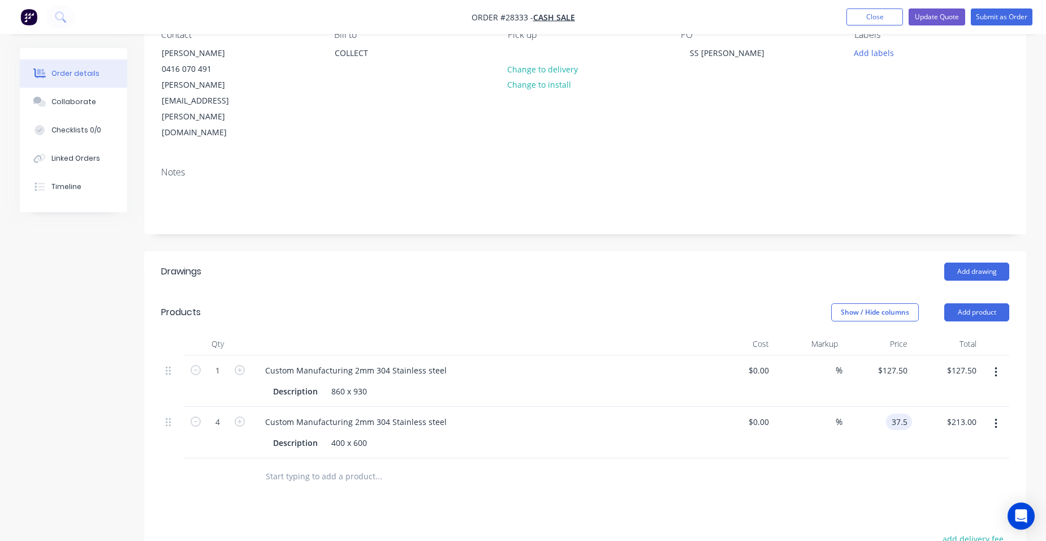
type input "$150.00"
click at [864, 407] on div "$37.50 37.5" at bounding box center [878, 432] width 70 height 51
click at [908, 413] on input "37.5" at bounding box center [901, 421] width 21 height 16
type input "$40.00"
type input "$160.00"
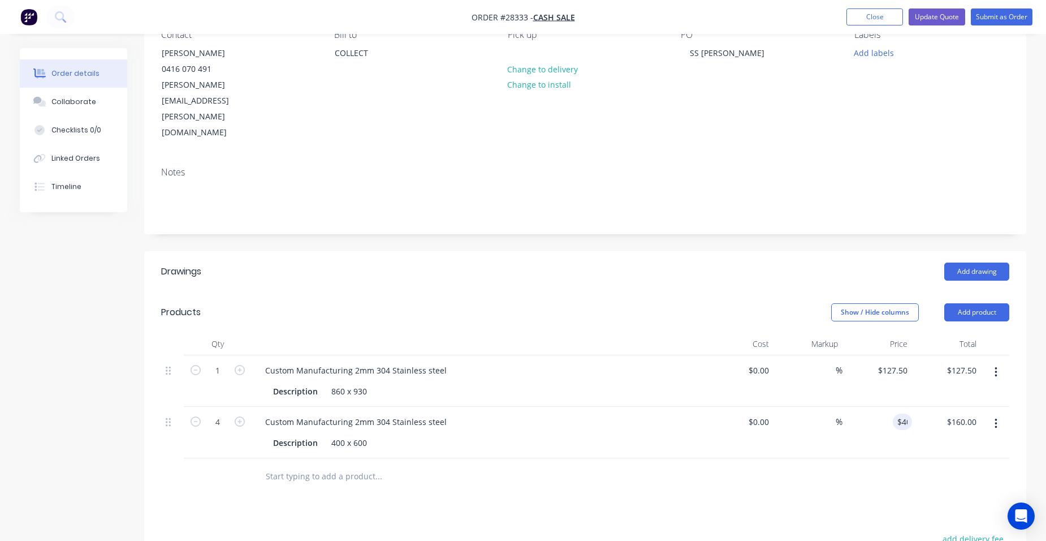
click at [877, 407] on div "$40.00 40" at bounding box center [878, 432] width 70 height 51
drag, startPoint x: 866, startPoint y: 11, endPoint x: 821, endPoint y: 41, distance: 54.0
click at [867, 12] on button "Close" at bounding box center [875, 16] width 57 height 17
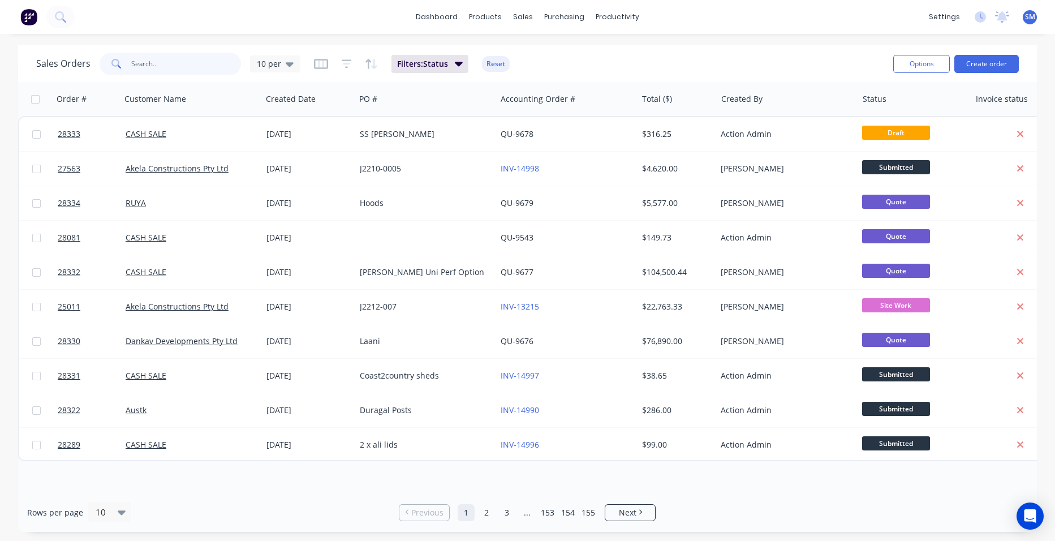
click at [163, 61] on input "text" at bounding box center [186, 64] width 110 height 23
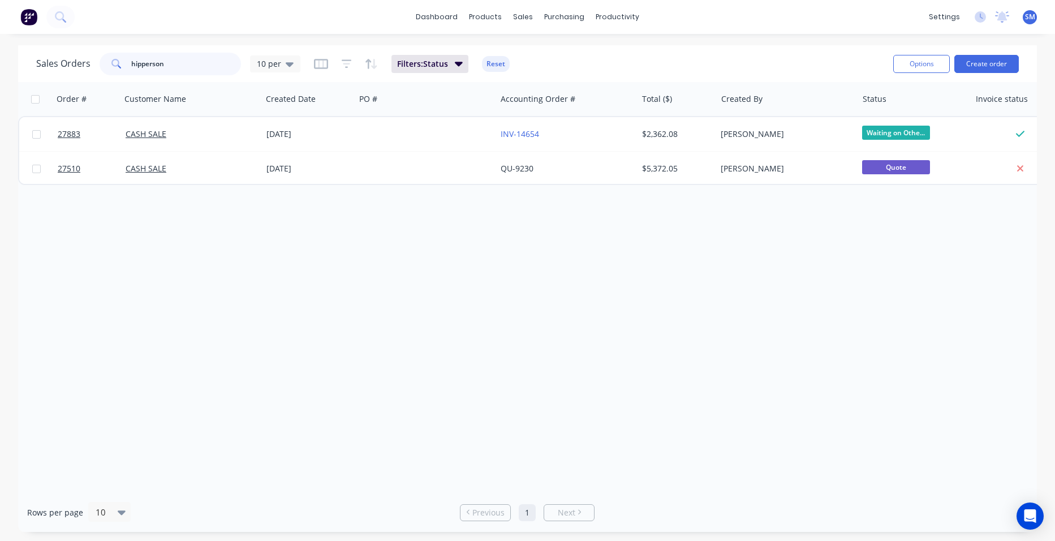
type input "hipperson"
click at [350, 62] on div "Filters: Status Reset" at bounding box center [412, 64] width 196 height 18
click at [349, 64] on icon "button" at bounding box center [347, 63] width 10 height 11
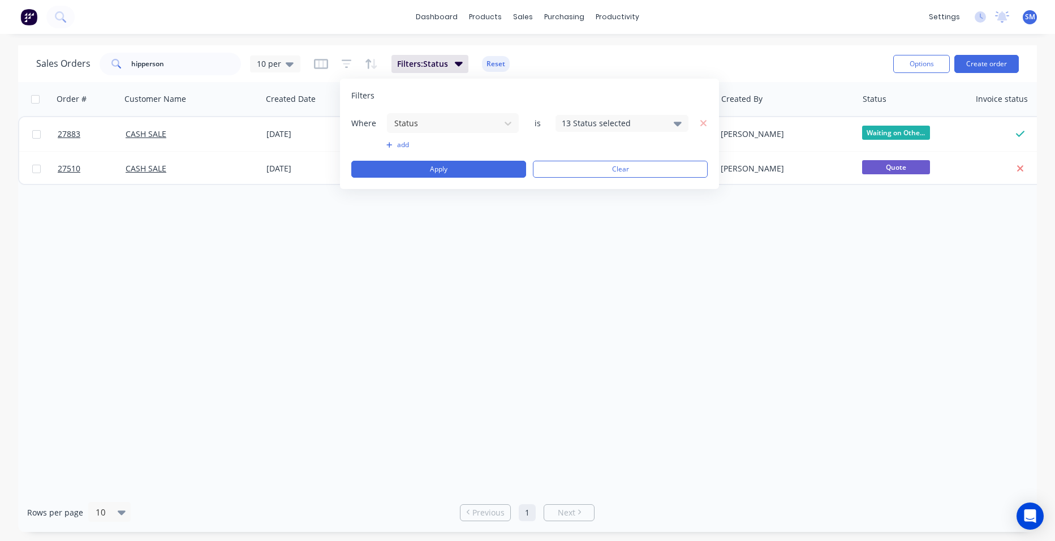
click at [667, 118] on div "13 Status selected" at bounding box center [621, 123] width 133 height 17
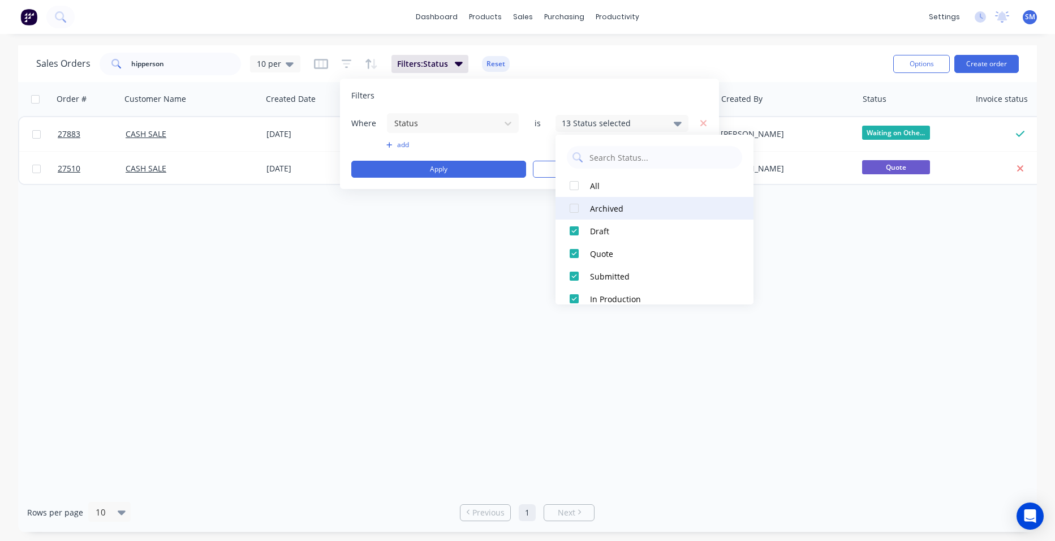
click at [579, 204] on div at bounding box center [574, 208] width 23 height 23
click at [460, 305] on div "Order # Customer Name Created Date PO # Accounting Order # Total ($) Created By…" at bounding box center [527, 287] width 1019 height 411
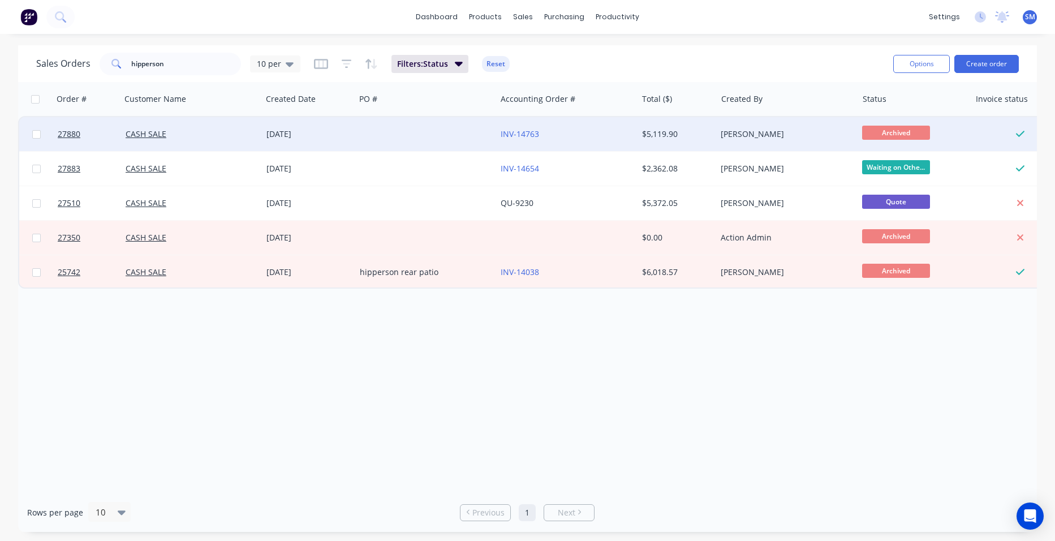
click at [438, 128] on div at bounding box center [425, 134] width 141 height 34
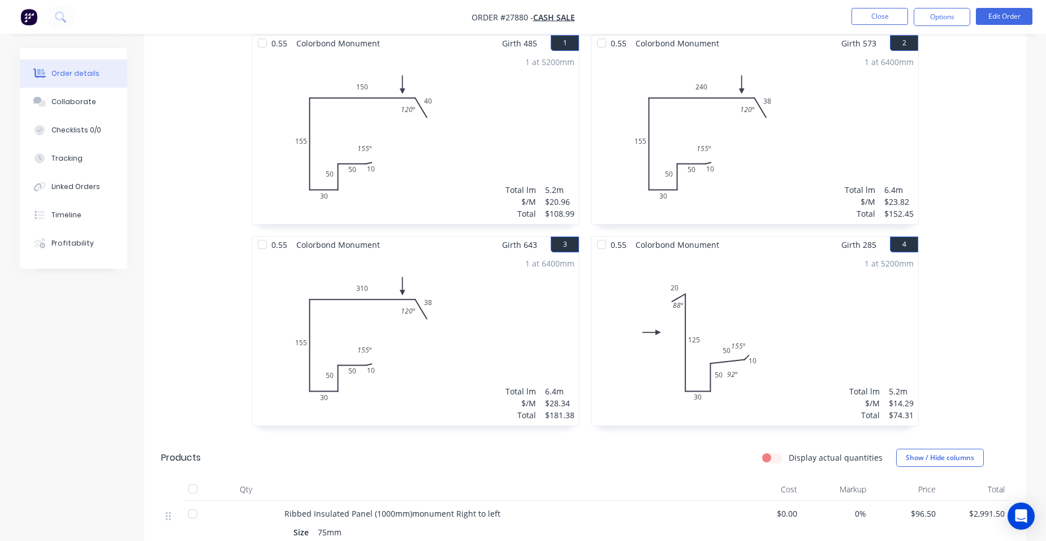
scroll to position [283, 0]
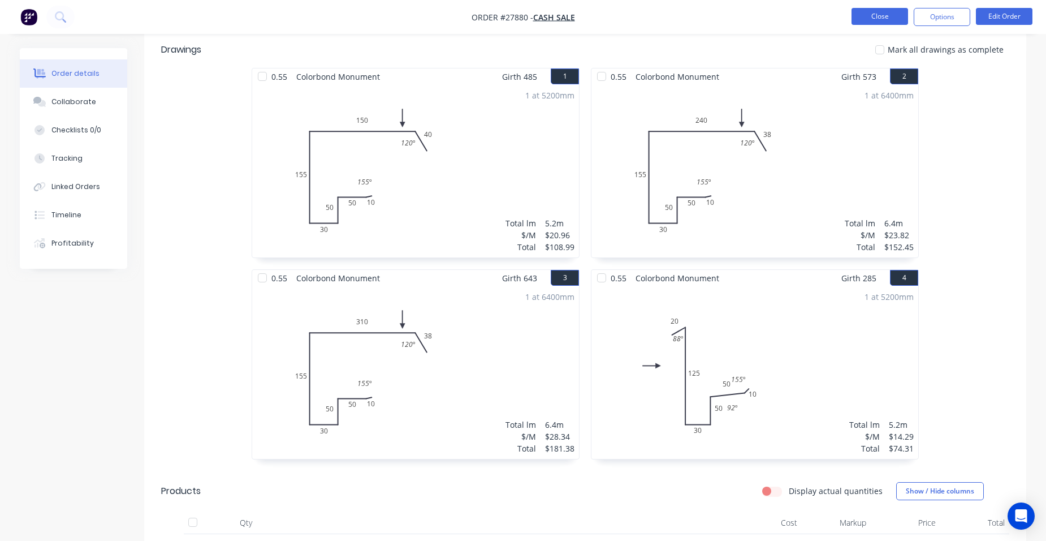
click at [887, 12] on button "Close" at bounding box center [880, 16] width 57 height 17
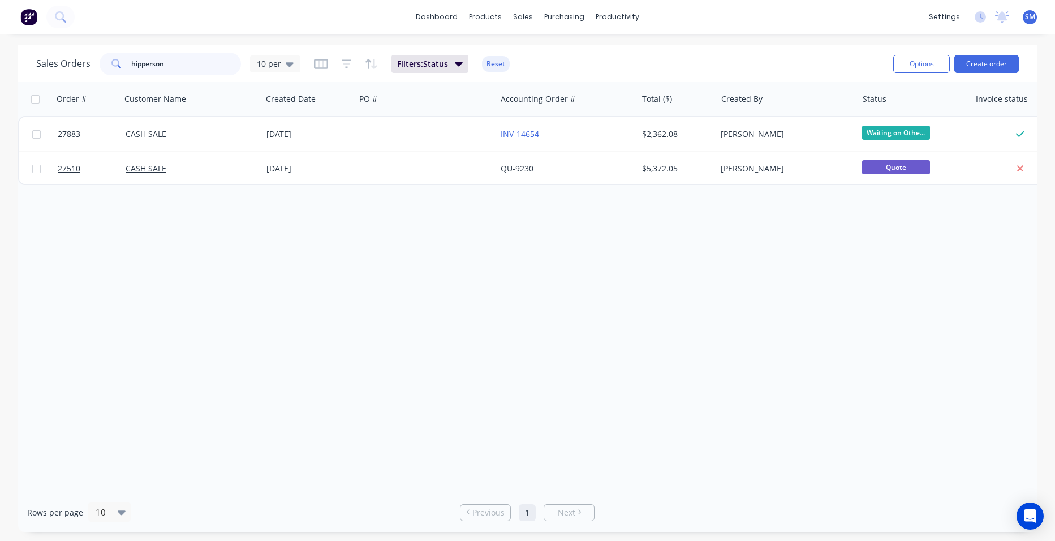
drag, startPoint x: 171, startPoint y: 63, endPoint x: 66, endPoint y: 55, distance: 105.4
click at [66, 55] on div "Sales Orders hipperson 10 per" at bounding box center [168, 64] width 264 height 23
type input "jessop"
click at [350, 61] on icon "button" at bounding box center [347, 63] width 10 height 11
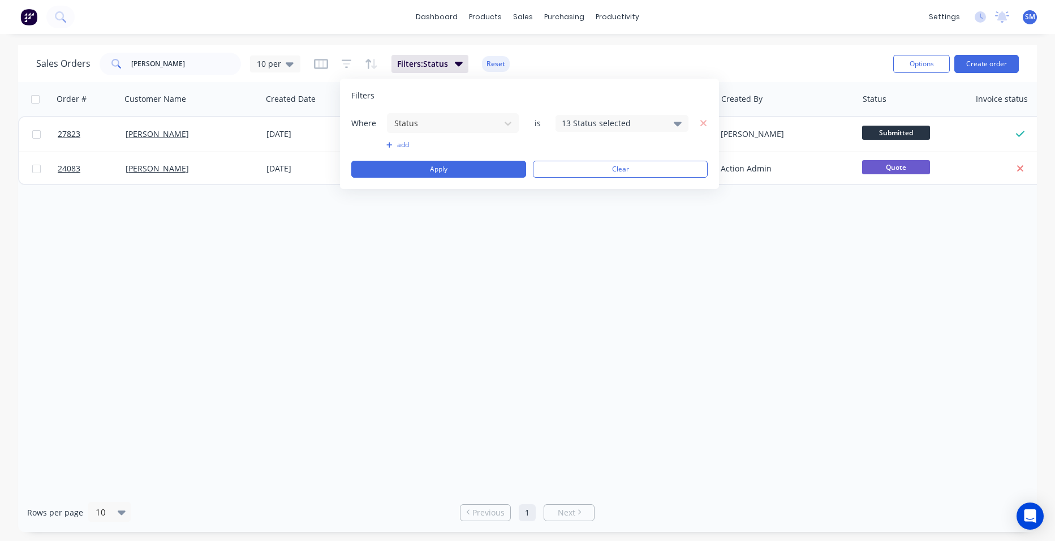
click at [565, 126] on div "13 Status selected" at bounding box center [613, 123] width 102 height 12
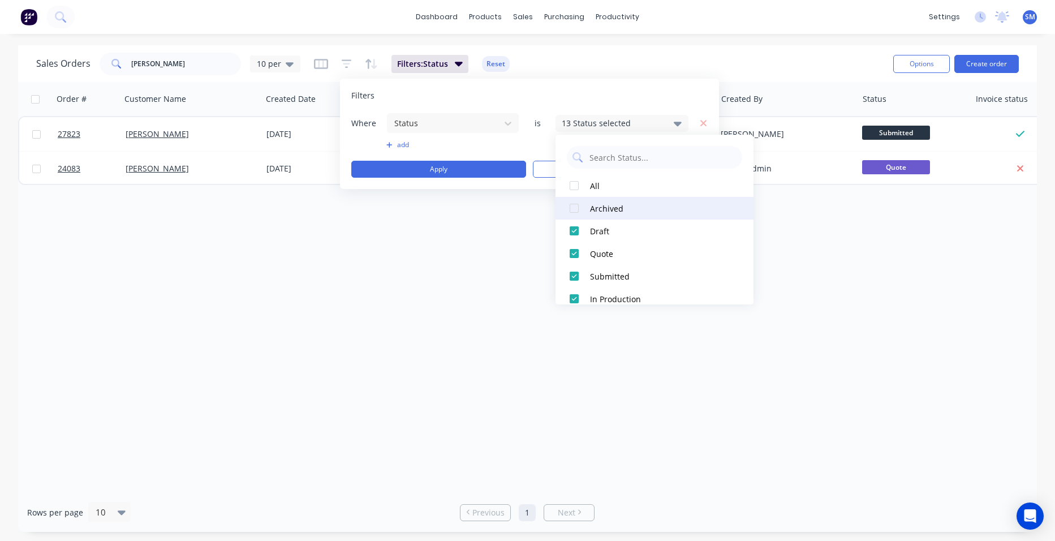
click at [580, 209] on div at bounding box center [574, 208] width 23 height 23
click at [432, 313] on div "Order # Customer Name Created Date PO # Accounting Order # Total ($) Created By…" at bounding box center [527, 287] width 1019 height 411
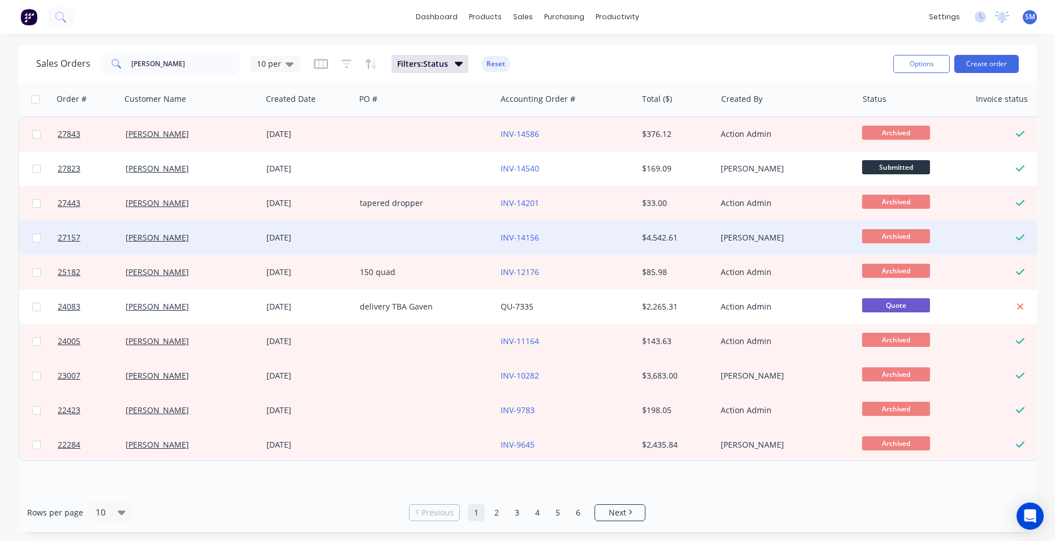
click at [556, 237] on div "INV-14156" at bounding box center [564, 237] width 126 height 11
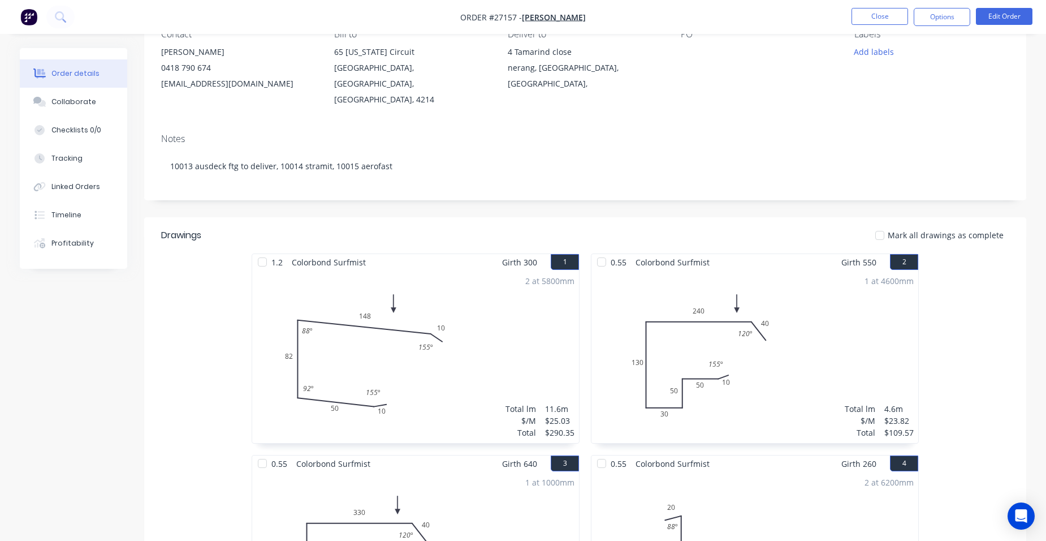
scroll to position [283, 0]
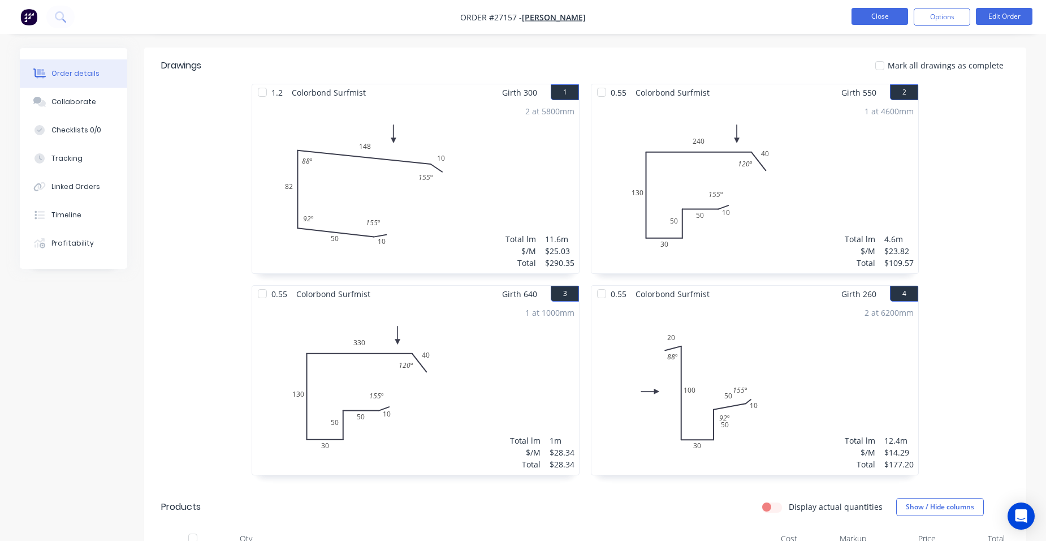
click at [872, 21] on button "Close" at bounding box center [880, 16] width 57 height 17
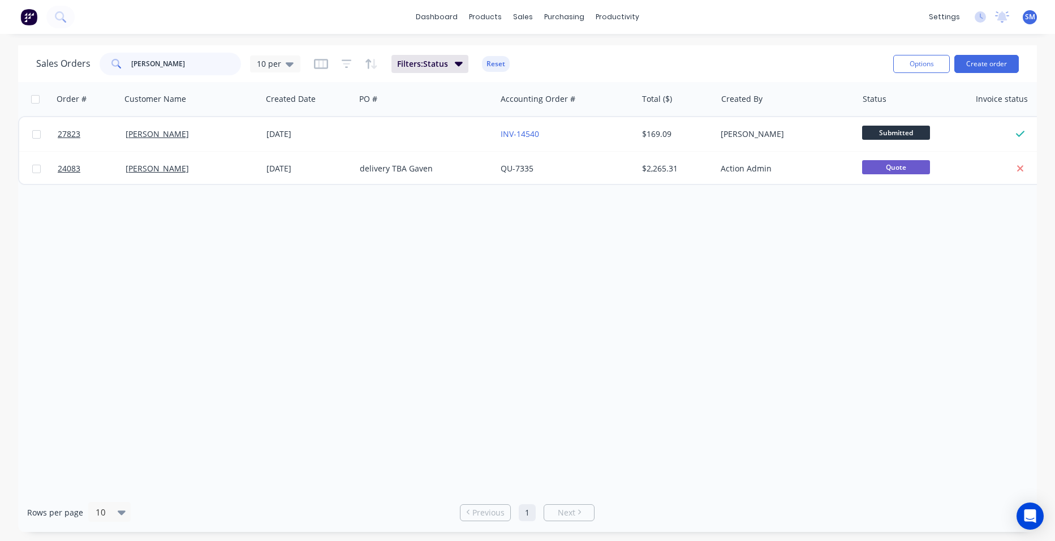
drag, startPoint x: 156, startPoint y: 66, endPoint x: 121, endPoint y: 59, distance: 35.1
click at [121, 59] on div "jessop" at bounding box center [170, 64] width 141 height 23
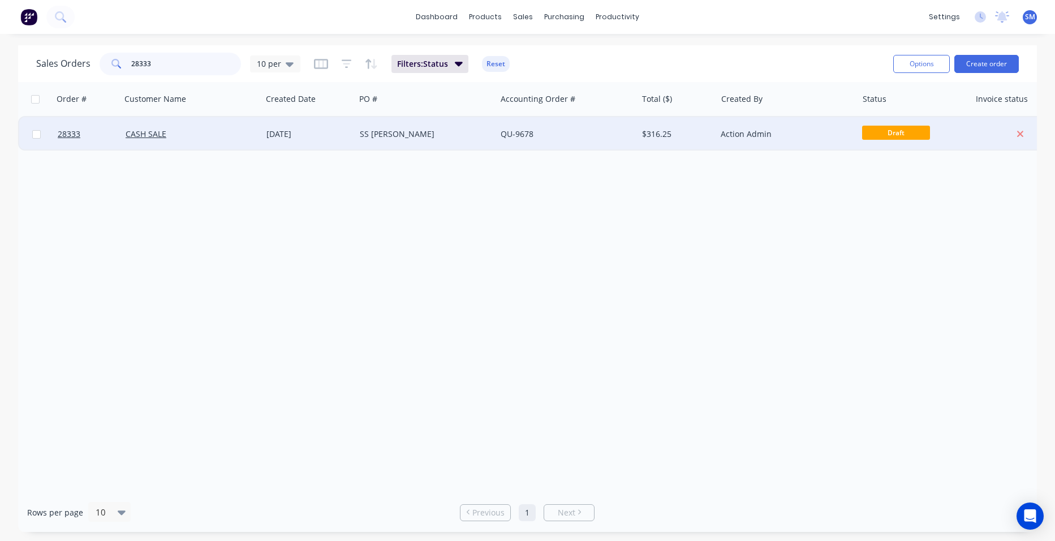
type input "28333"
click at [575, 127] on div "QU-9678" at bounding box center [566, 134] width 141 height 34
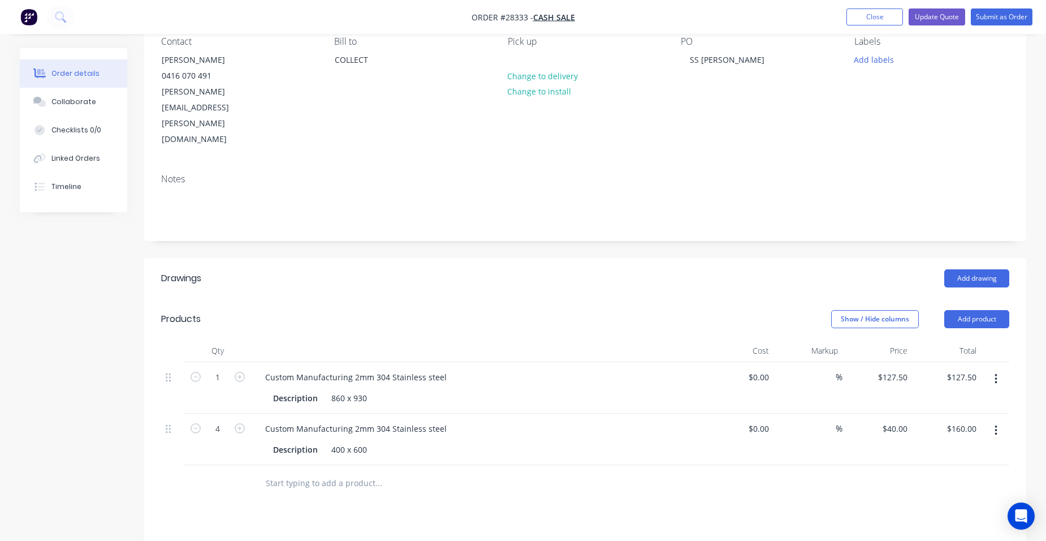
scroll to position [226, 0]
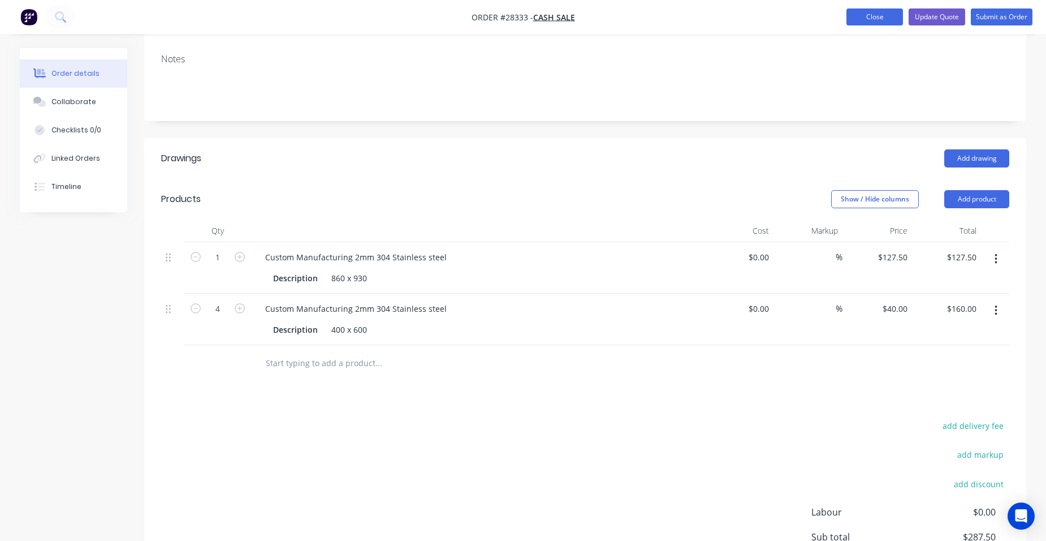
click at [873, 18] on button "Close" at bounding box center [875, 16] width 57 height 17
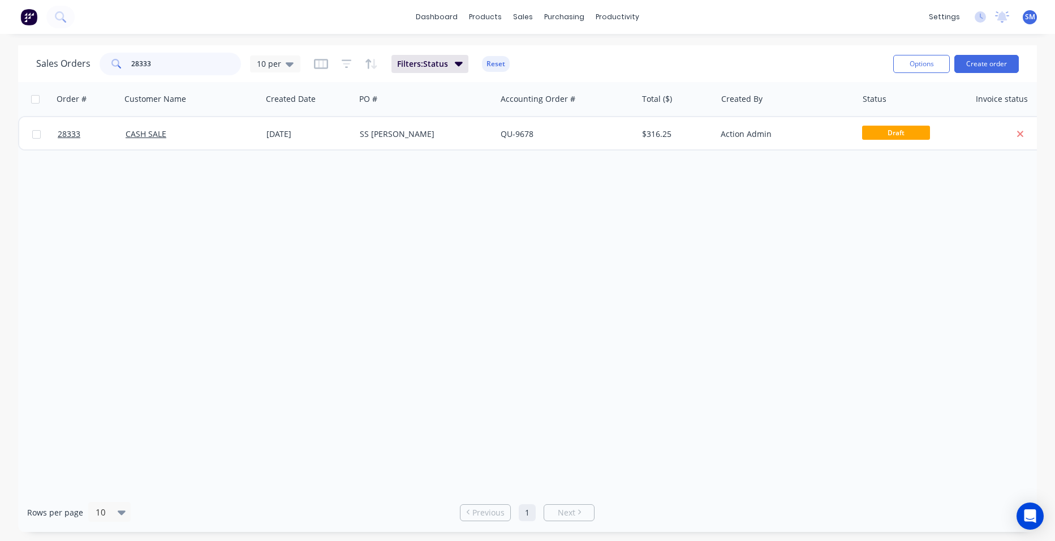
drag, startPoint x: 110, startPoint y: 62, endPoint x: 100, endPoint y: 58, distance: 11.3
click at [100, 61] on div "28333" at bounding box center [170, 64] width 141 height 23
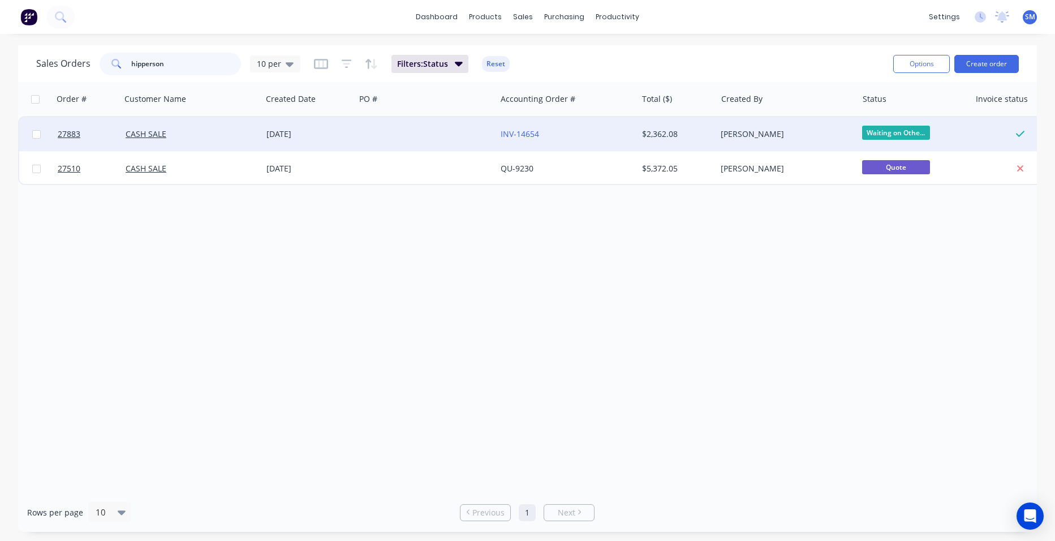
type input "hipperson"
click at [476, 127] on div at bounding box center [425, 134] width 141 height 34
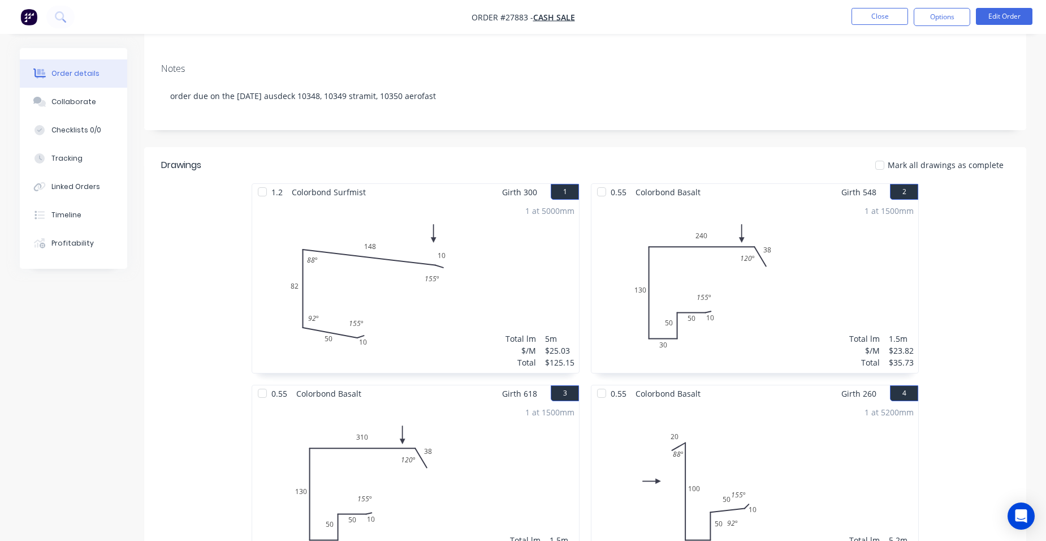
scroll to position [113, 0]
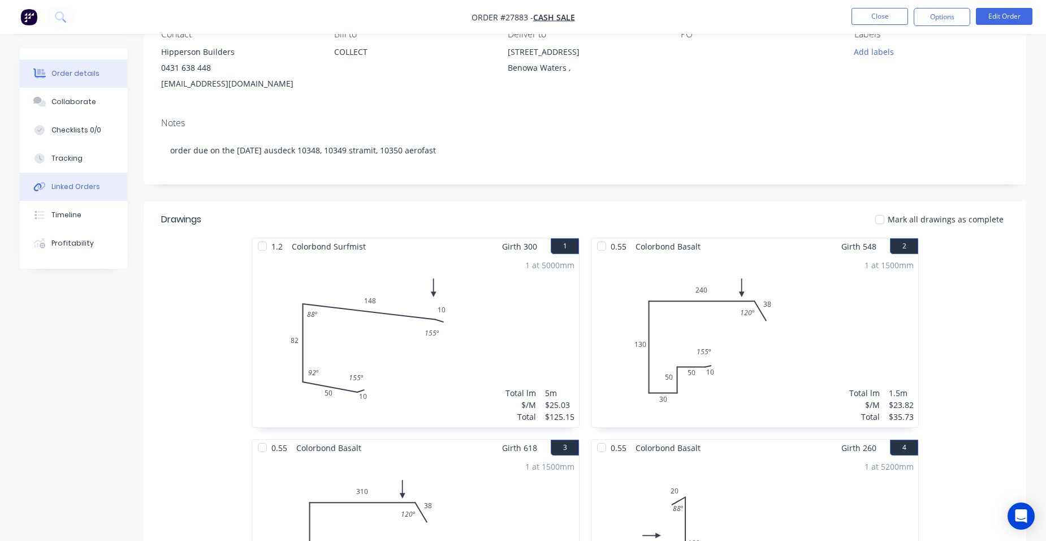
click at [94, 184] on div "Linked Orders" at bounding box center [75, 187] width 49 height 10
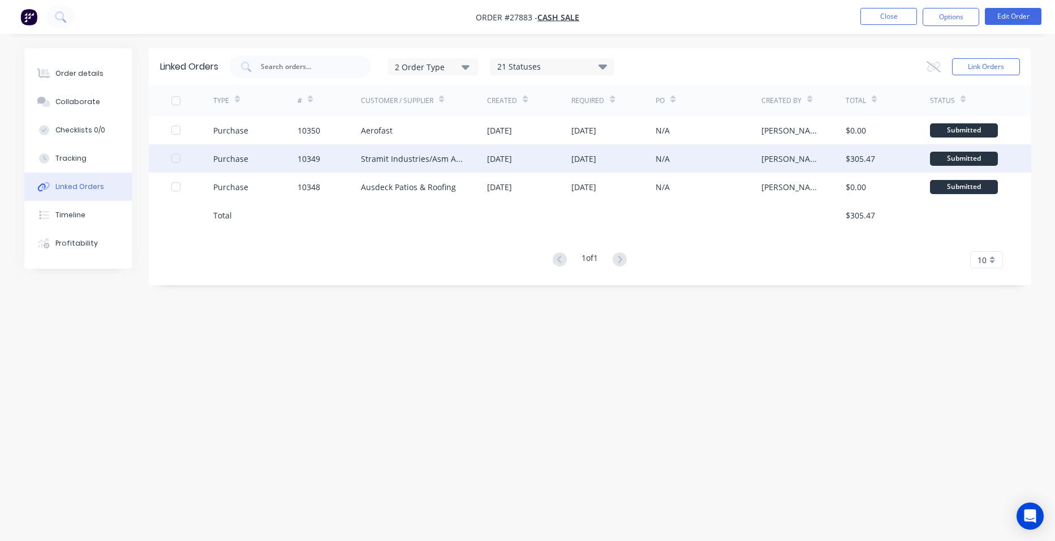
click at [333, 162] on div "10349" at bounding box center [328, 158] width 63 height 28
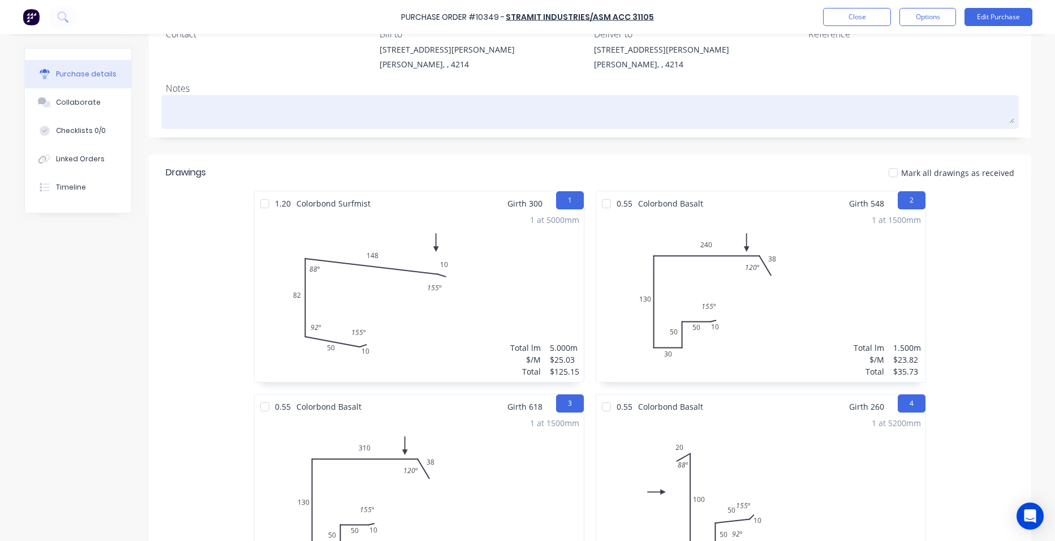
scroll to position [226, 0]
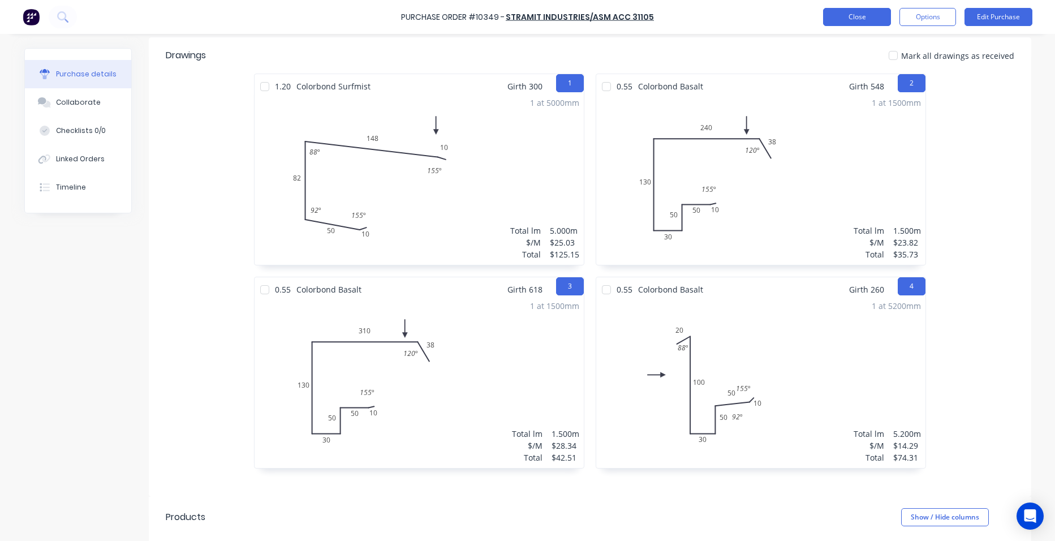
click at [872, 21] on button "Close" at bounding box center [857, 17] width 68 height 18
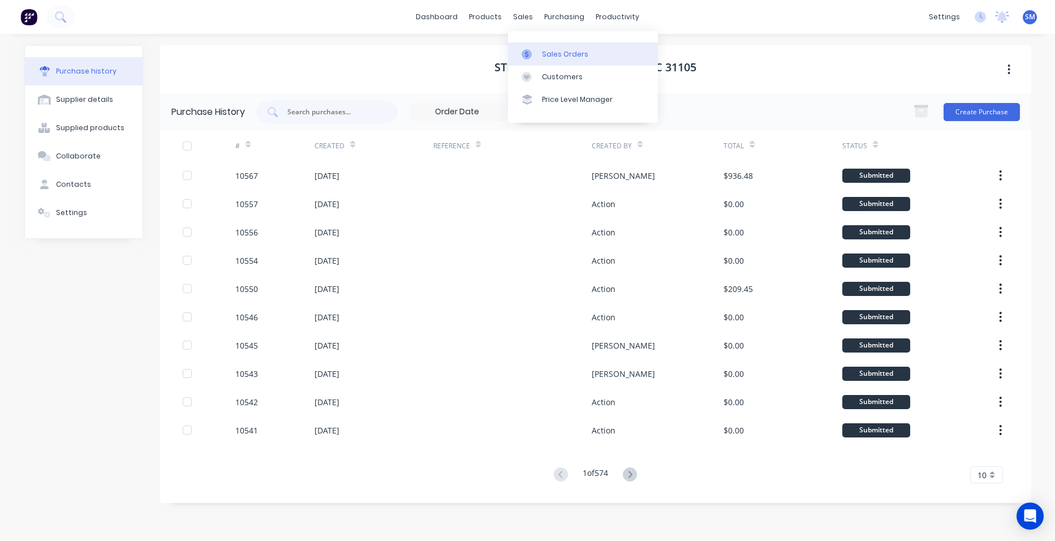
click at [546, 51] on div "Sales Orders" at bounding box center [565, 54] width 46 height 10
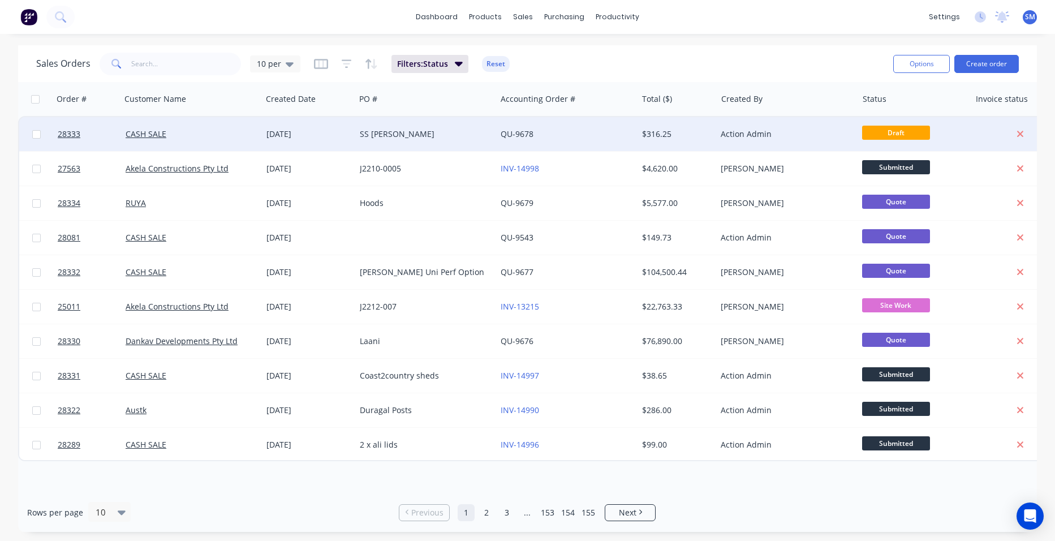
click at [419, 131] on div "SS [PERSON_NAME]" at bounding box center [423, 133] width 126 height 11
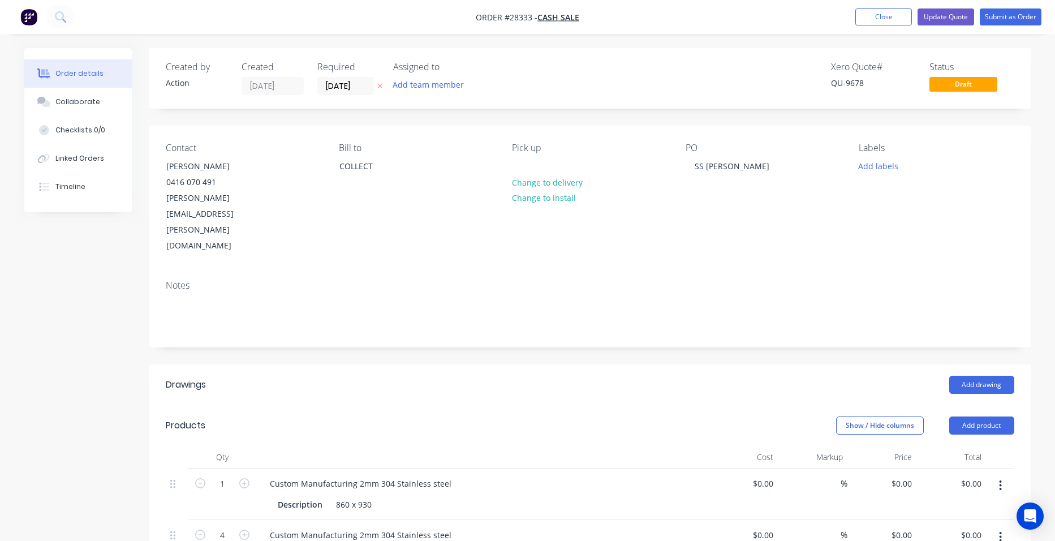
type input "$127.50"
type input "$40.00"
type input "$160.00"
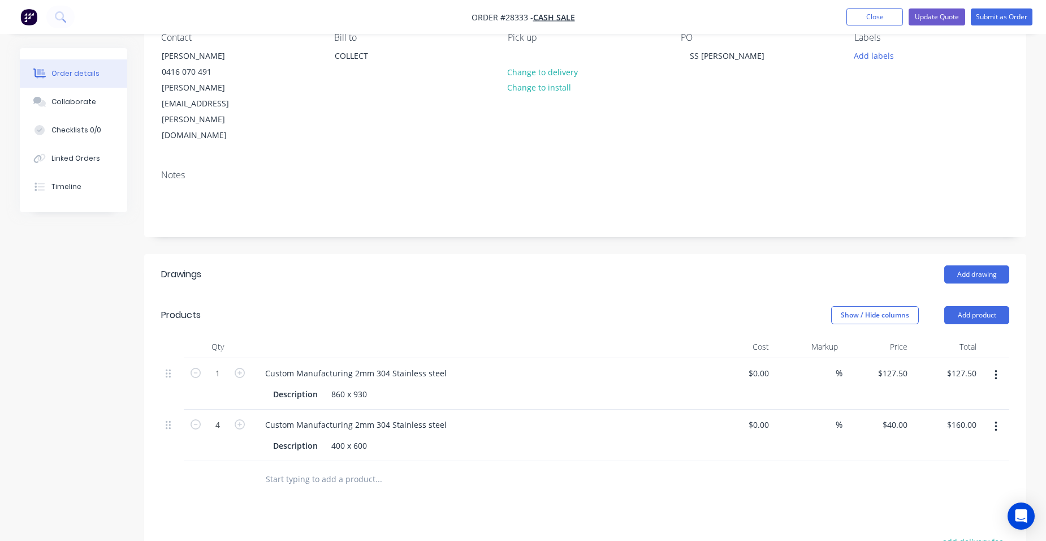
scroll to position [113, 0]
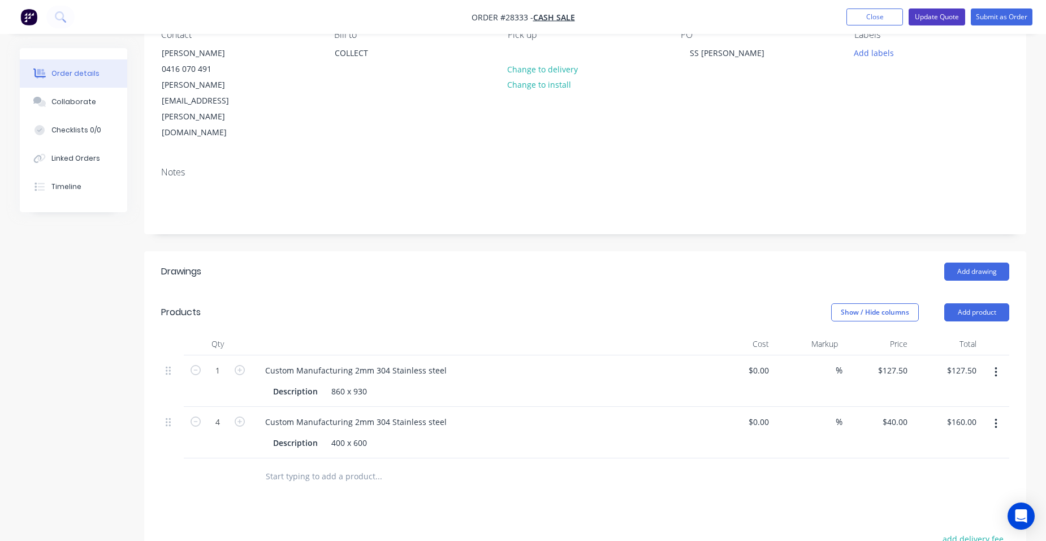
click at [933, 16] on button "Update Quote" at bounding box center [937, 16] width 57 height 17
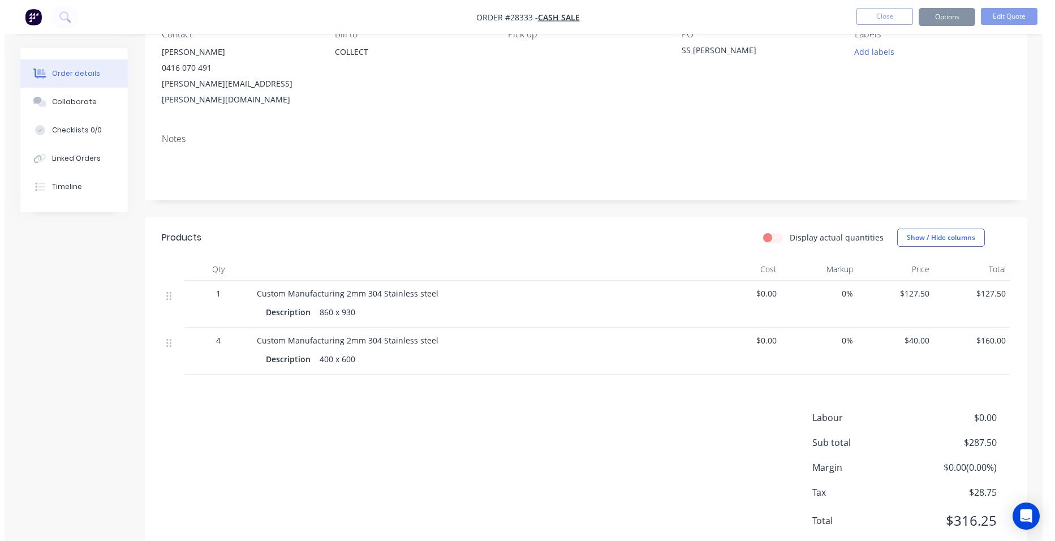
scroll to position [0, 0]
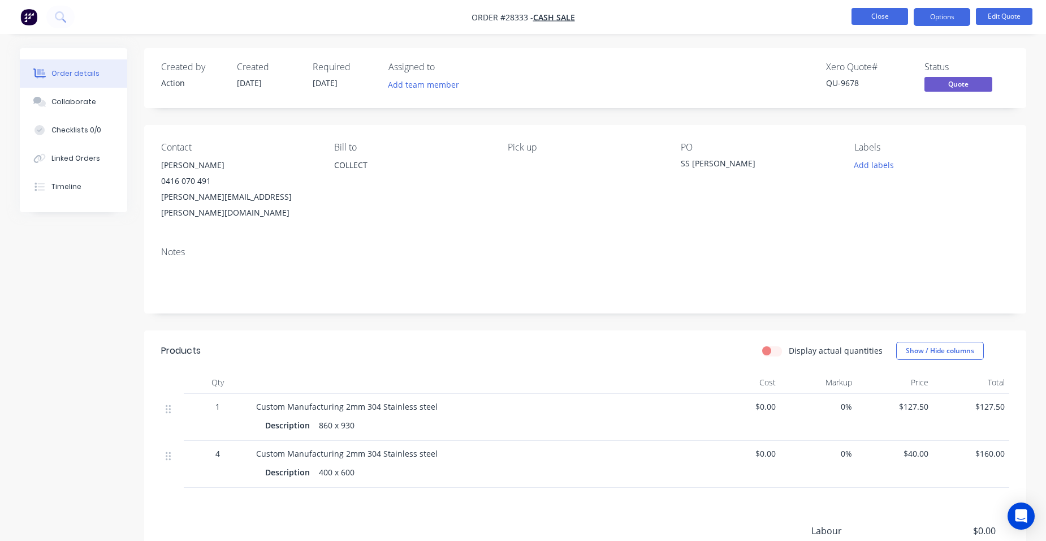
click at [871, 12] on button "Close" at bounding box center [880, 16] width 57 height 17
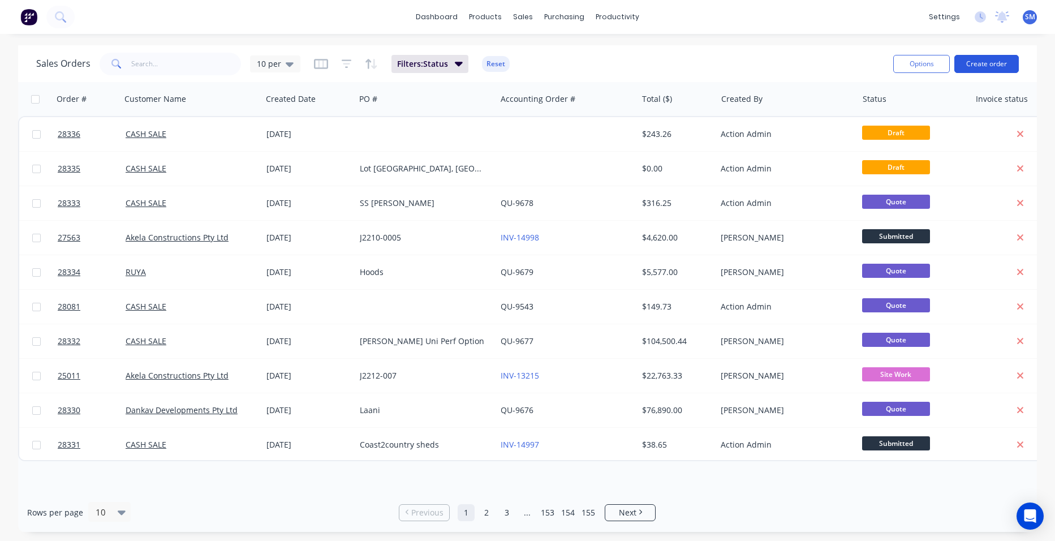
click at [971, 59] on button "Create order" at bounding box center [986, 64] width 64 height 18
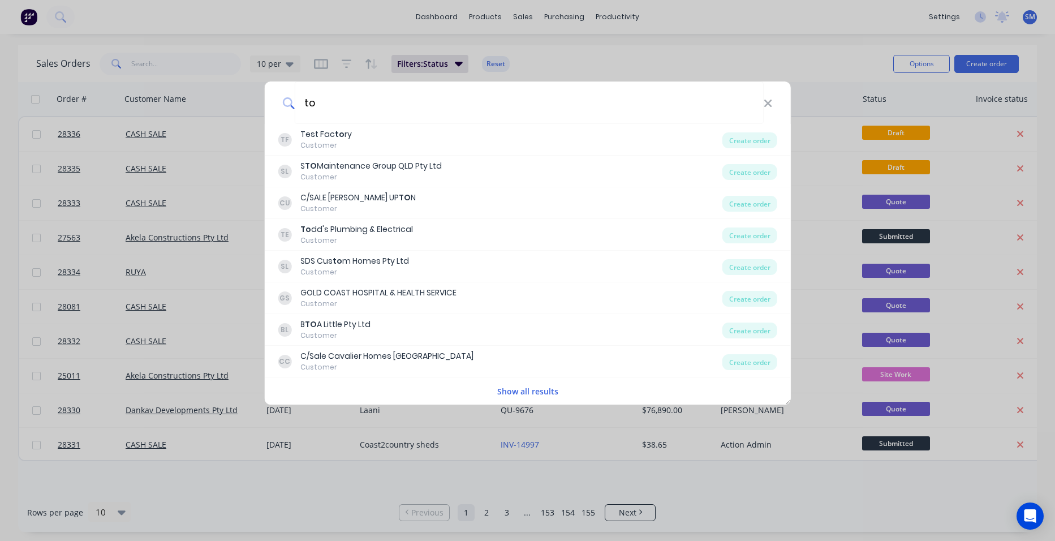
type input "t"
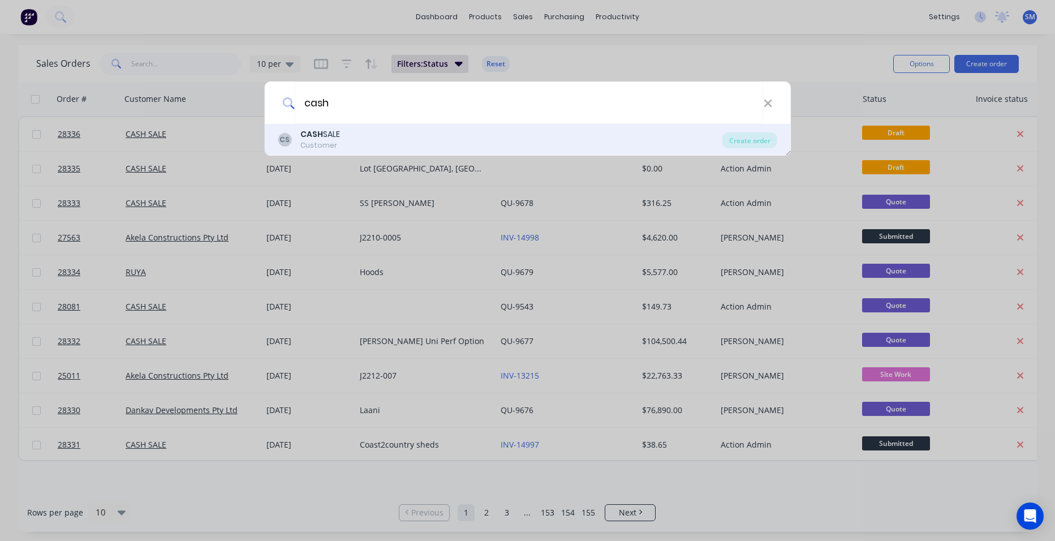
type input "cash"
click at [328, 135] on div "CASH SALE" at bounding box center [320, 134] width 40 height 12
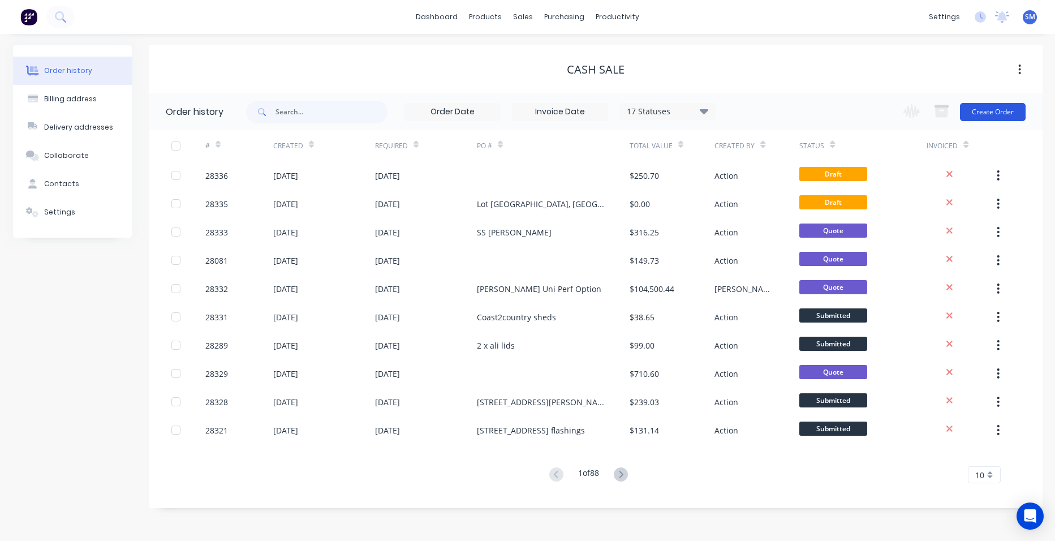
click at [1007, 104] on button "Create Order" at bounding box center [993, 112] width 66 height 18
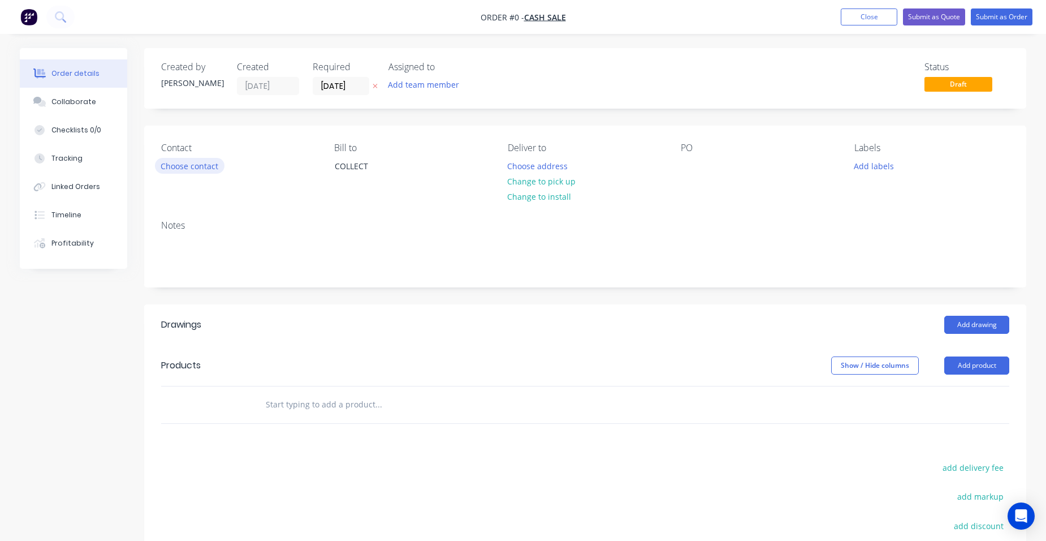
click at [204, 159] on button "Choose contact" at bounding box center [190, 165] width 70 height 15
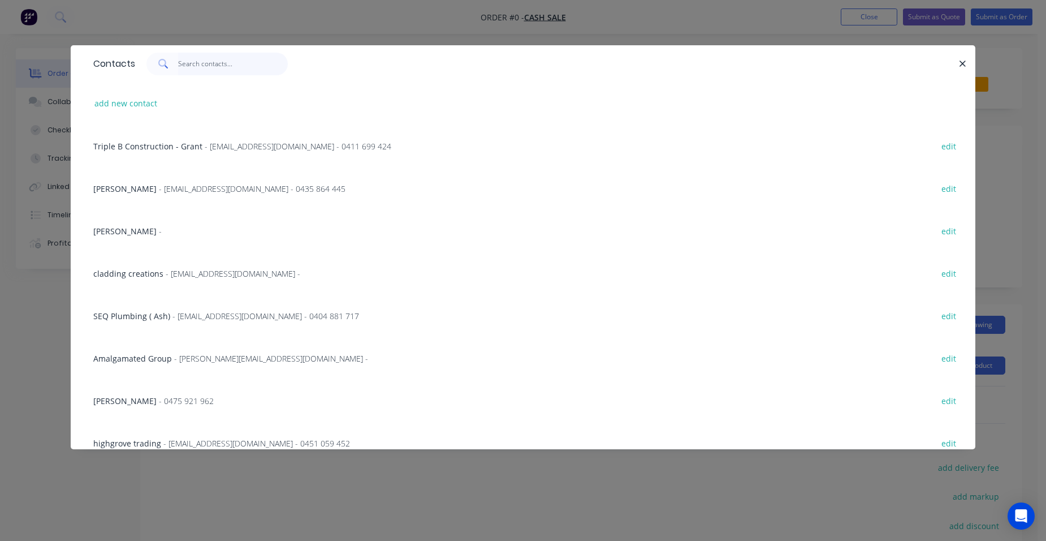
click at [212, 63] on input "text" at bounding box center [233, 64] width 110 height 23
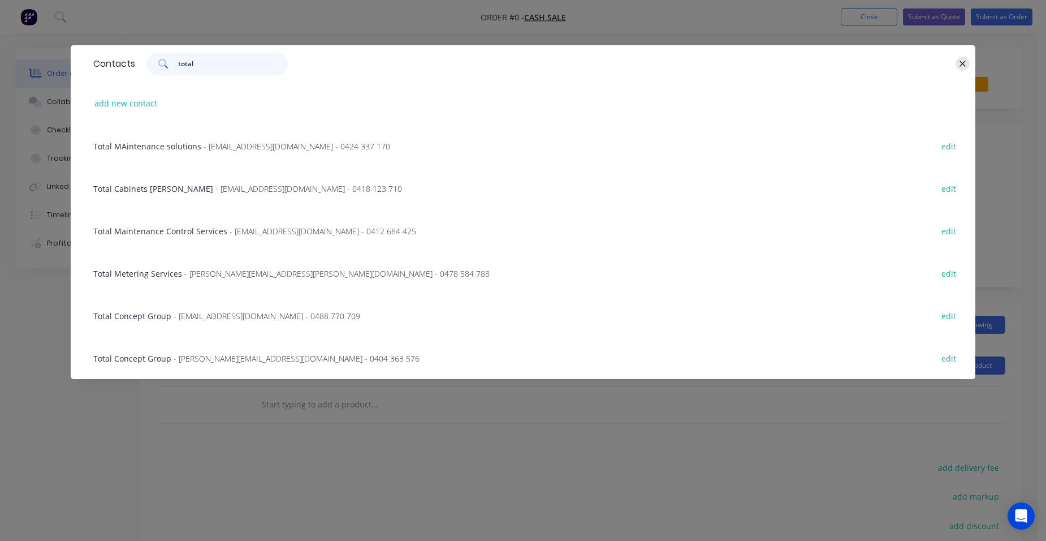
type input "total"
click at [960, 67] on icon "button" at bounding box center [962, 64] width 7 height 10
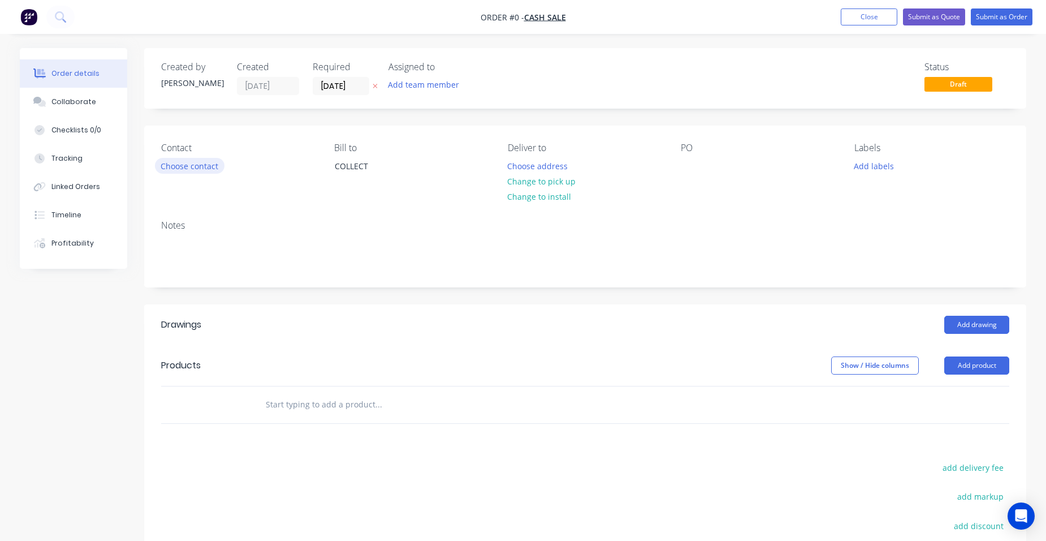
click at [210, 169] on button "Choose contact" at bounding box center [190, 165] width 70 height 15
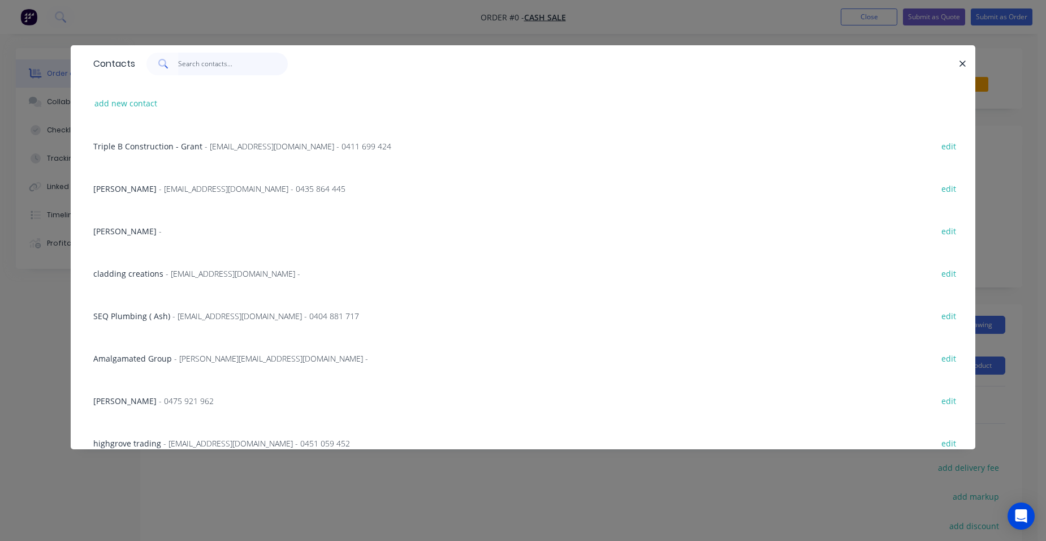
click at [208, 59] on input "text" at bounding box center [233, 64] width 110 height 23
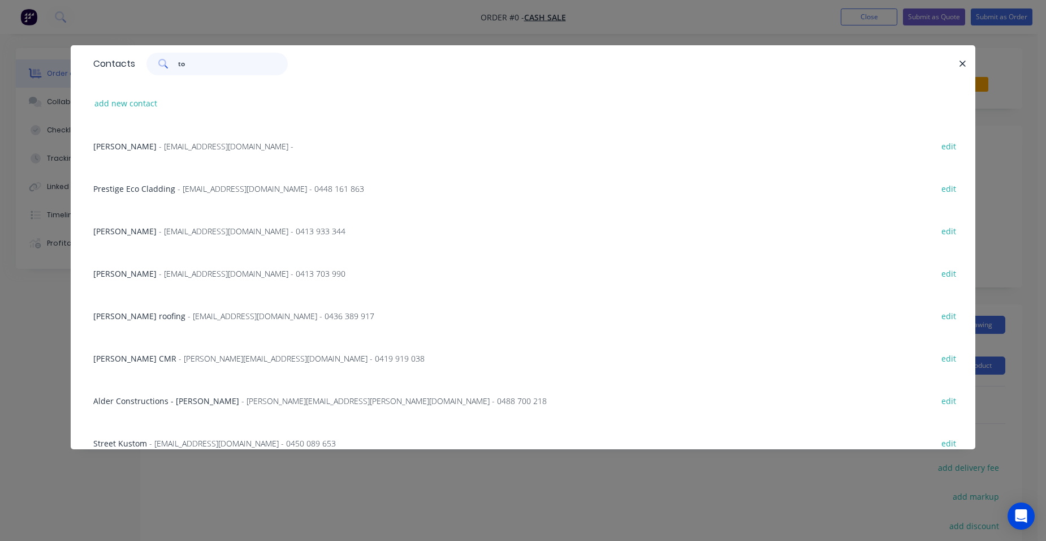
type input "t"
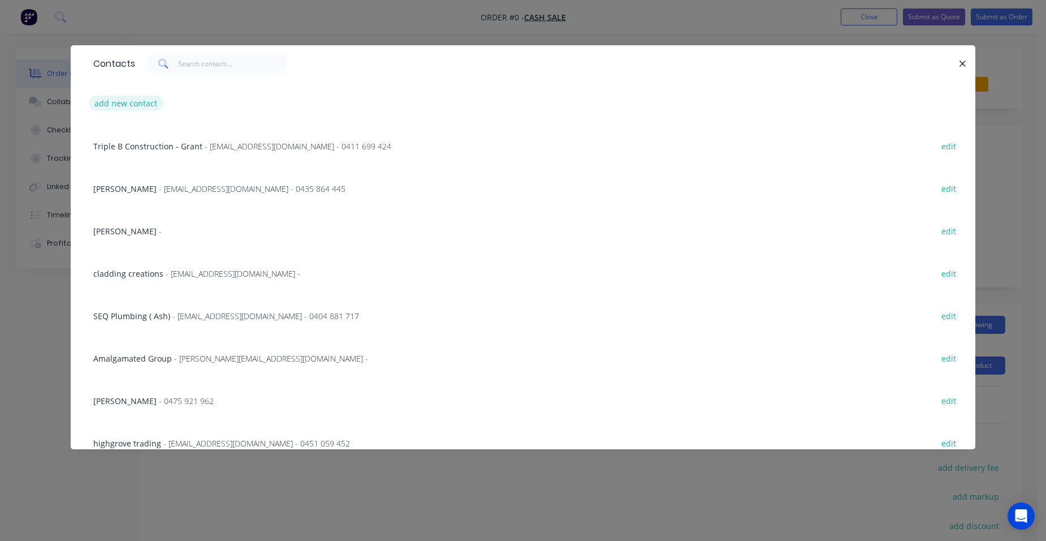
click at [115, 104] on button "add new contact" at bounding box center [126, 103] width 75 height 15
select select "AU"
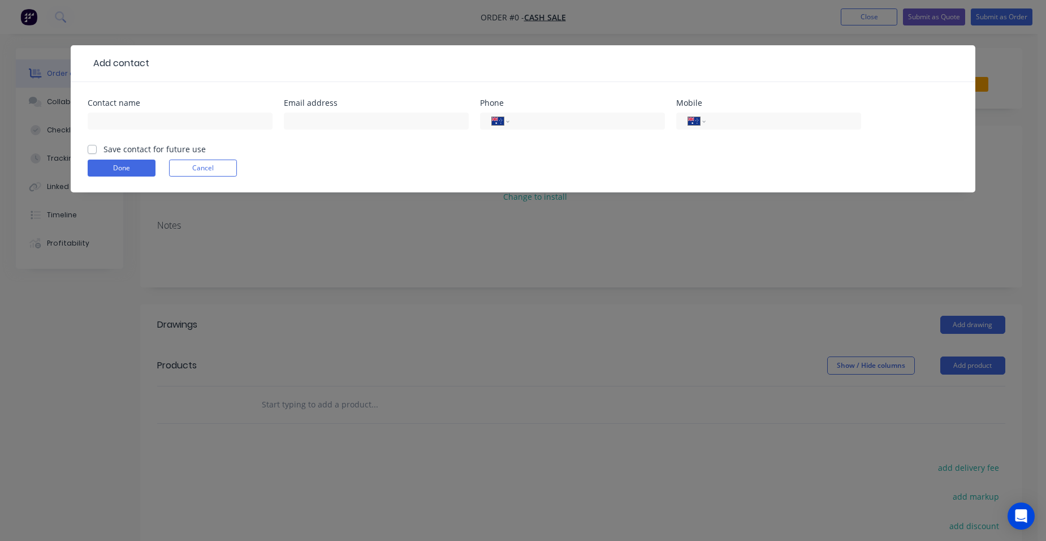
click at [110, 111] on div at bounding box center [180, 126] width 185 height 33
click at [99, 122] on input "text" at bounding box center [180, 121] width 185 height 17
type input "Total building Maintenance"
click at [103, 152] on label "Save contact for future use" at bounding box center [154, 149] width 102 height 12
click at [90, 152] on input "Save contact for future use" at bounding box center [92, 148] width 9 height 11
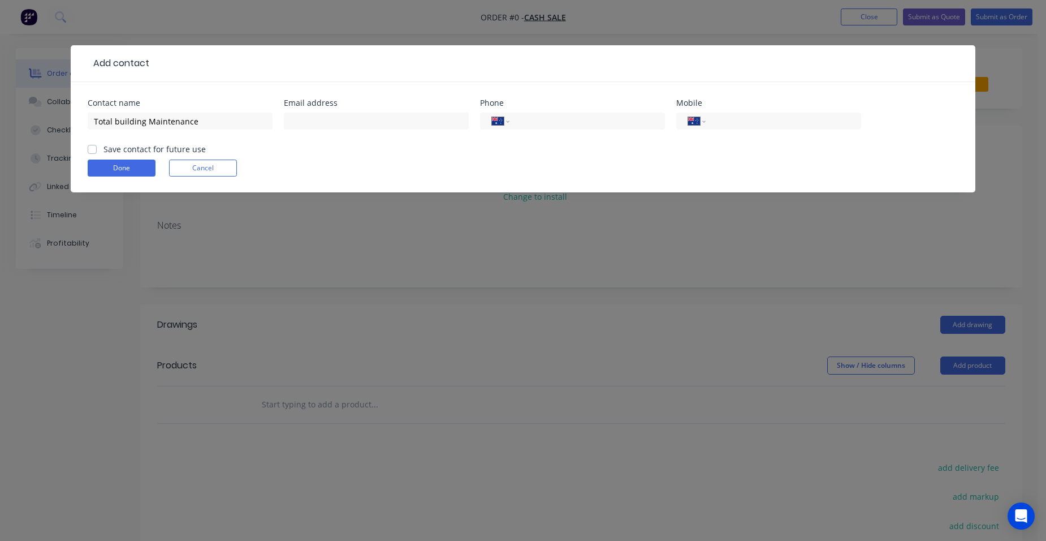
checkbox input "true"
click at [114, 170] on button "Done" at bounding box center [122, 167] width 68 height 17
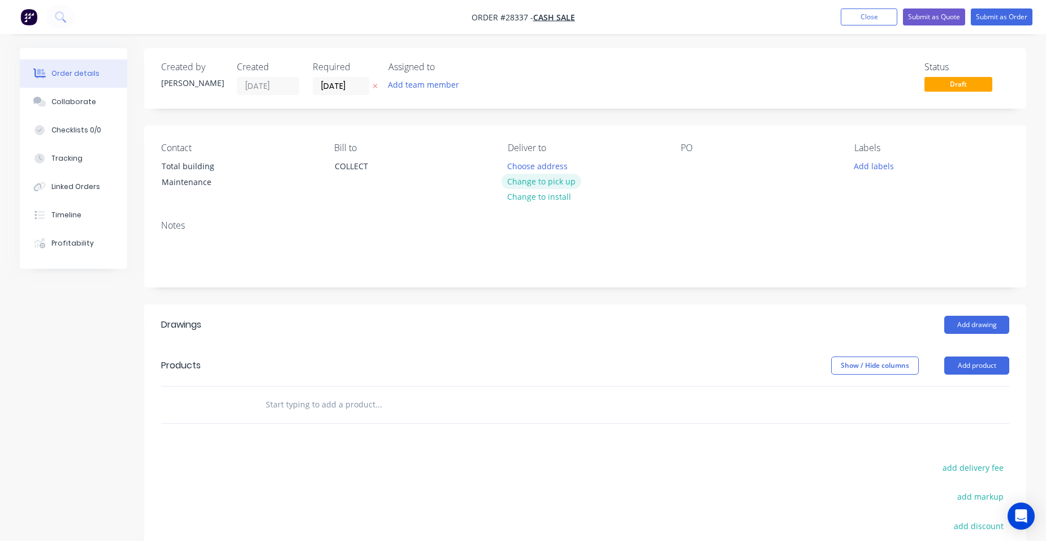
click at [520, 183] on button "Change to pick up" at bounding box center [542, 181] width 80 height 15
click at [989, 365] on button "Add product" at bounding box center [976, 365] width 65 height 18
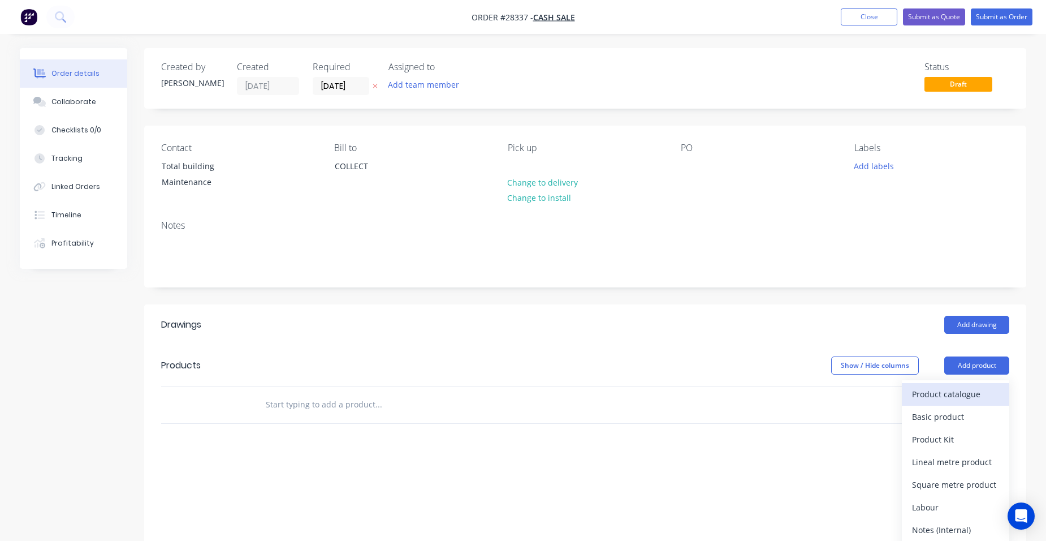
drag, startPoint x: 967, startPoint y: 390, endPoint x: 959, endPoint y: 394, distance: 8.9
click at [959, 394] on div "Product catalogue" at bounding box center [955, 394] width 87 height 16
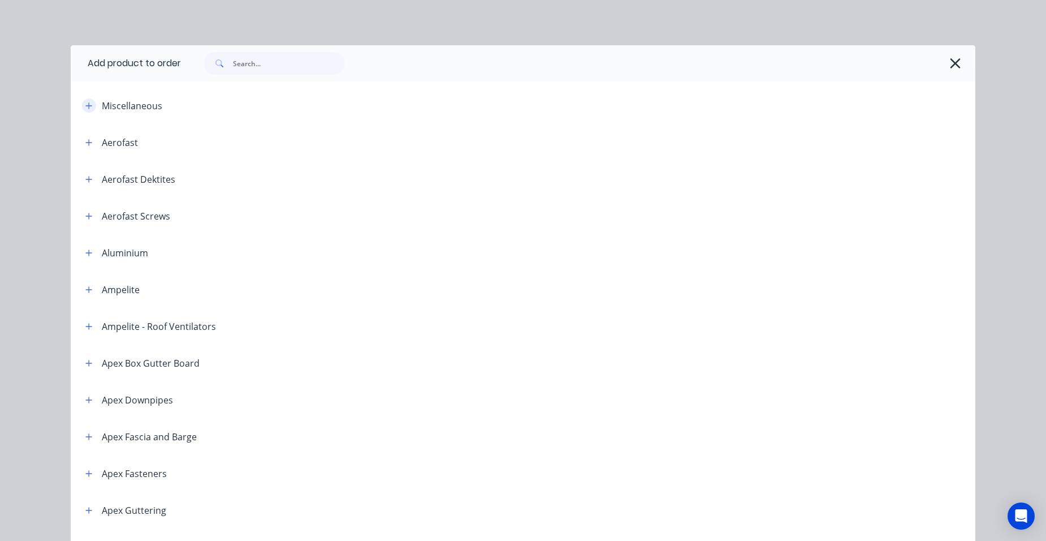
click at [88, 105] on icon "button" at bounding box center [88, 106] width 7 height 8
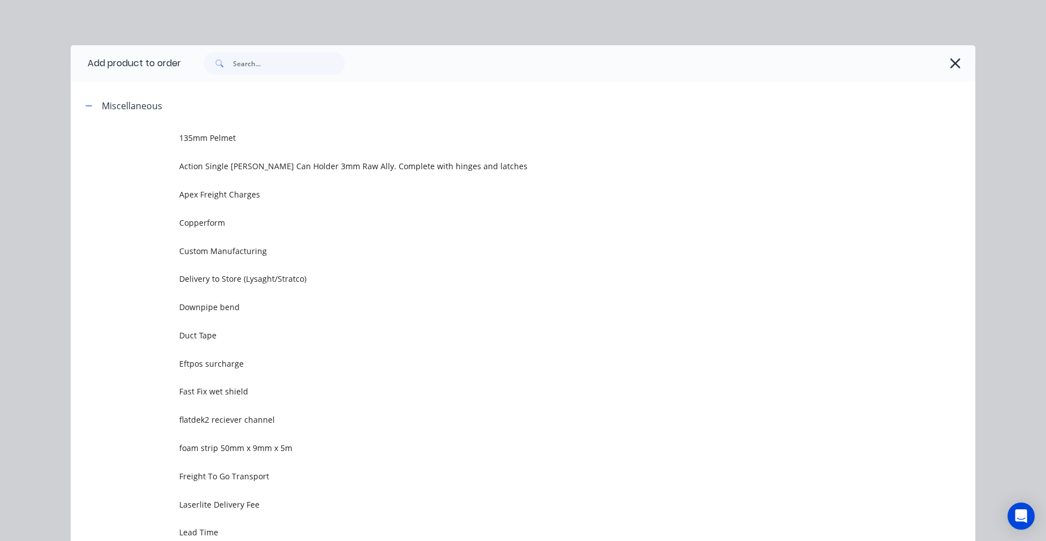
click at [249, 252] on span "Custom Manufacturing" at bounding box center [497, 251] width 637 height 12
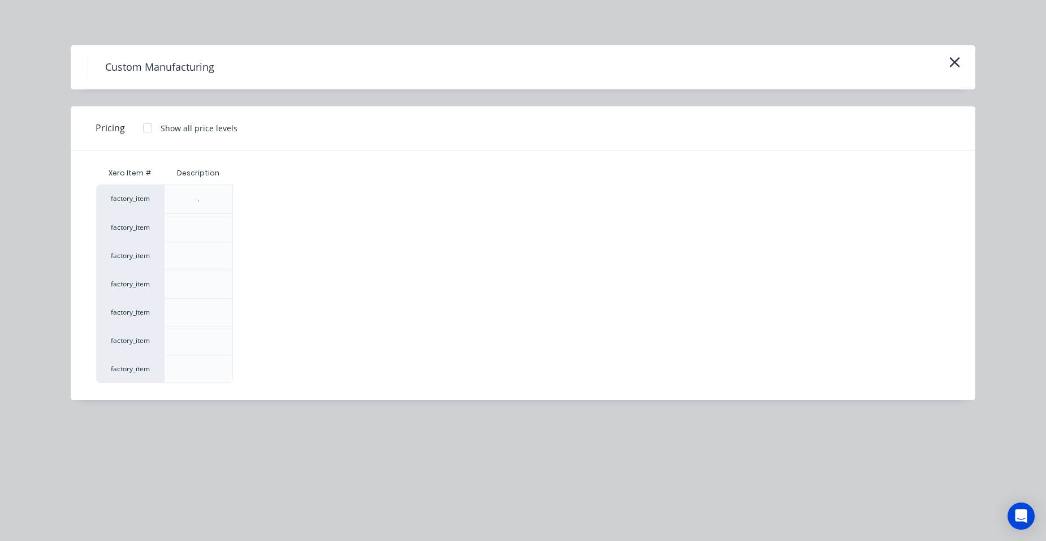
drag, startPoint x: 142, startPoint y: 126, endPoint x: 191, endPoint y: 236, distance: 121.0
click at [143, 126] on div at bounding box center [147, 128] width 23 height 23
click at [254, 344] on div "$0.00" at bounding box center [264, 341] width 61 height 28
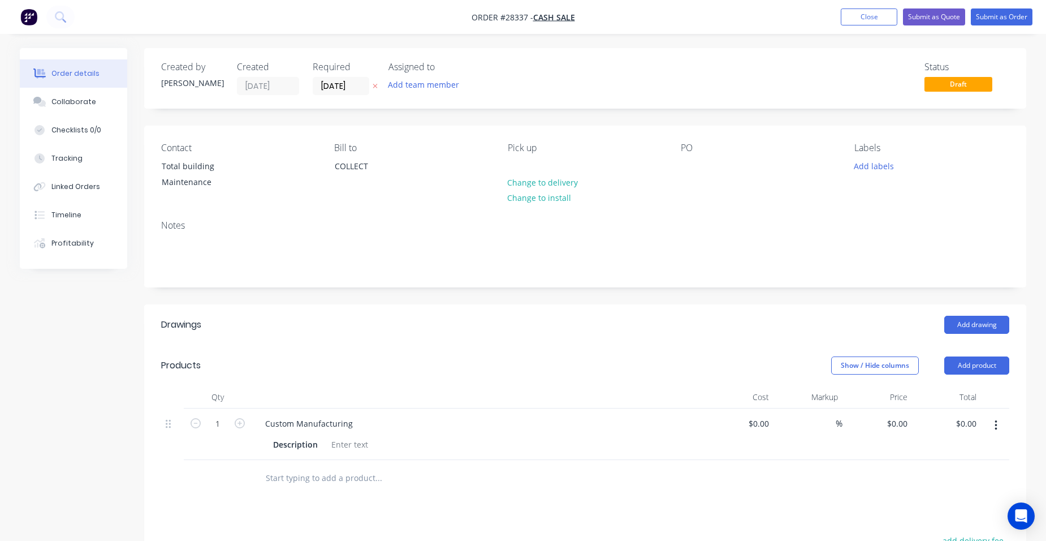
click at [234, 426] on button "button" at bounding box center [239, 422] width 15 height 12
type input "4"
click at [355, 450] on div at bounding box center [350, 444] width 46 height 16
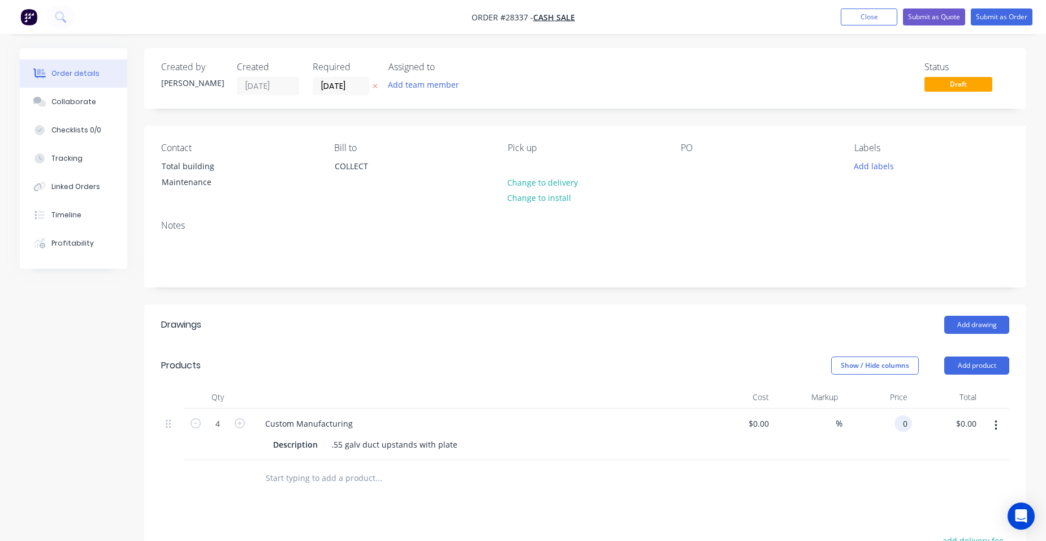
click at [904, 422] on input "0" at bounding box center [905, 423] width 13 height 16
type input "$35.00"
type input "$140.00"
click at [874, 423] on div "$35.00 35" at bounding box center [878, 433] width 70 height 51
click at [922, 14] on button "Submit as Quote" at bounding box center [934, 16] width 62 height 17
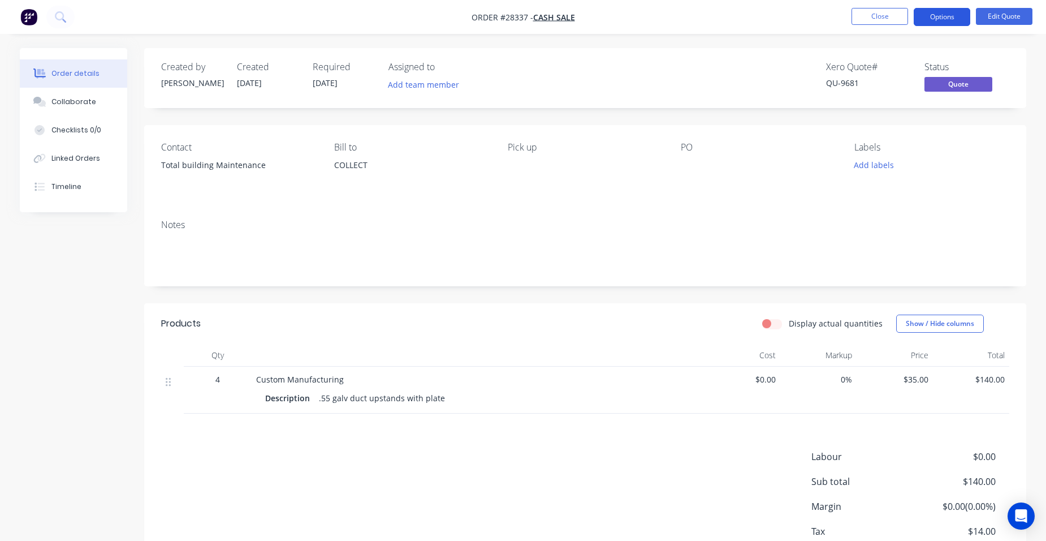
click at [944, 21] on button "Options" at bounding box center [942, 17] width 57 height 18
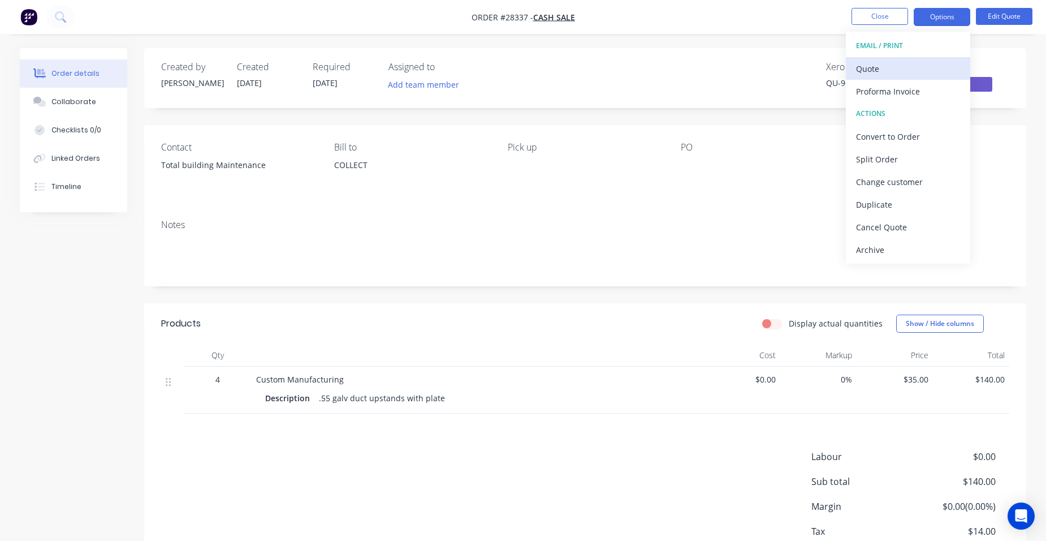
click at [924, 70] on div "Quote" at bounding box center [908, 69] width 104 height 16
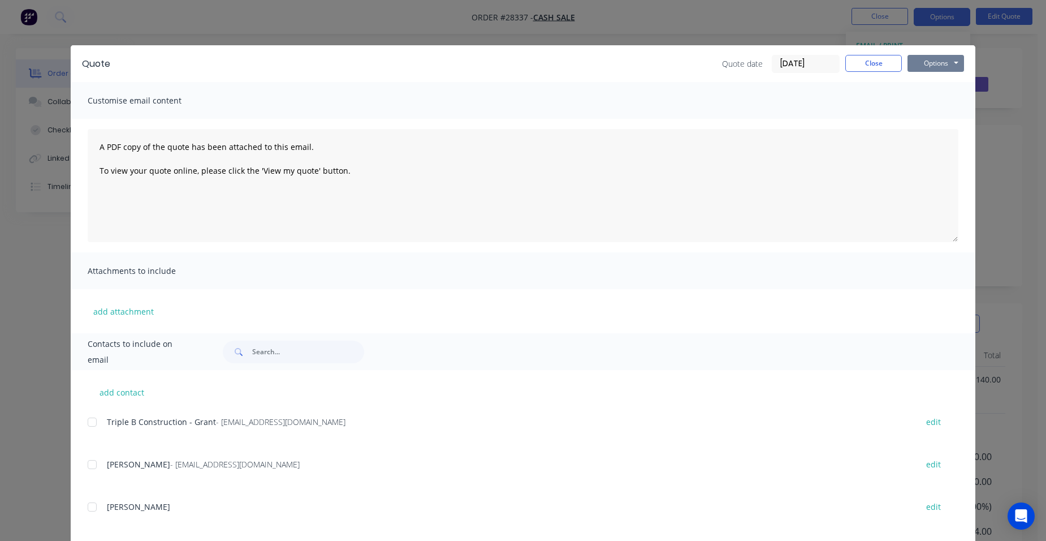
click at [951, 58] on button "Options" at bounding box center [936, 63] width 57 height 17
click at [947, 100] on button "Print" at bounding box center [944, 102] width 72 height 19
click at [860, 64] on button "Close" at bounding box center [873, 63] width 57 height 17
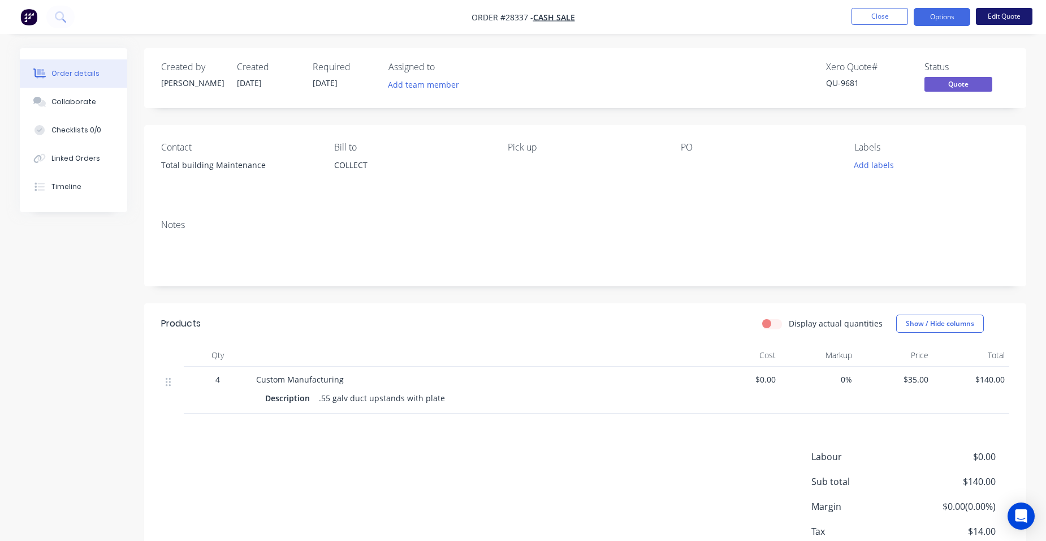
click at [1001, 11] on button "Edit Quote" at bounding box center [1004, 16] width 57 height 17
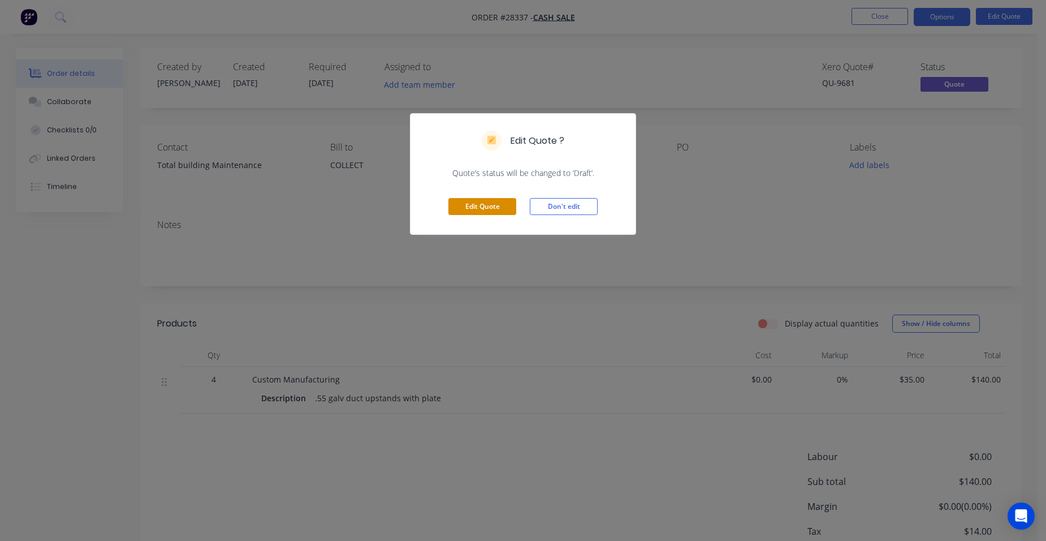
click at [493, 205] on button "Edit Quote" at bounding box center [482, 206] width 68 height 17
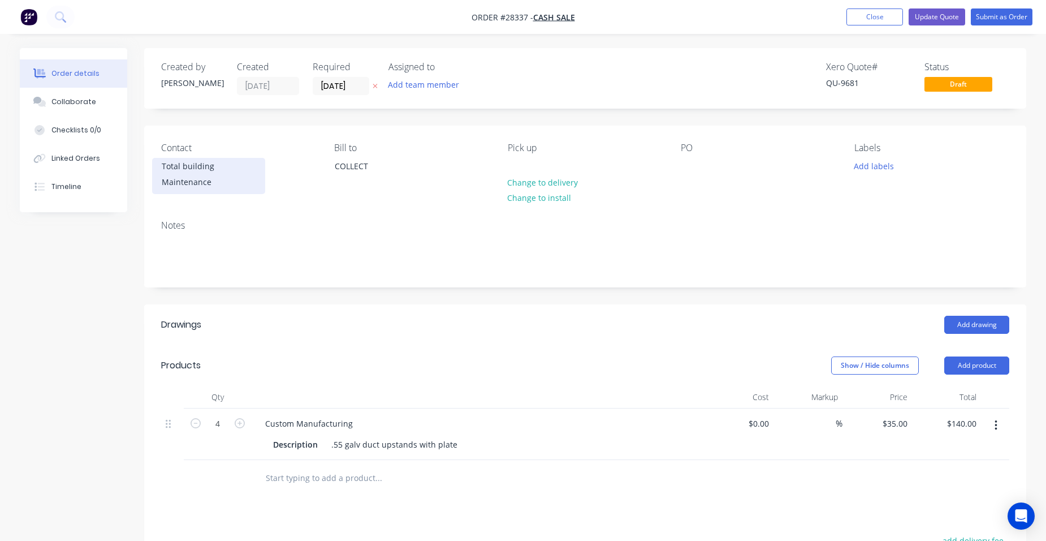
click at [193, 179] on div "Total building Maintenance" at bounding box center [209, 174] width 94 height 32
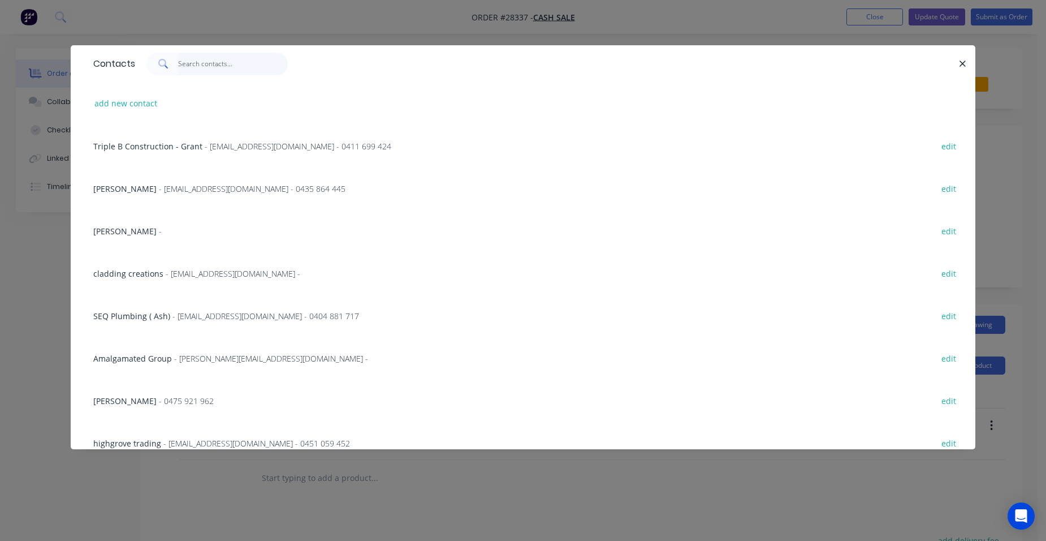
click at [205, 71] on input "text" at bounding box center [233, 64] width 110 height 23
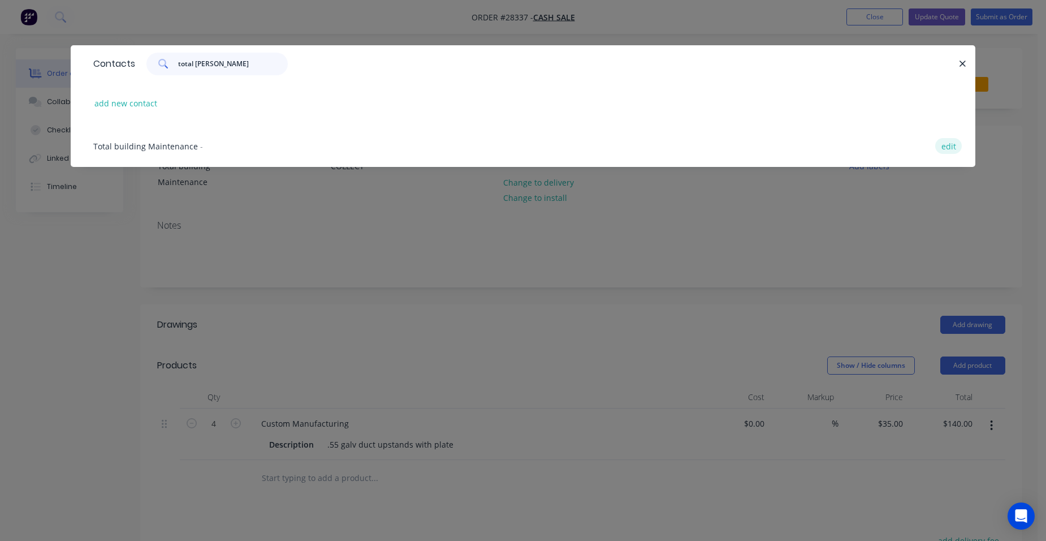
type input "total bui"
click at [949, 145] on button "edit" at bounding box center [948, 145] width 27 height 15
select select "AU"
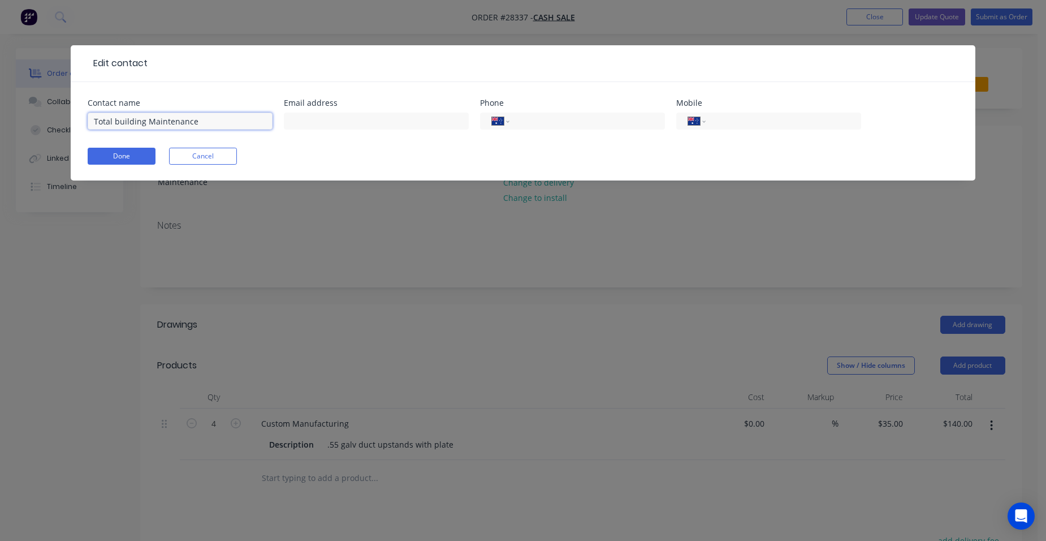
click at [220, 120] on input "Total building Maintenance" at bounding box center [180, 121] width 185 height 17
type input "Total building Improvements"
click at [338, 118] on input "text" at bounding box center [376, 121] width 185 height 17
type input "totalbuildingi@gmail.com"
click at [760, 119] on input "tel" at bounding box center [782, 121] width 136 height 13
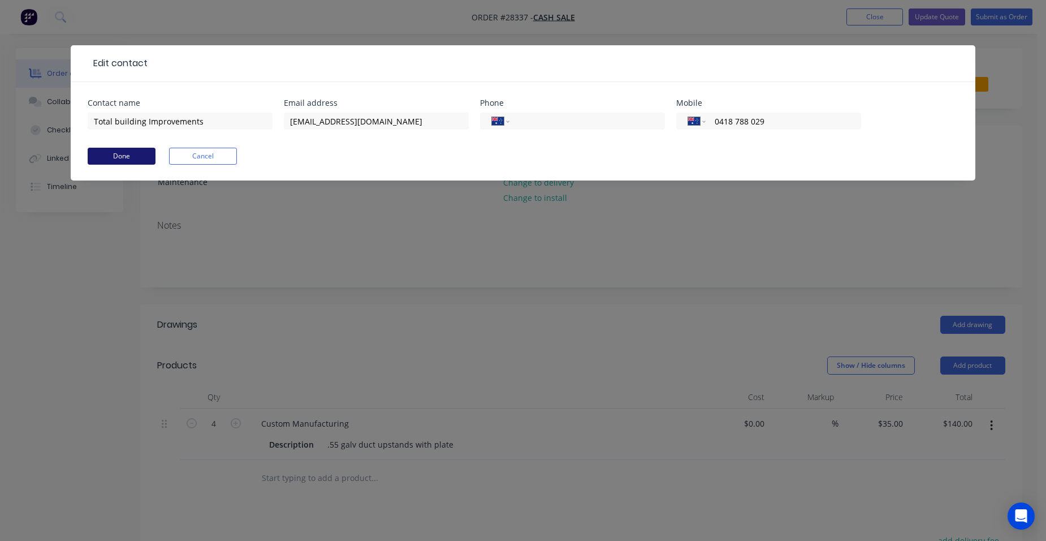
type input "0418 788 029"
click at [148, 153] on button "Done" at bounding box center [122, 156] width 68 height 17
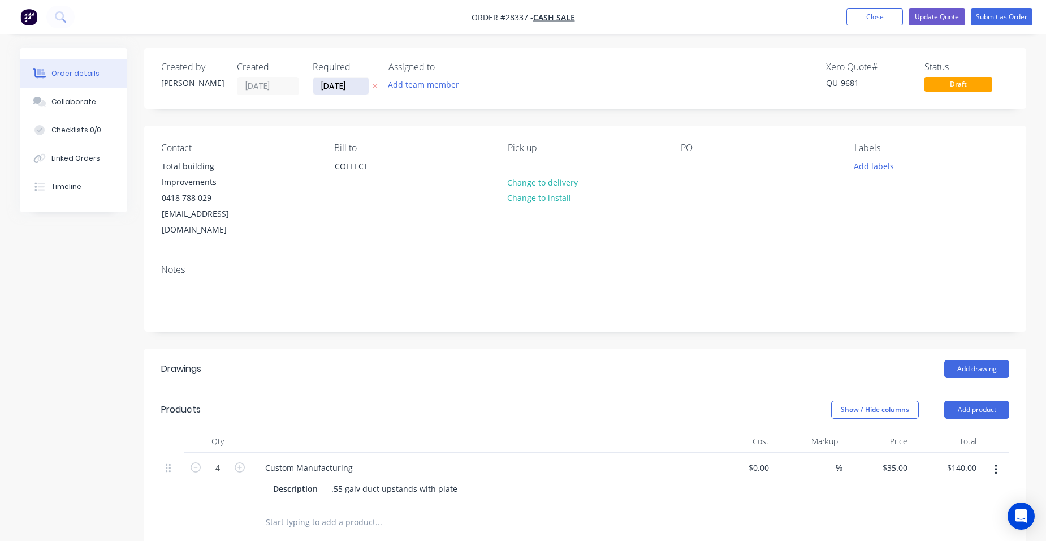
click at [336, 88] on input "[DATE]" at bounding box center [340, 85] width 55 height 17
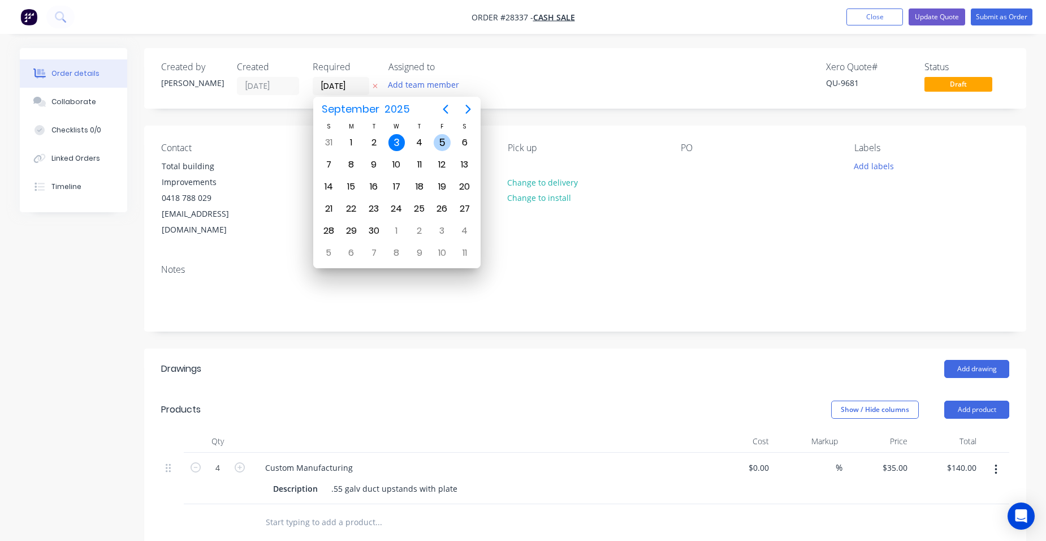
click at [445, 140] on div "5" at bounding box center [442, 142] width 17 height 17
type input "05/09/25"
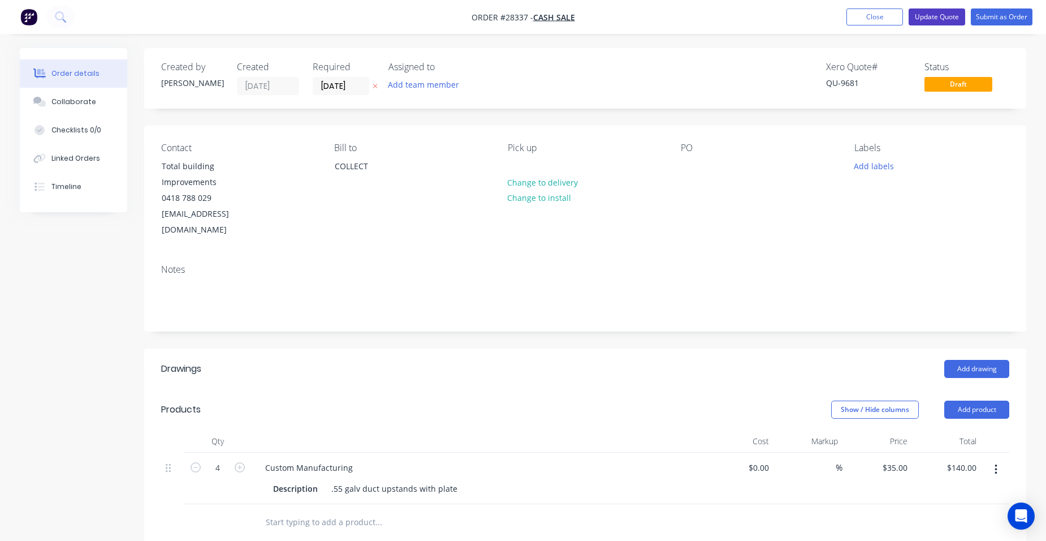
click at [937, 12] on button "Update Quote" at bounding box center [937, 16] width 57 height 17
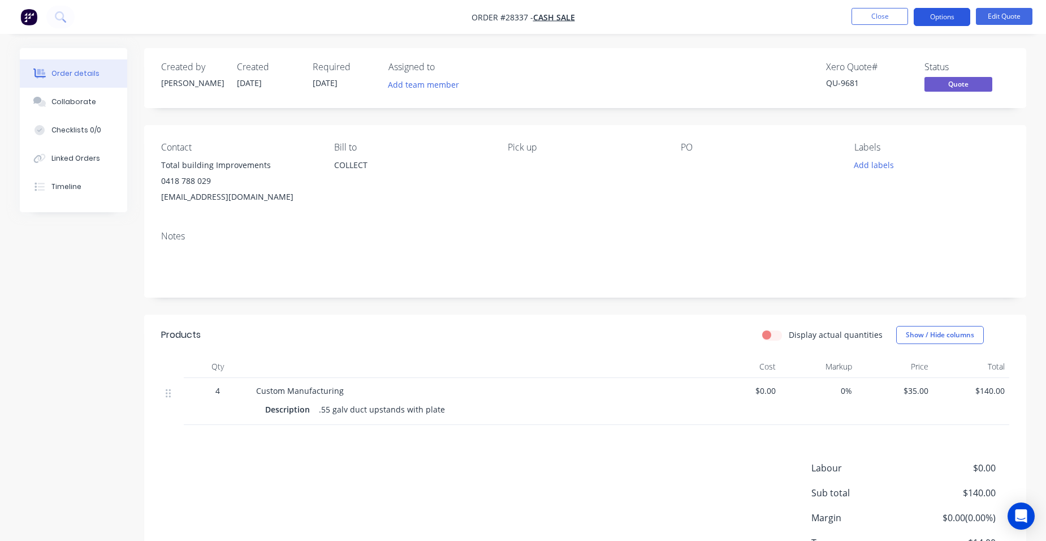
click at [951, 21] on button "Options" at bounding box center [942, 17] width 57 height 18
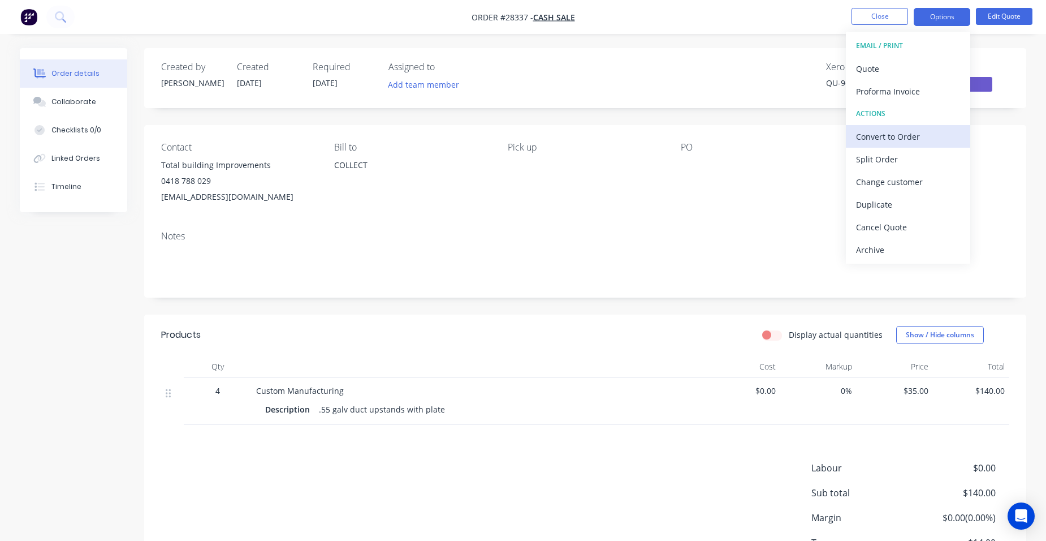
click at [906, 145] on button "Convert to Order" at bounding box center [908, 136] width 124 height 23
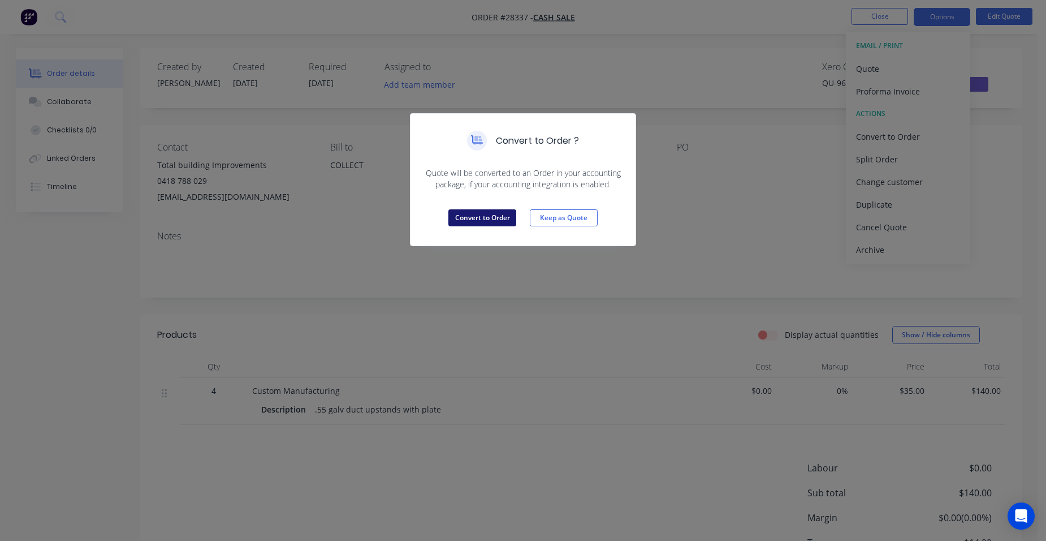
click at [480, 218] on button "Convert to Order" at bounding box center [482, 217] width 68 height 17
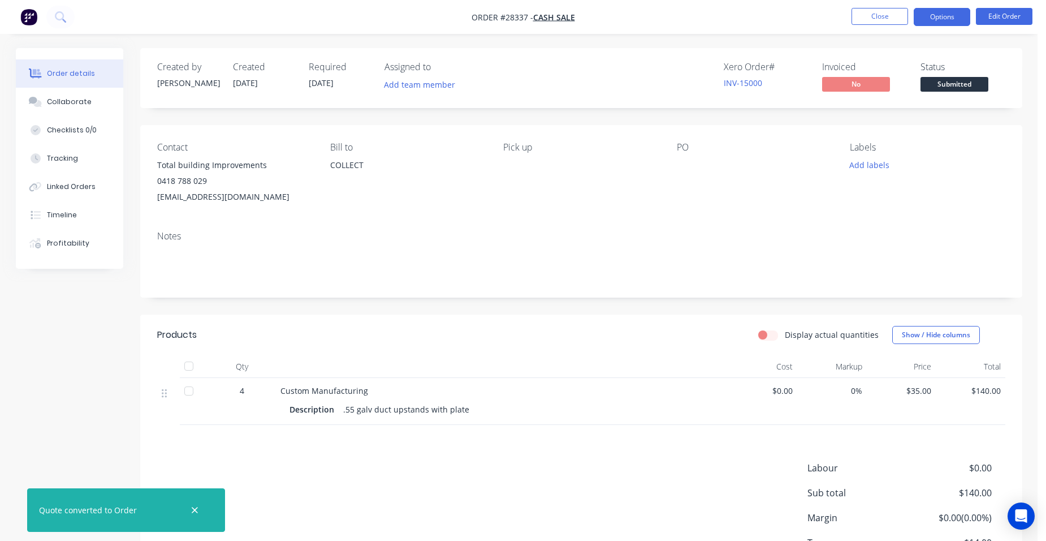
click at [938, 20] on button "Options" at bounding box center [942, 17] width 57 height 18
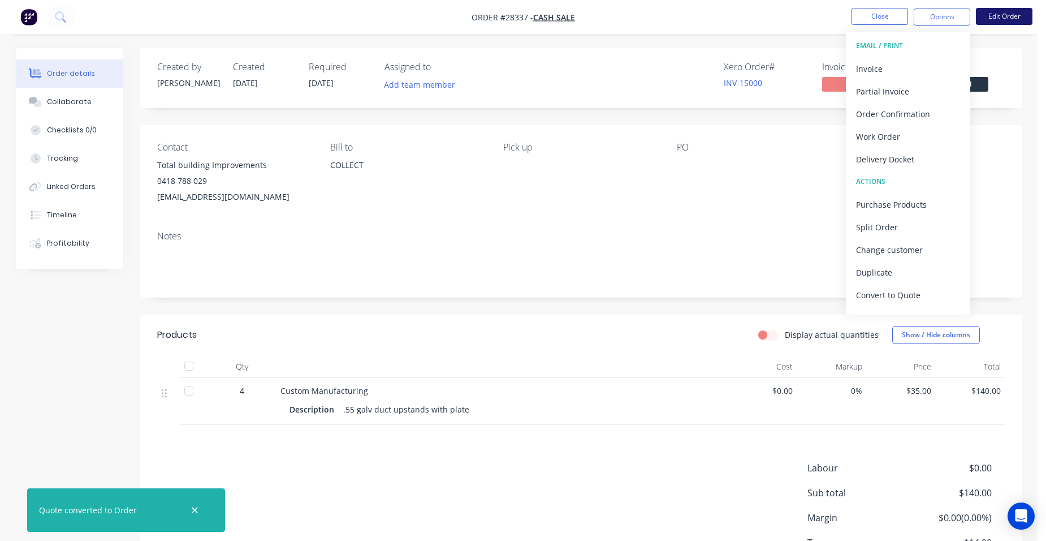
click at [993, 8] on button "Edit Order" at bounding box center [1004, 16] width 57 height 17
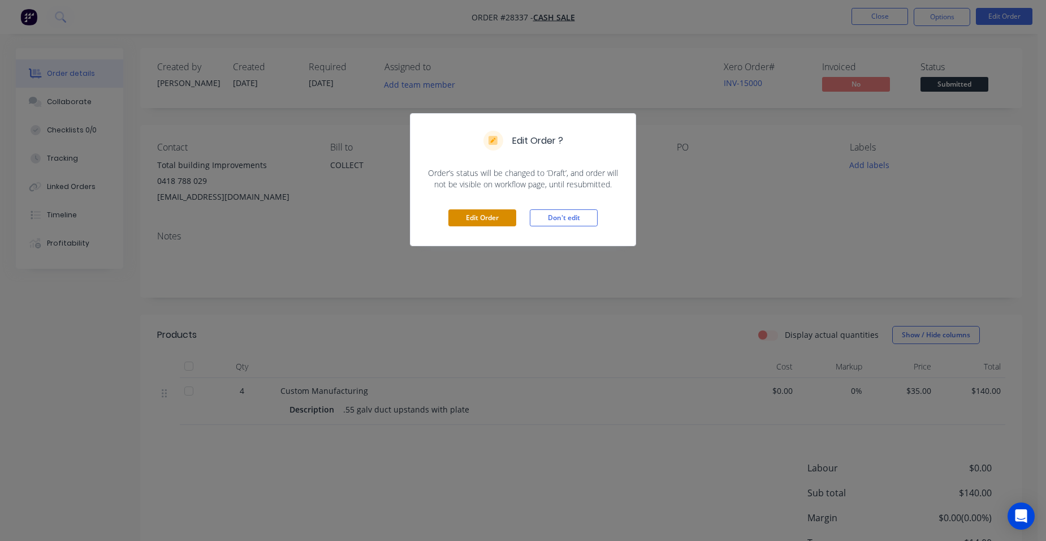
click at [459, 218] on button "Edit Order" at bounding box center [482, 217] width 68 height 17
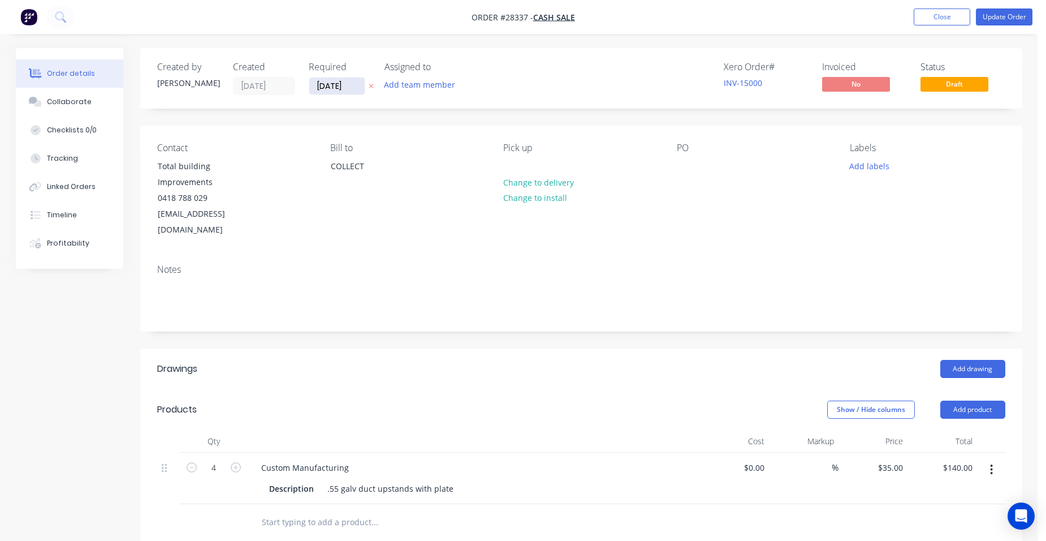
click at [349, 88] on input "05/09/25" at bounding box center [336, 85] width 55 height 17
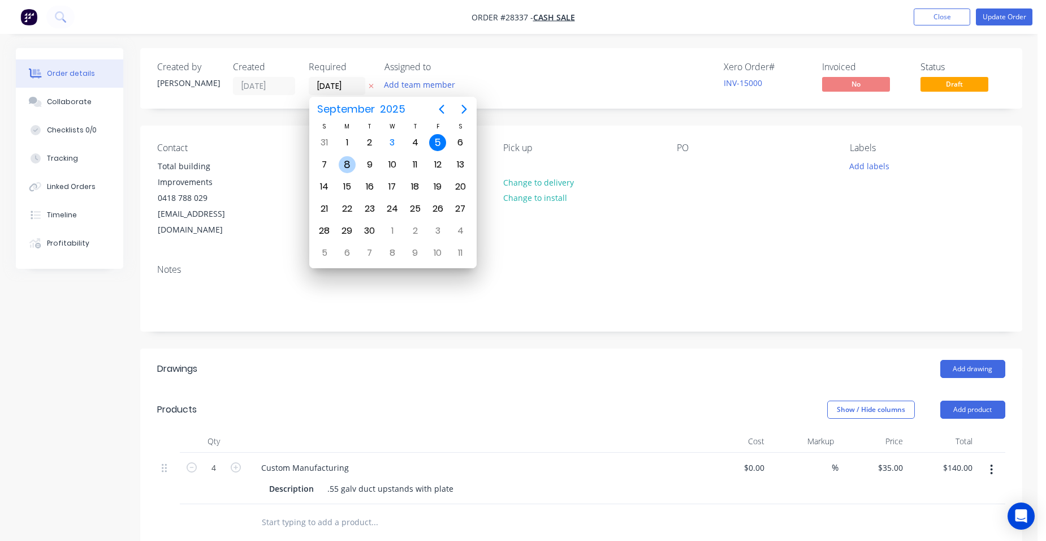
click at [351, 158] on div "8" at bounding box center [347, 164] width 17 height 17
type input "08/09/25"
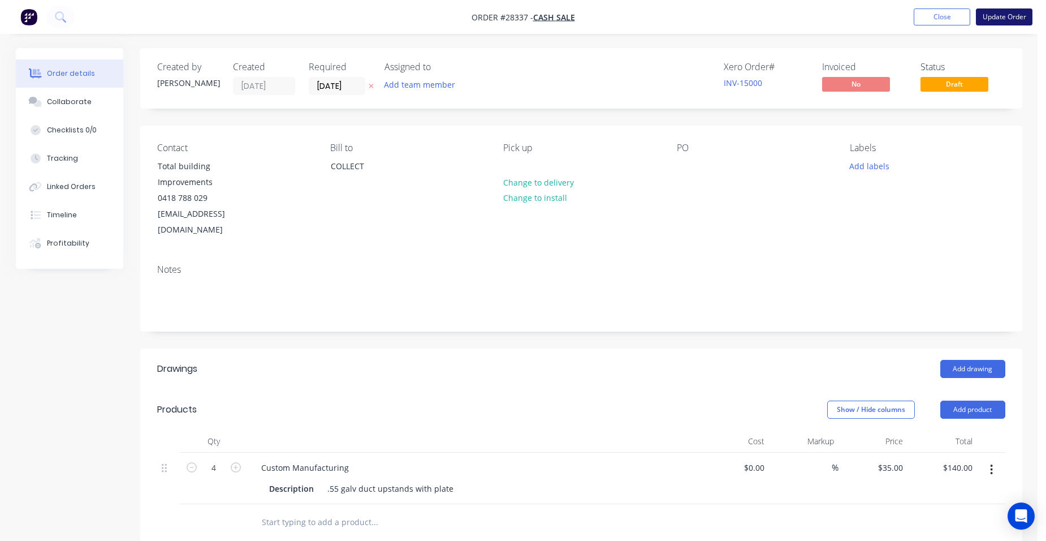
click at [997, 17] on button "Update Order" at bounding box center [1004, 16] width 57 height 17
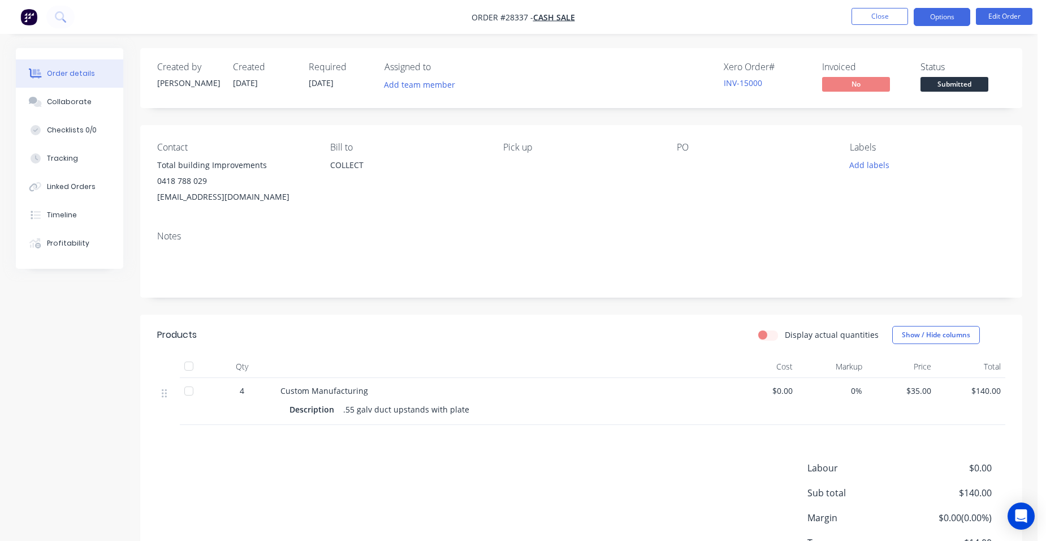
click at [966, 19] on button "Options" at bounding box center [942, 17] width 57 height 18
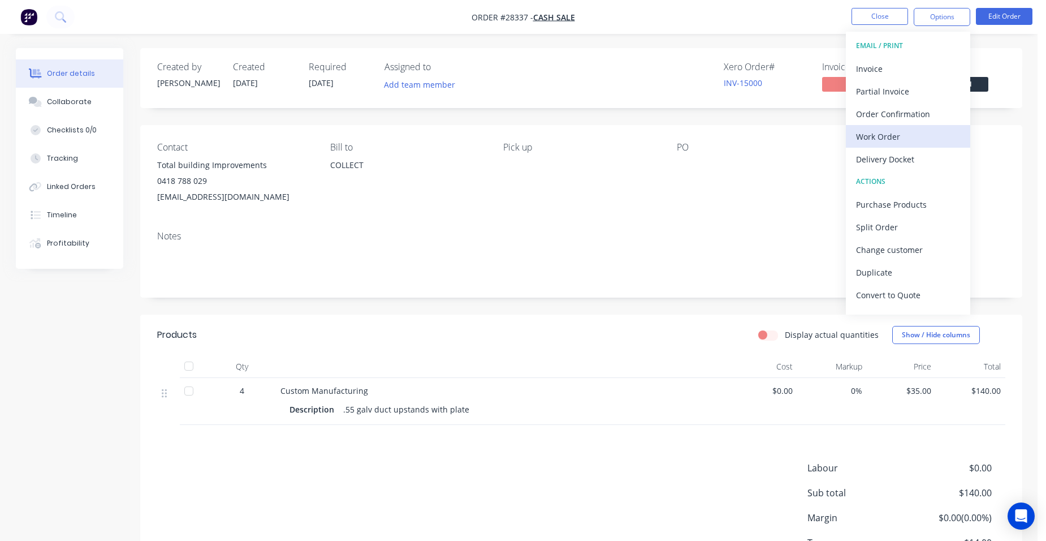
click at [896, 131] on div "Work Order" at bounding box center [908, 136] width 104 height 16
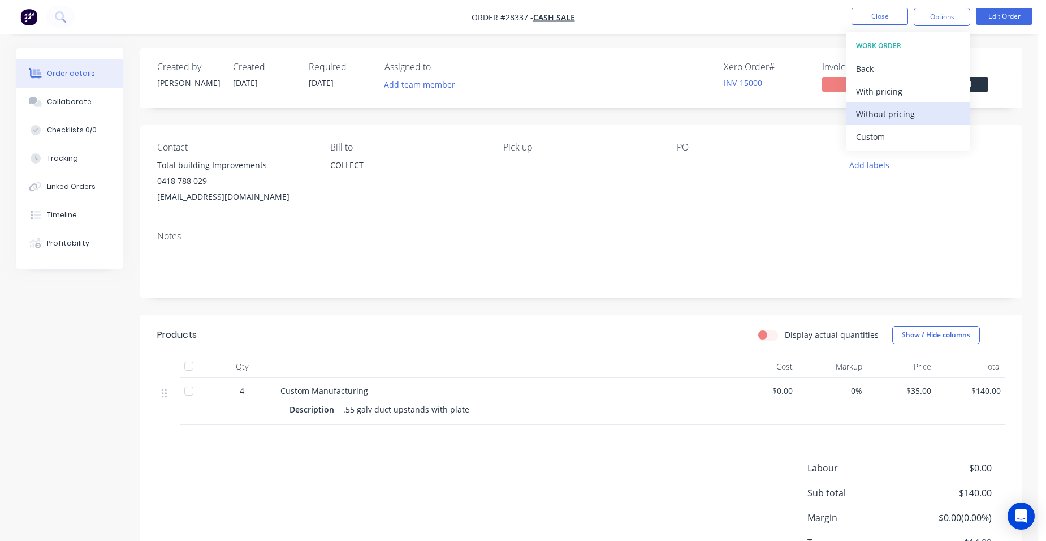
click at [901, 117] on div "Without pricing" at bounding box center [908, 114] width 104 height 16
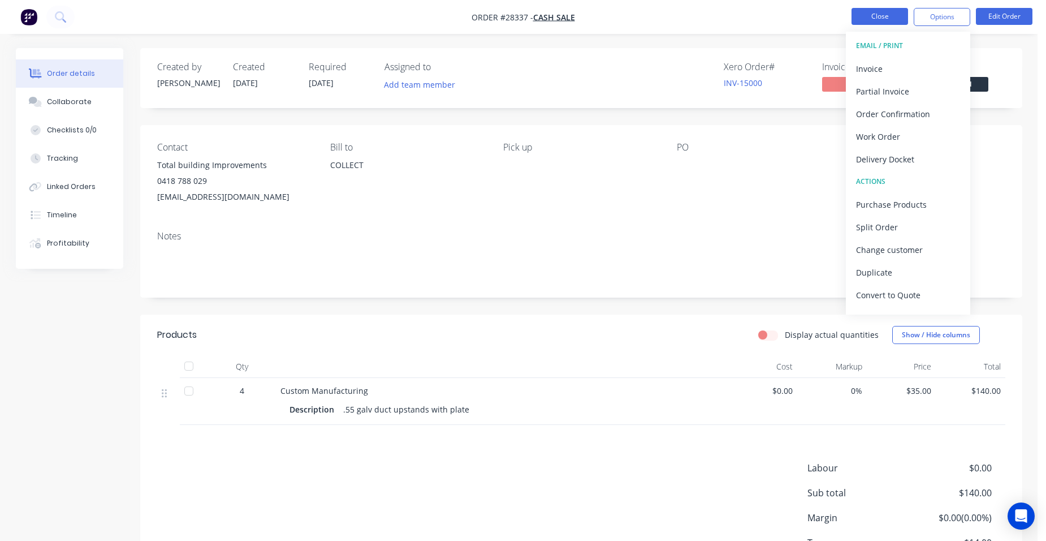
click at [870, 15] on button "Close" at bounding box center [880, 16] width 57 height 17
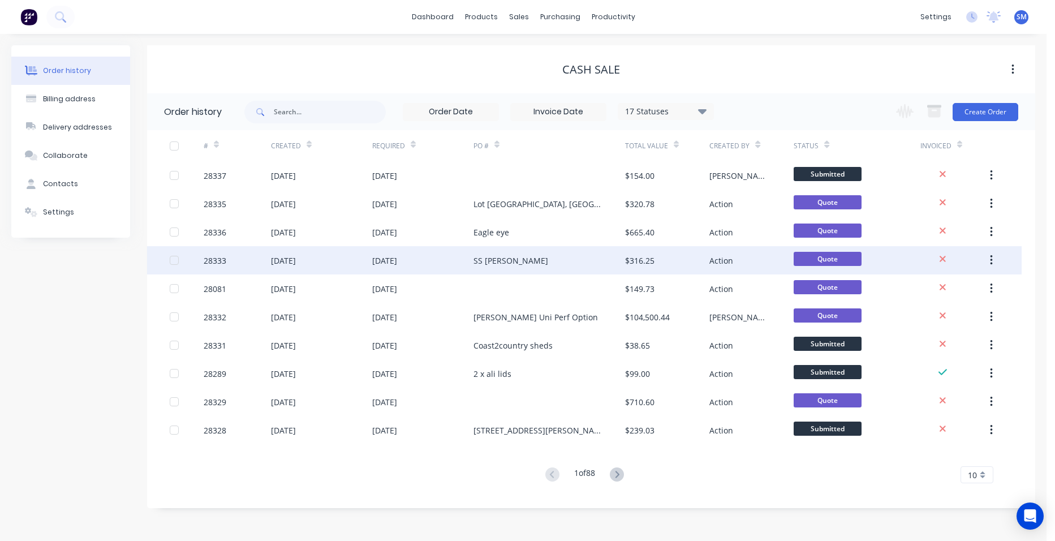
click at [539, 264] on div "SS [PERSON_NAME]" at bounding box center [549, 260] width 152 height 28
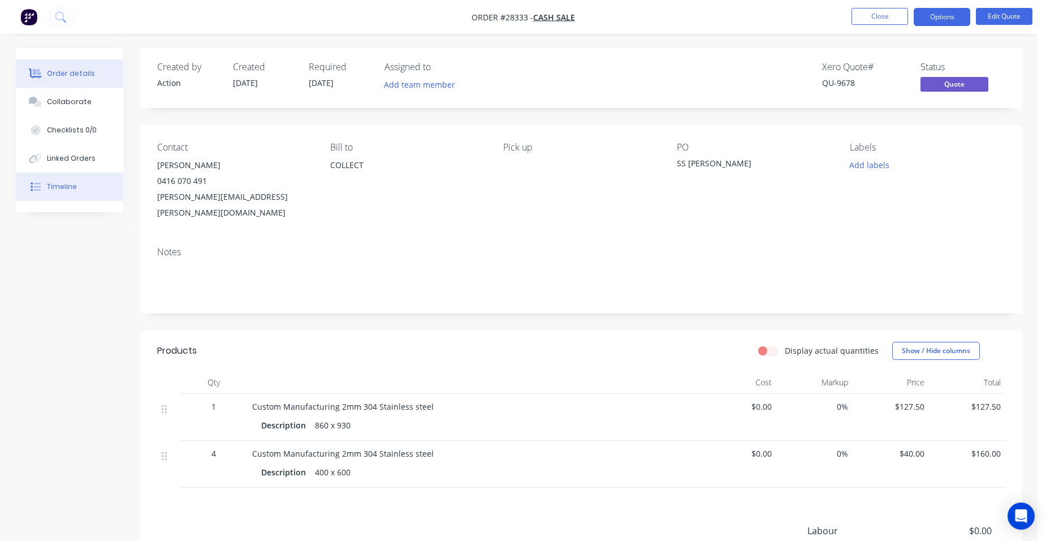
click at [96, 185] on button "Timeline" at bounding box center [69, 186] width 107 height 28
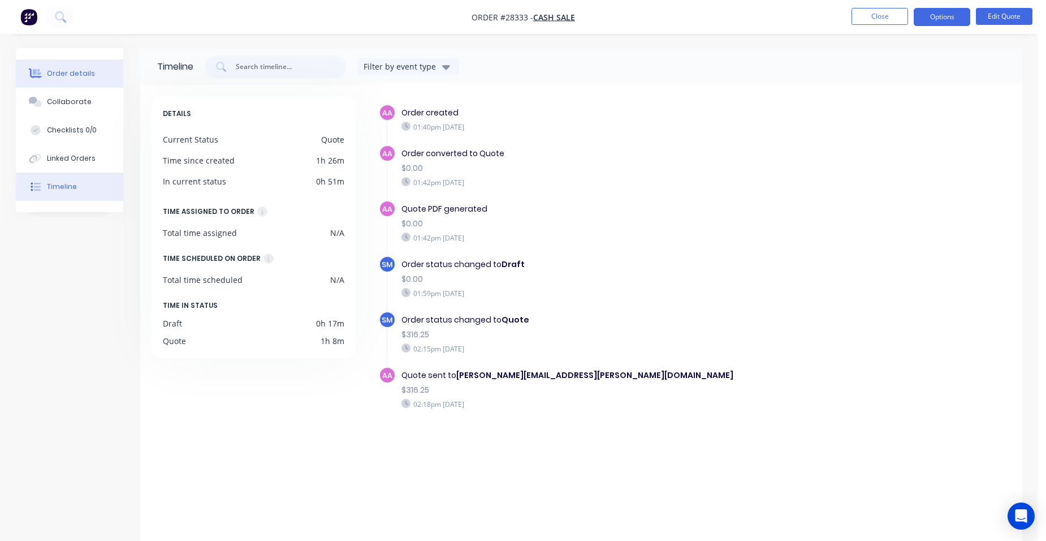
click at [96, 77] on button "Order details" at bounding box center [69, 73] width 107 height 28
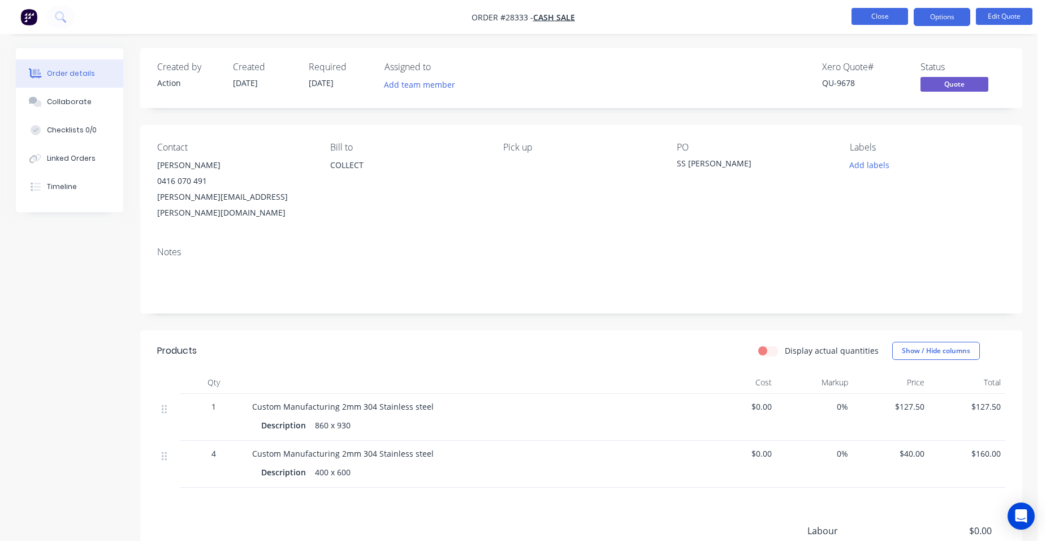
click at [879, 16] on button "Close" at bounding box center [880, 16] width 57 height 17
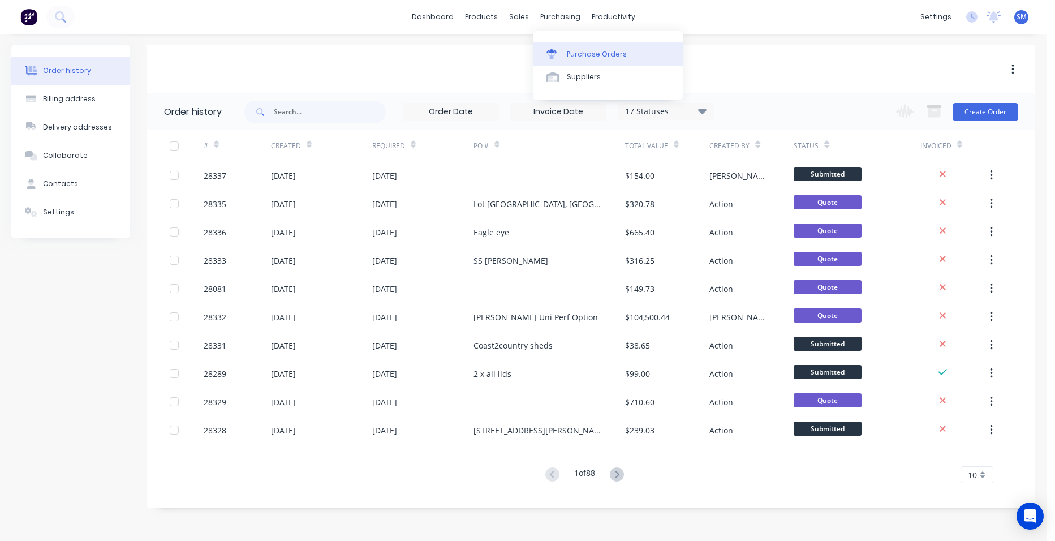
click at [589, 48] on link "Purchase Orders" at bounding box center [608, 53] width 150 height 23
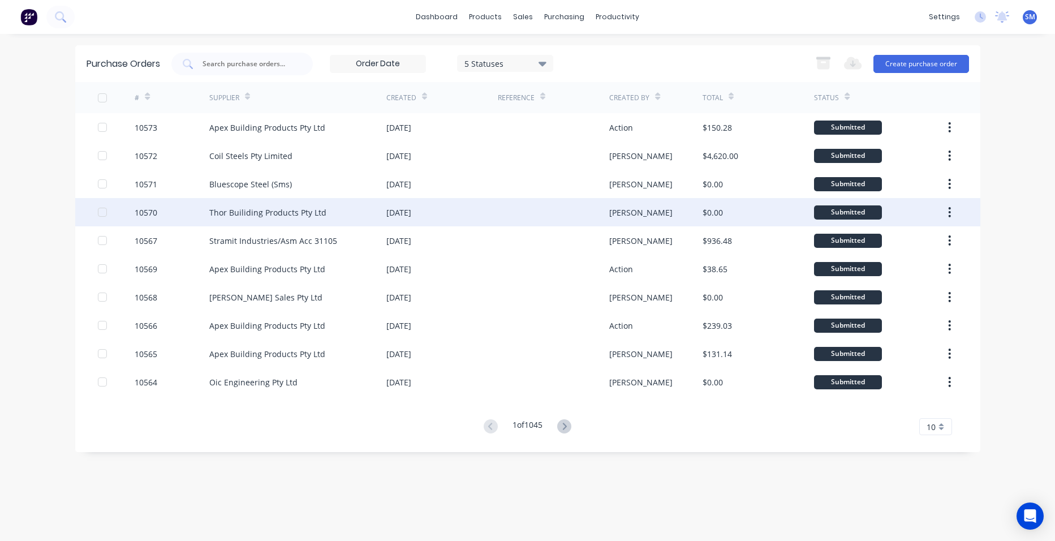
click at [507, 208] on div at bounding box center [553, 212] width 111 height 28
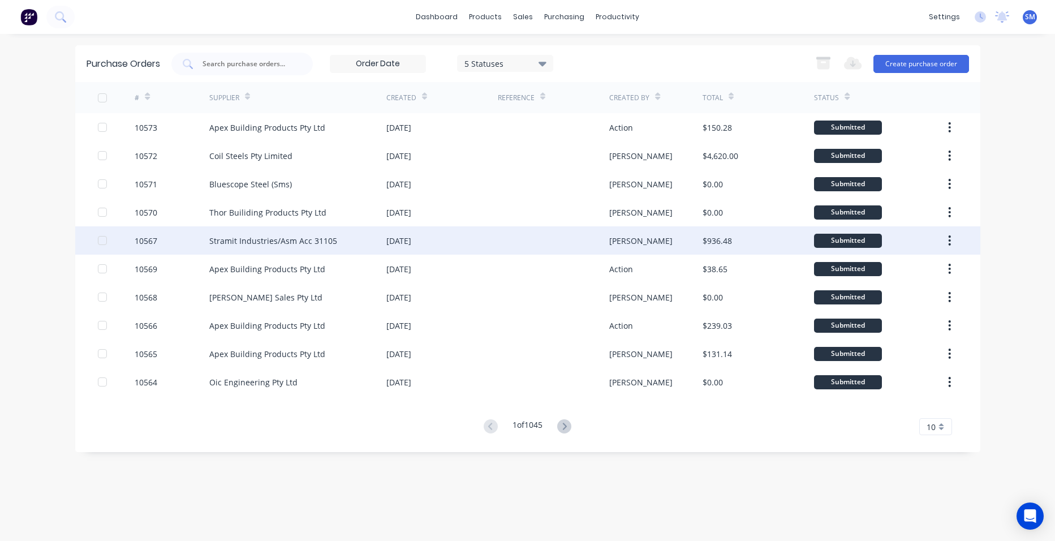
click at [475, 235] on div "[DATE]" at bounding box center [441, 240] width 111 height 28
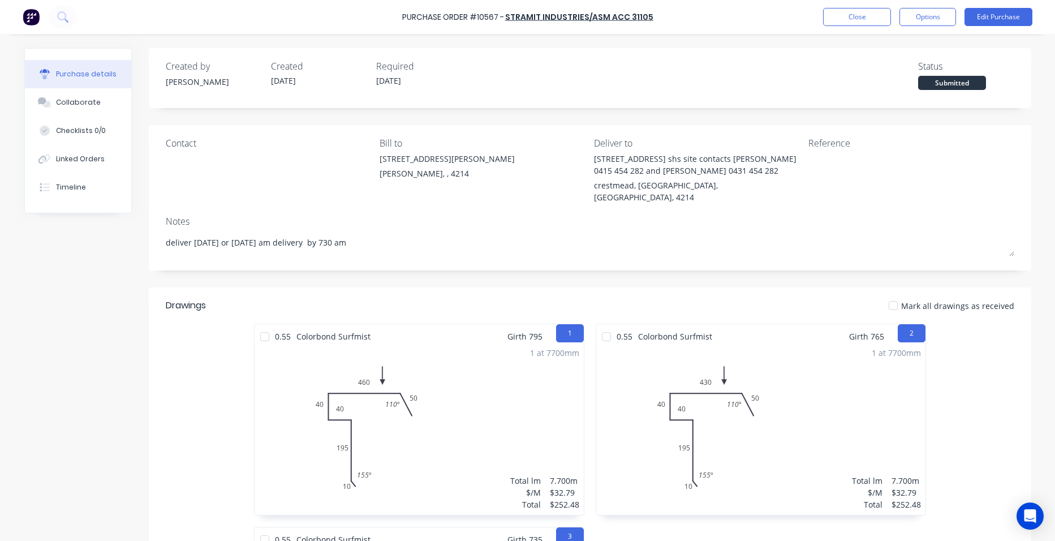
type textarea "x"
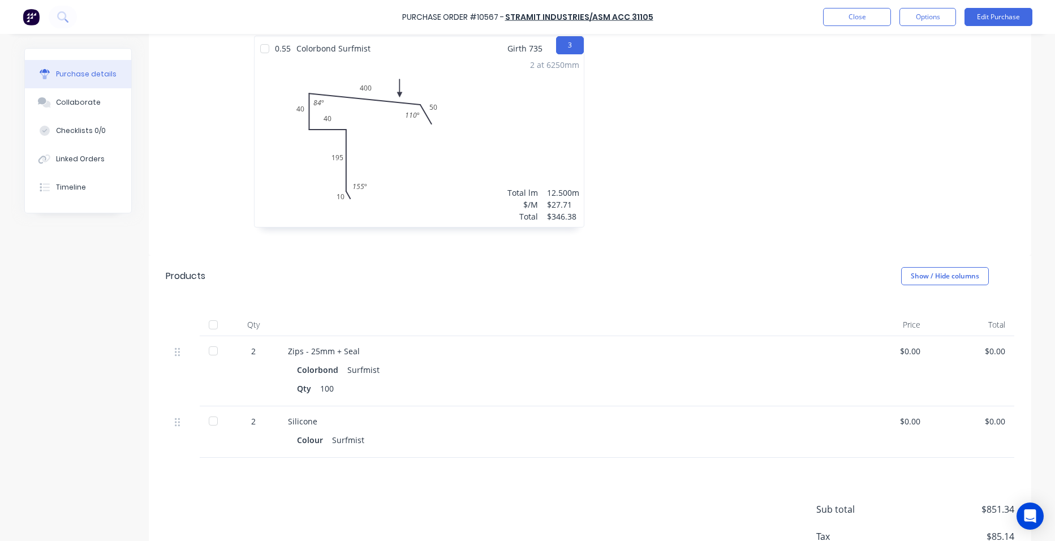
scroll to position [557, 0]
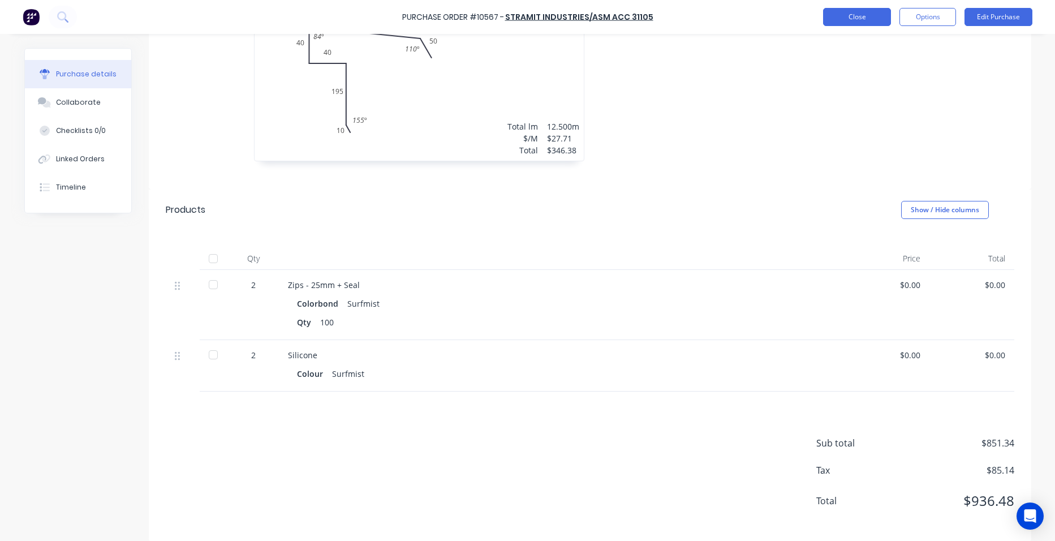
click at [836, 23] on button "Close" at bounding box center [857, 17] width 68 height 18
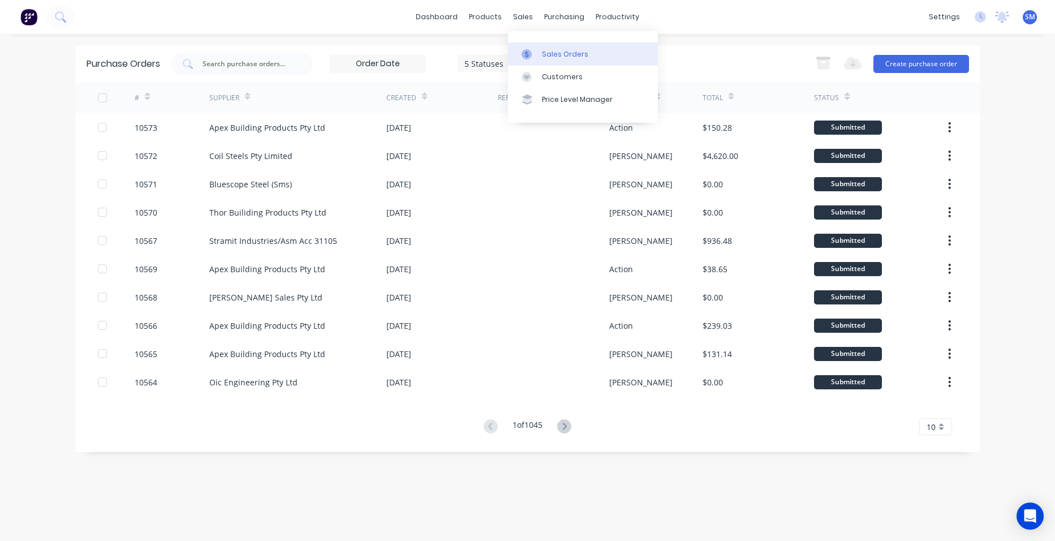
click at [553, 50] on div "Sales Orders" at bounding box center [565, 54] width 46 height 10
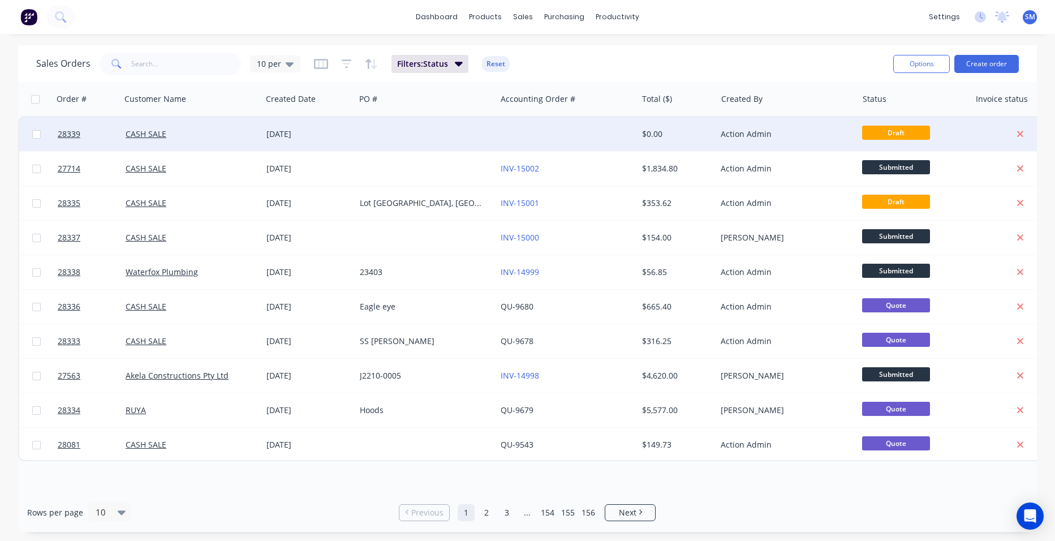
click at [500, 132] on div at bounding box center [566, 134] width 141 height 34
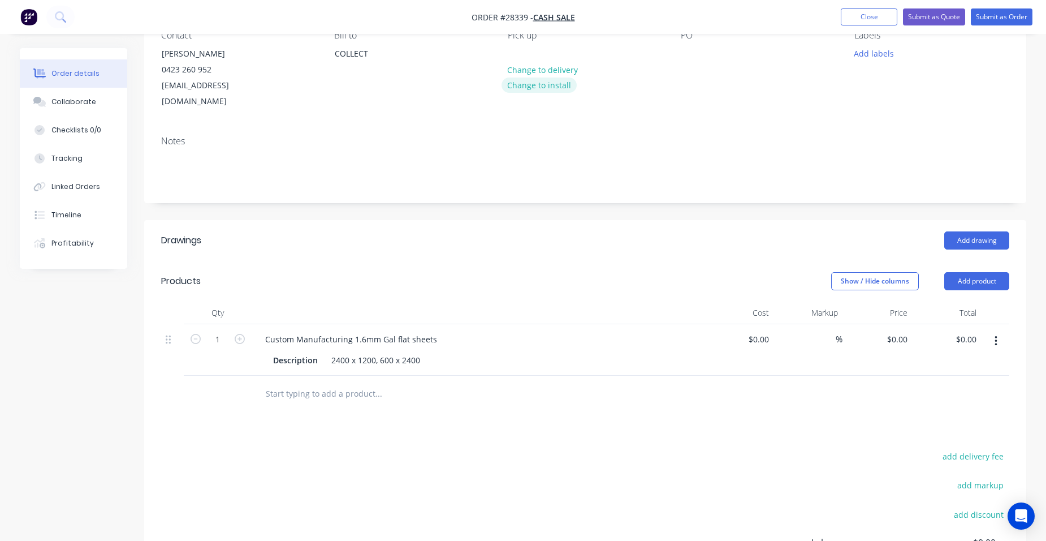
scroll to position [113, 0]
click at [907, 337] on input "0" at bounding box center [905, 338] width 13 height 16
type input "$175.00"
click at [878, 345] on div "$175.00 175" at bounding box center [878, 348] width 70 height 51
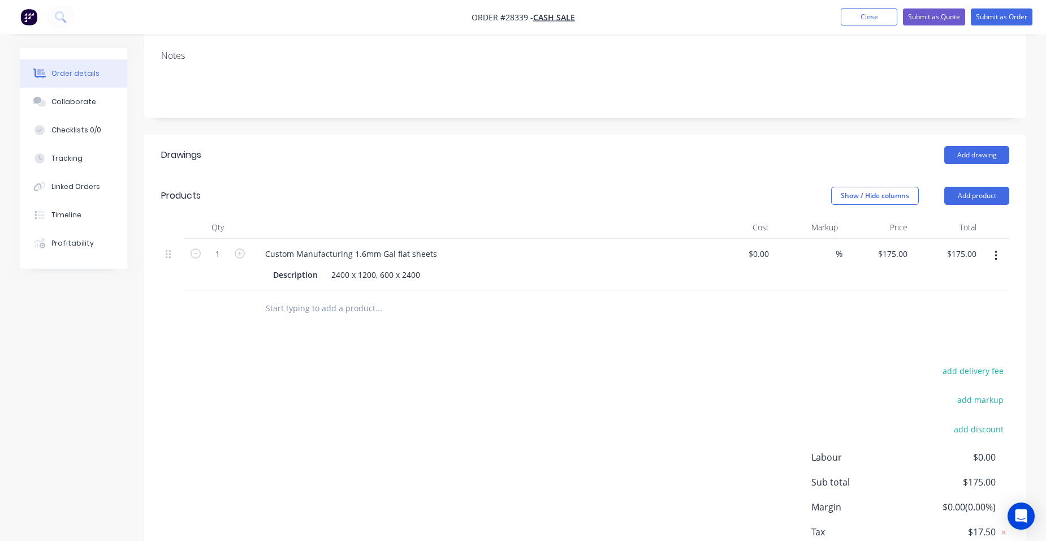
scroll to position [103, 0]
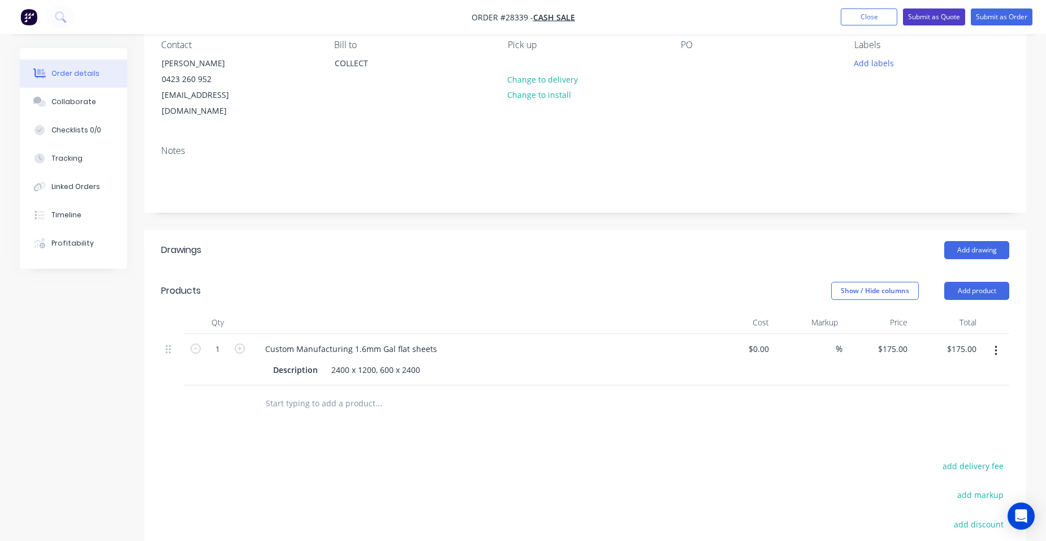
click at [952, 20] on button "Submit as Quote" at bounding box center [934, 16] width 62 height 17
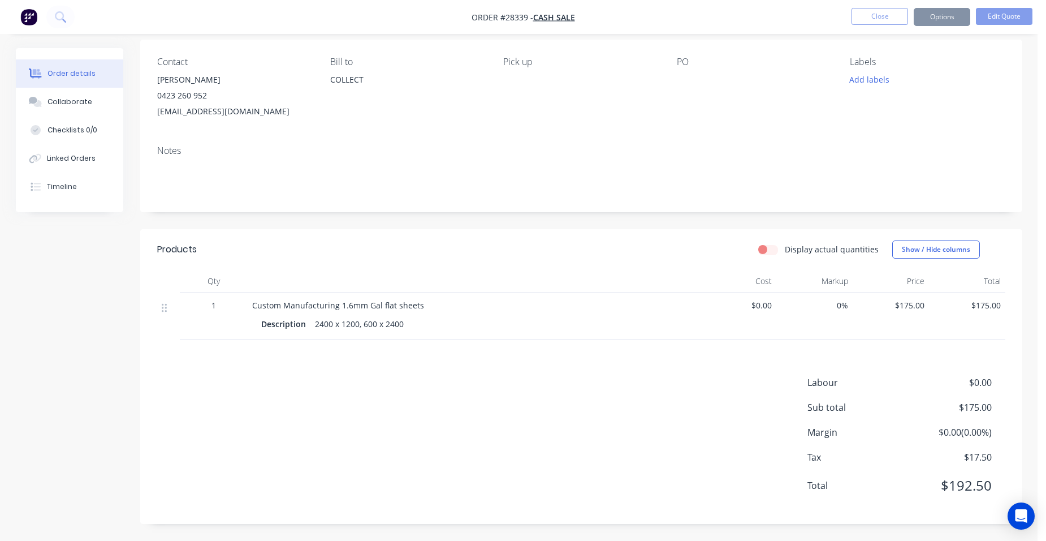
scroll to position [0, 0]
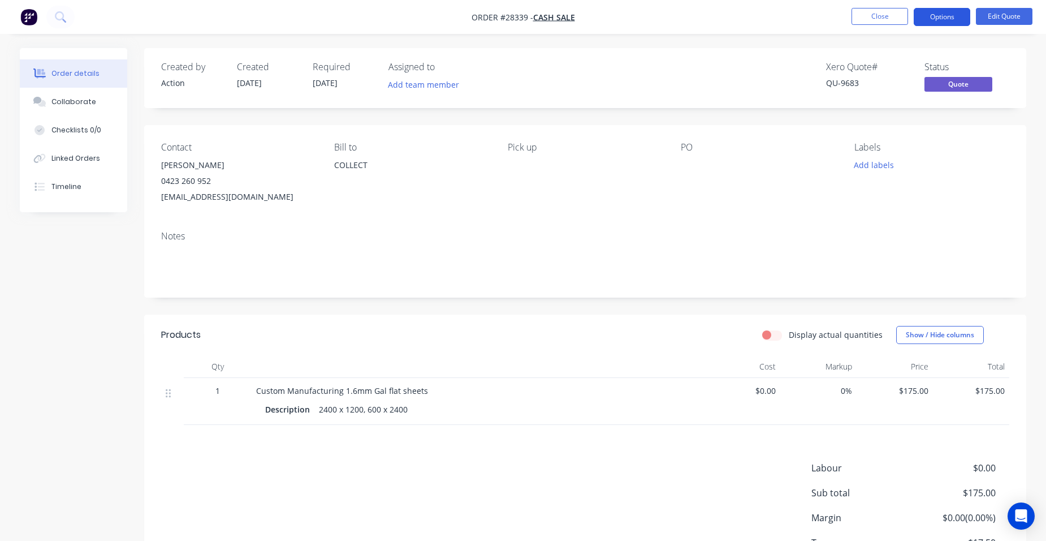
click at [951, 20] on button "Options" at bounding box center [942, 17] width 57 height 18
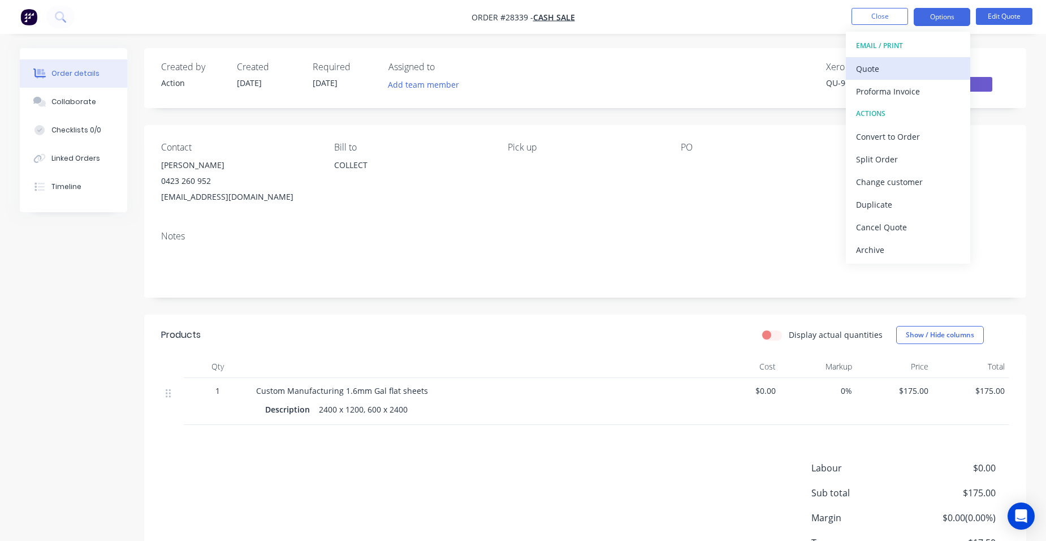
click at [918, 64] on div "Quote" at bounding box center [908, 69] width 104 height 16
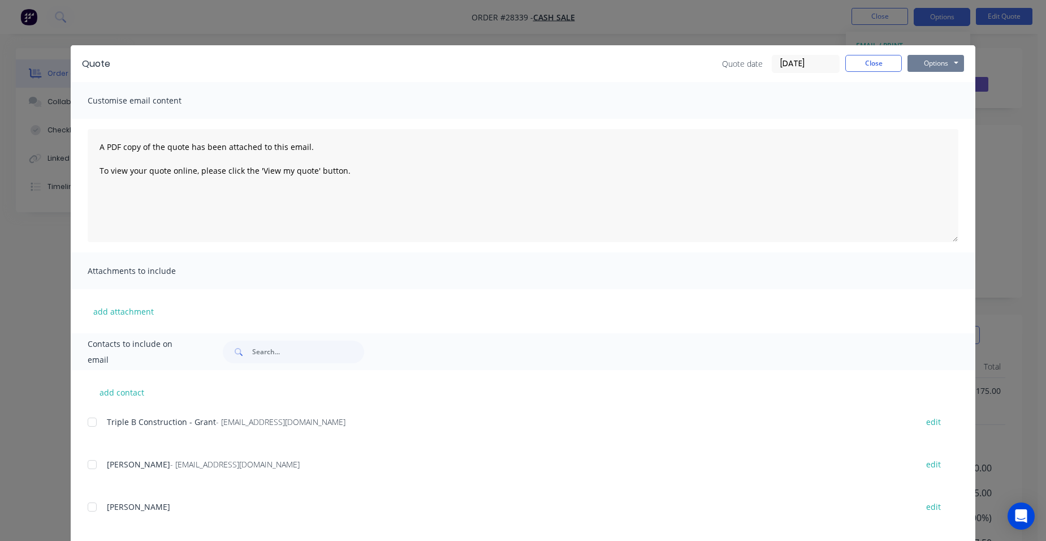
click at [927, 64] on button "Options" at bounding box center [936, 63] width 57 height 17
click at [935, 98] on button "Print" at bounding box center [944, 102] width 72 height 19
click at [879, 66] on button "Close" at bounding box center [873, 63] width 57 height 17
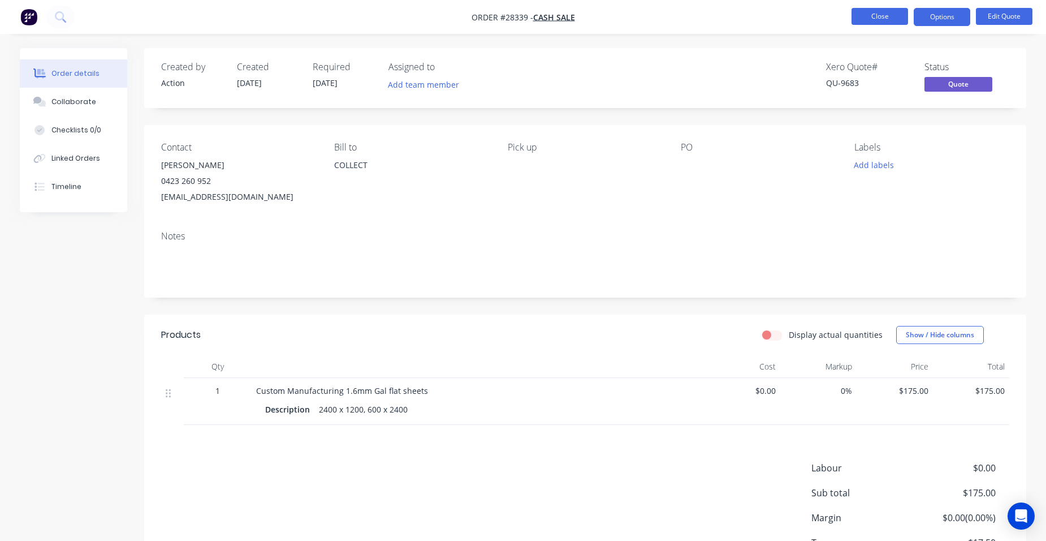
click at [862, 18] on button "Close" at bounding box center [880, 16] width 57 height 17
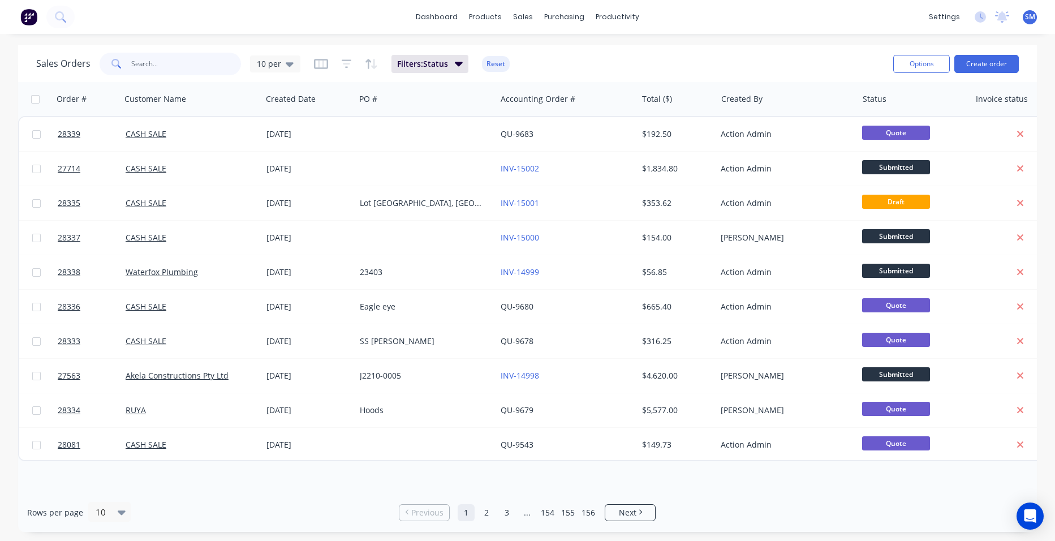
click at [155, 67] on input "text" at bounding box center [186, 64] width 110 height 23
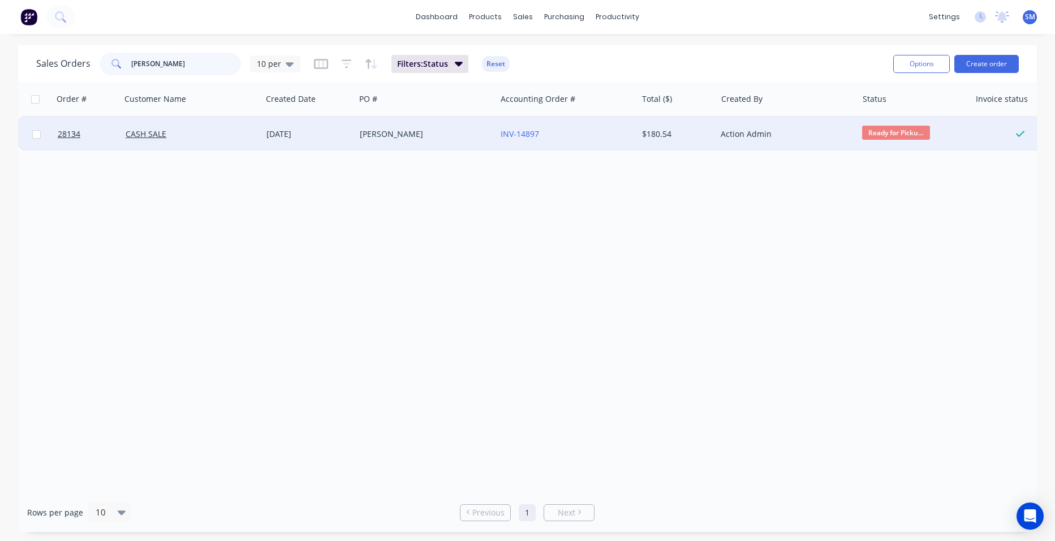
type input "[PERSON_NAME]"
click at [456, 133] on div "[PERSON_NAME]" at bounding box center [423, 133] width 126 height 11
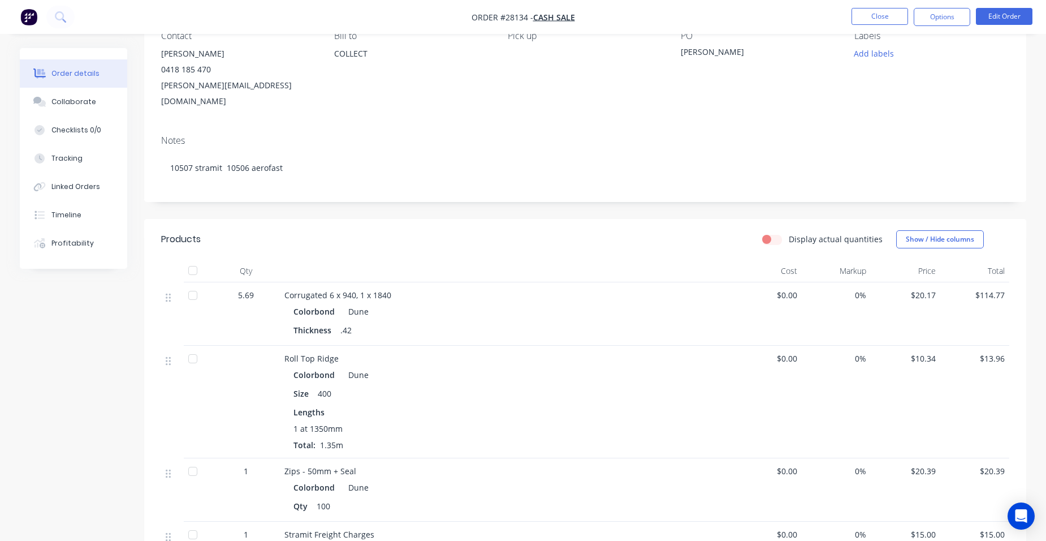
scroll to position [98, 0]
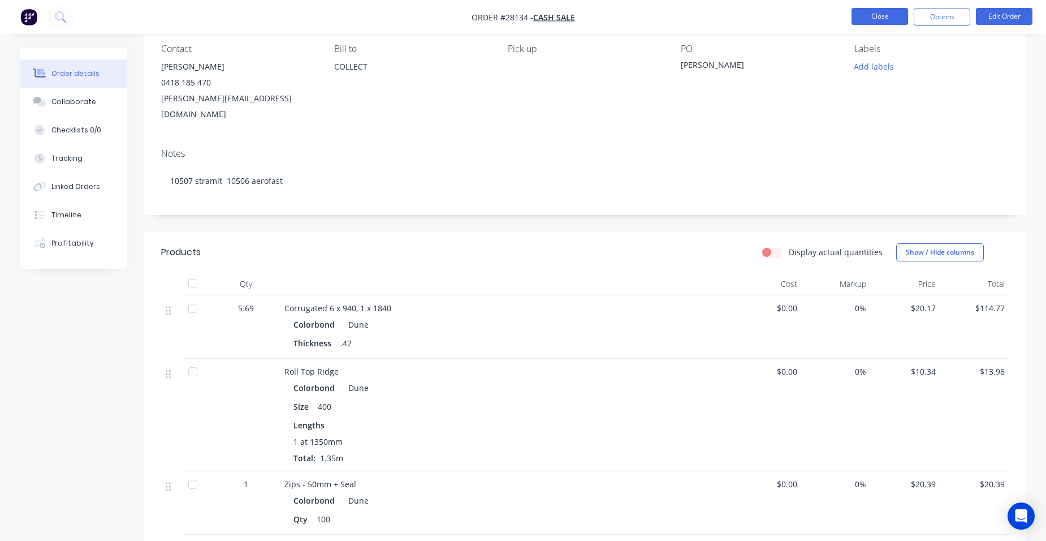
click at [852, 11] on button "Close" at bounding box center [880, 16] width 57 height 17
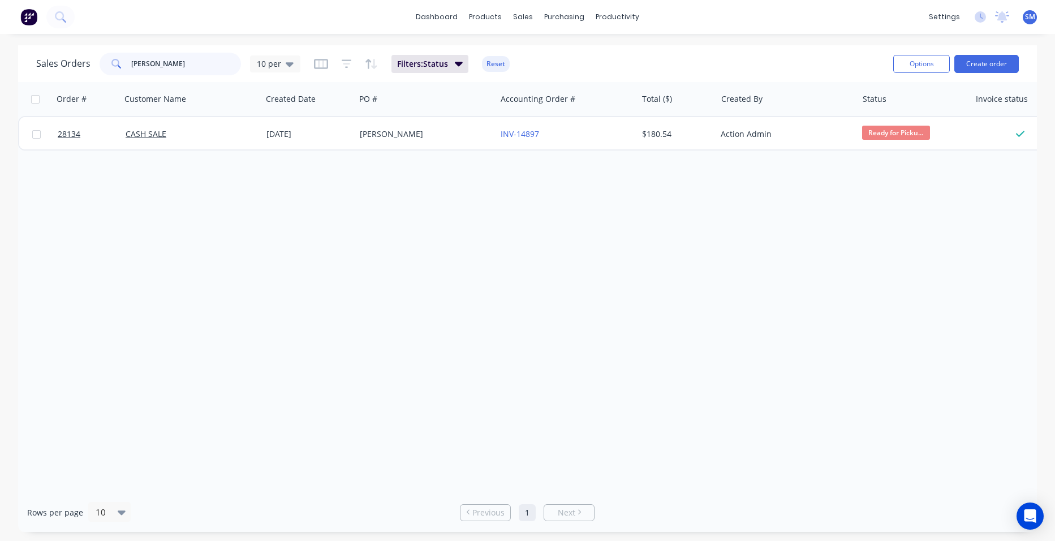
drag, startPoint x: 88, startPoint y: 55, endPoint x: 77, endPoint y: 49, distance: 12.1
click at [80, 53] on div "Sales Orders [PERSON_NAME] 10 per" at bounding box center [168, 64] width 264 height 23
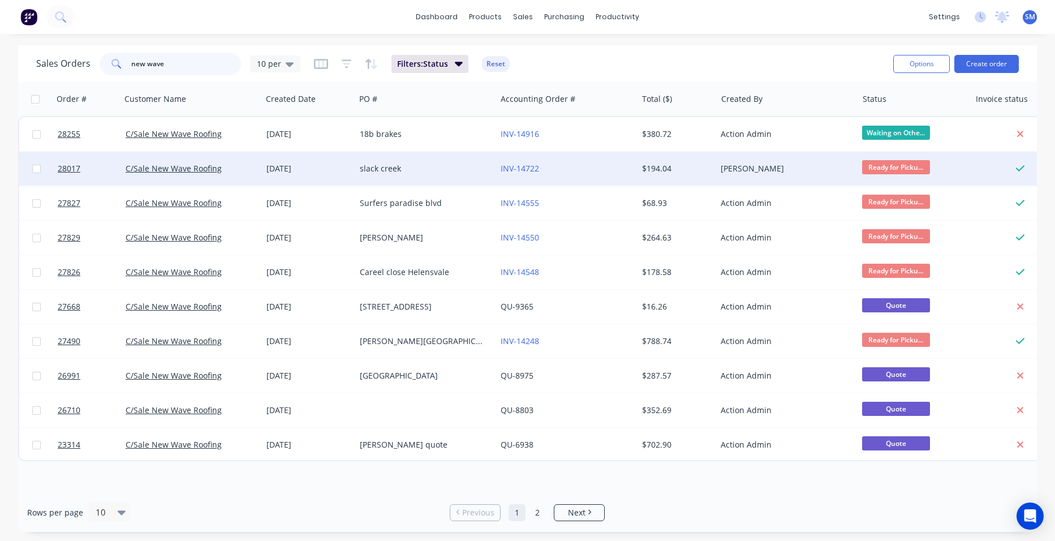
type input "new wave"
